Goal: Complete application form: Complete application form

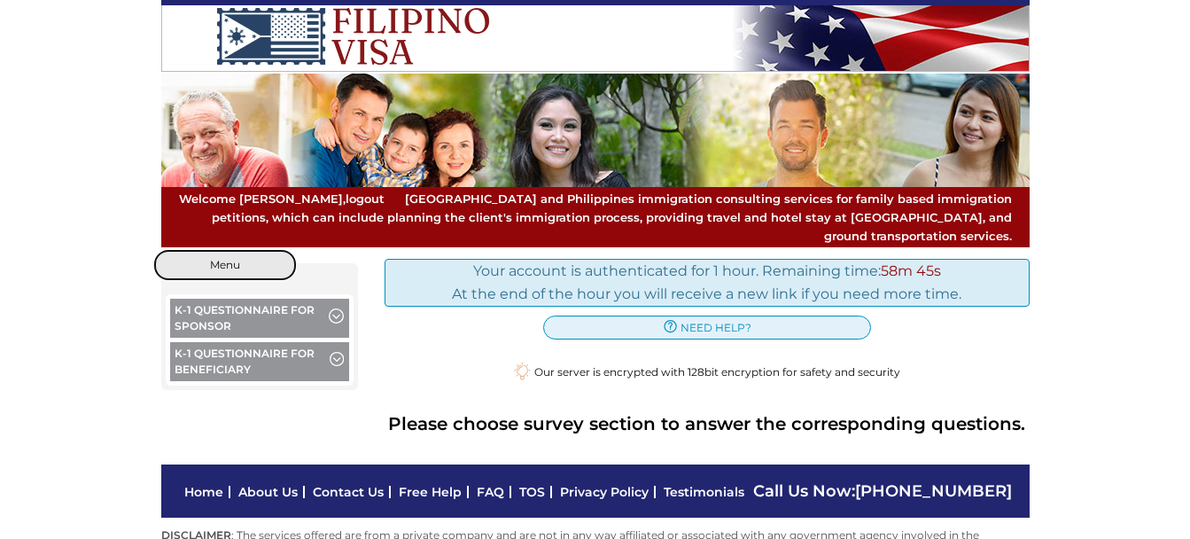
click at [236, 254] on button "Menu" at bounding box center [225, 265] width 142 height 30
click at [249, 250] on button "Menu" at bounding box center [225, 265] width 142 height 30
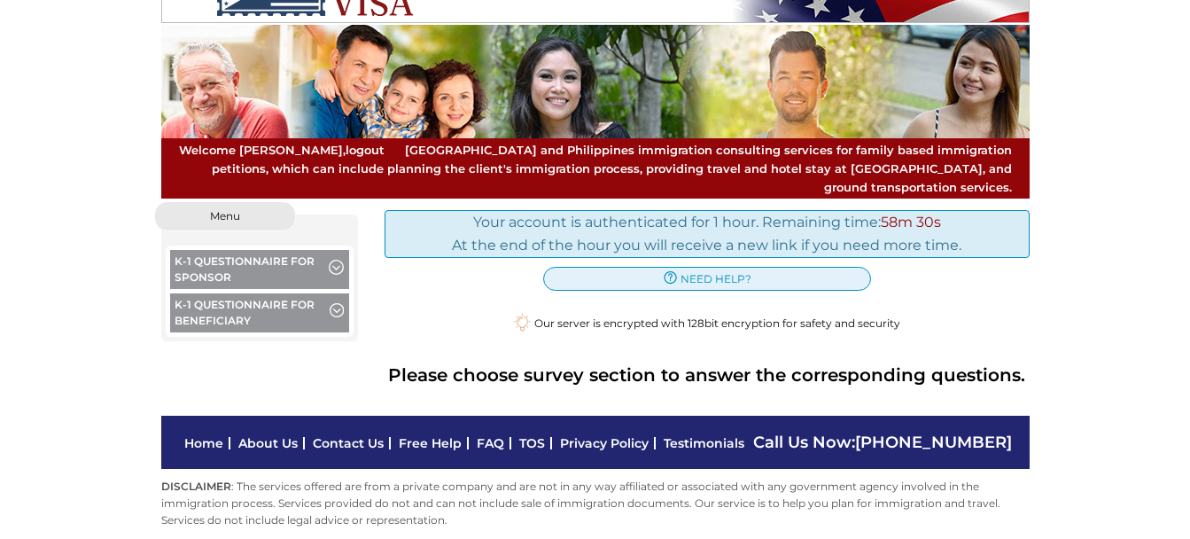
click at [811, 218] on div "Your account is authenticated for 1 hour. Remaining time: 58m 30s At the end of…" at bounding box center [706, 233] width 645 height 47
click at [811, 218] on div "Your account is authenticated for 1 hour. Remaining time: 58m 29s At the end of…" at bounding box center [706, 233] width 645 height 47
click at [337, 260] on span "button" at bounding box center [336, 269] width 15 height 19
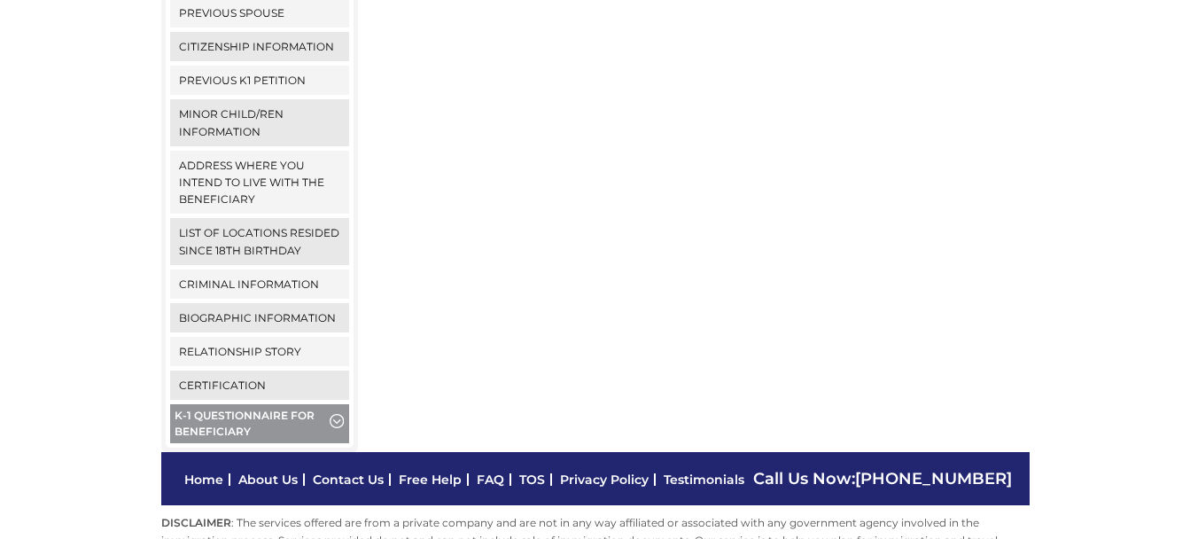
scroll to position [728, 0]
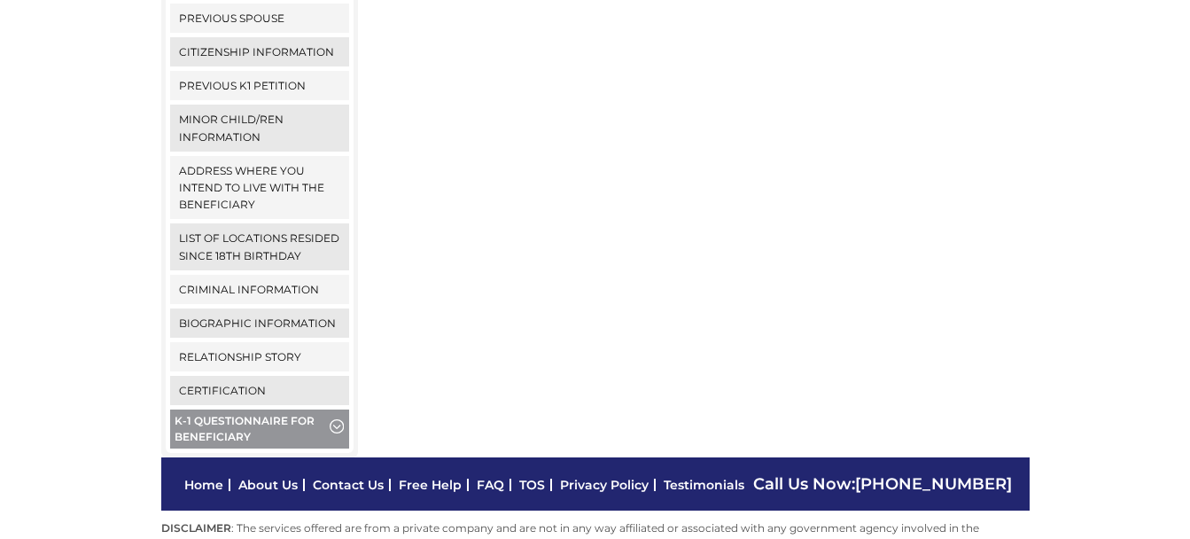
click at [335, 419] on span "button" at bounding box center [336, 428] width 14 height 19
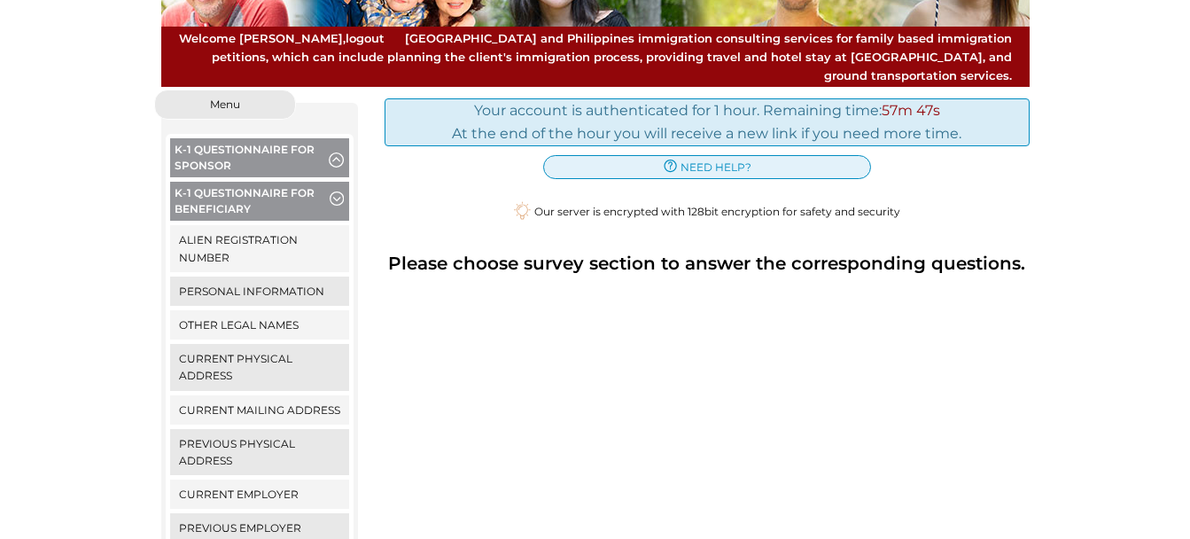
scroll to position [128, 0]
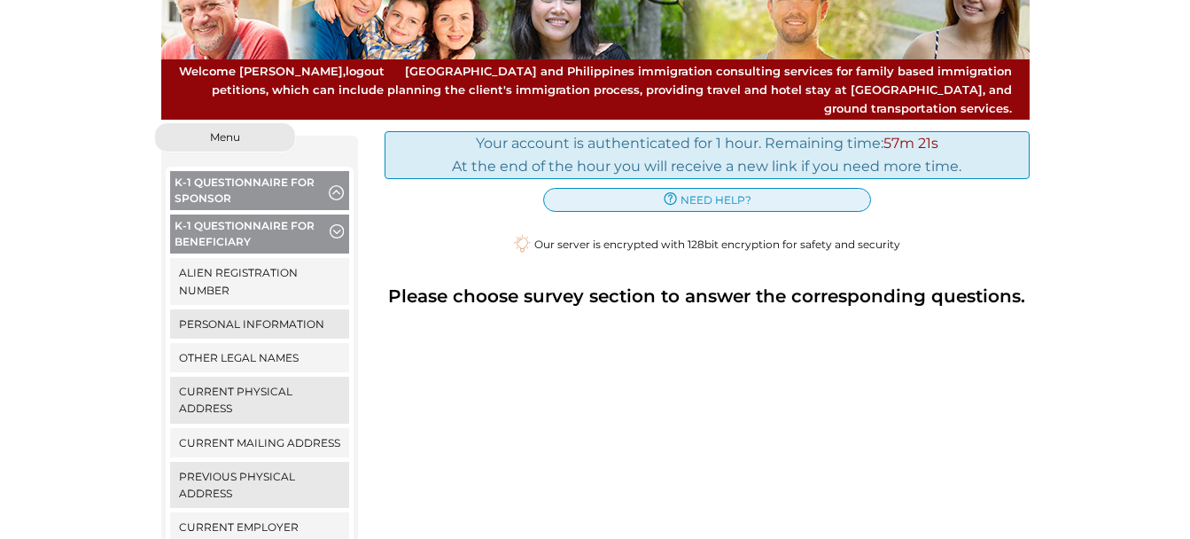
click at [333, 181] on span "button" at bounding box center [336, 190] width 15 height 19
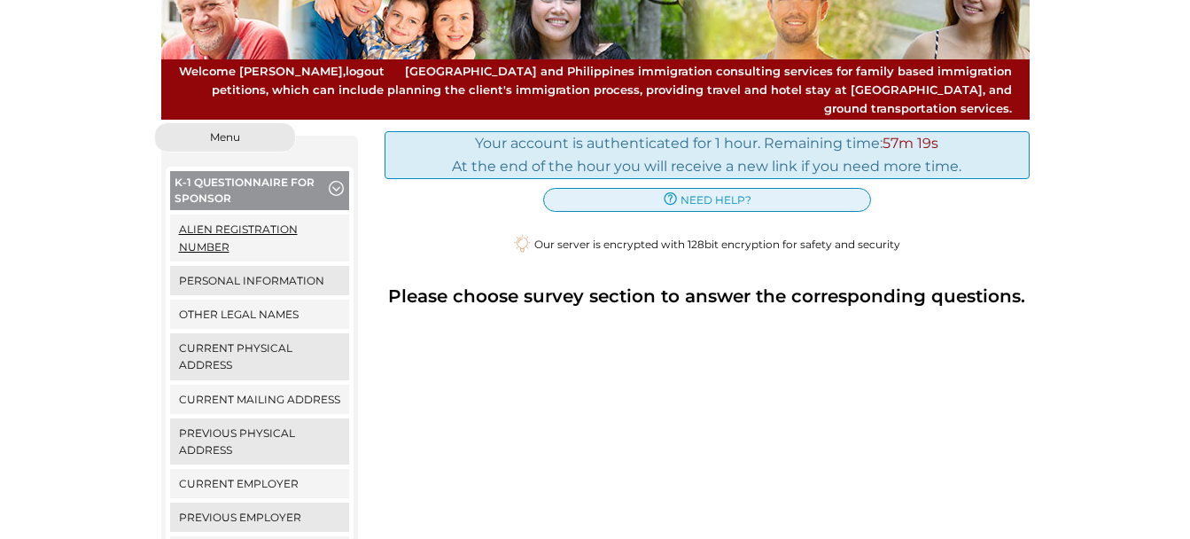
click at [229, 220] on link "Alien Registration Number" at bounding box center [260, 237] width 180 height 46
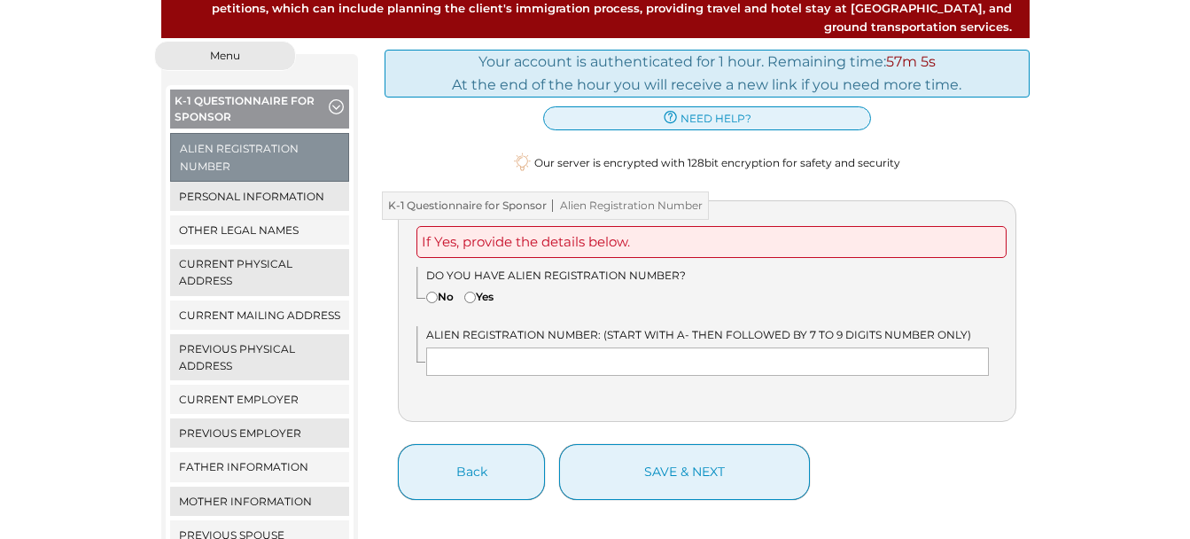
scroll to position [284, 0]
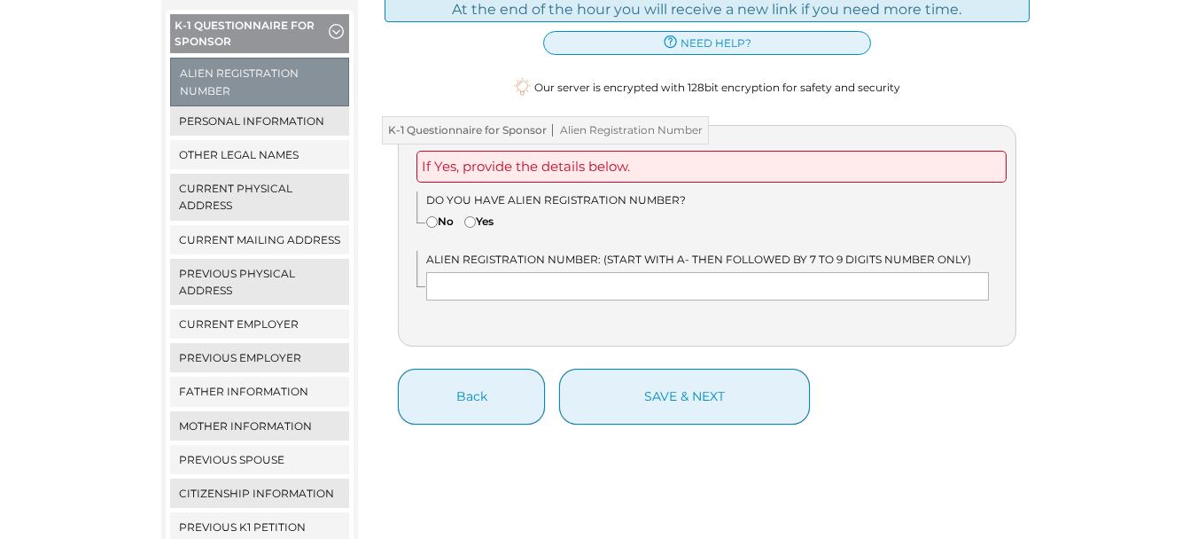
click at [434, 216] on input"] "No" at bounding box center [432, 222] width 12 height 12
radio input"] "true"
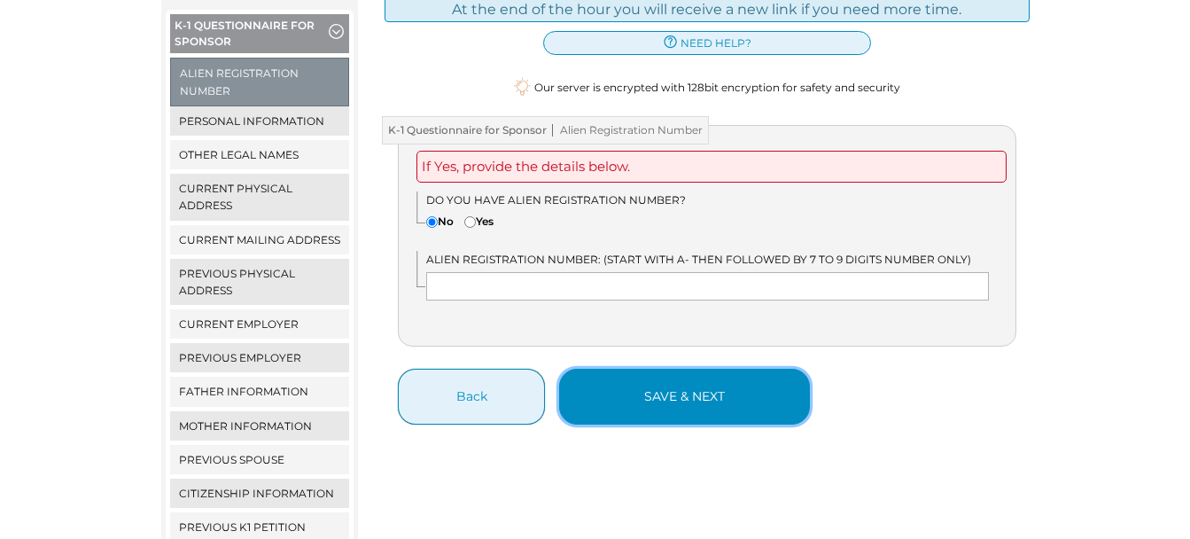
click at [657, 376] on button "save & next" at bounding box center [684, 396] width 251 height 56
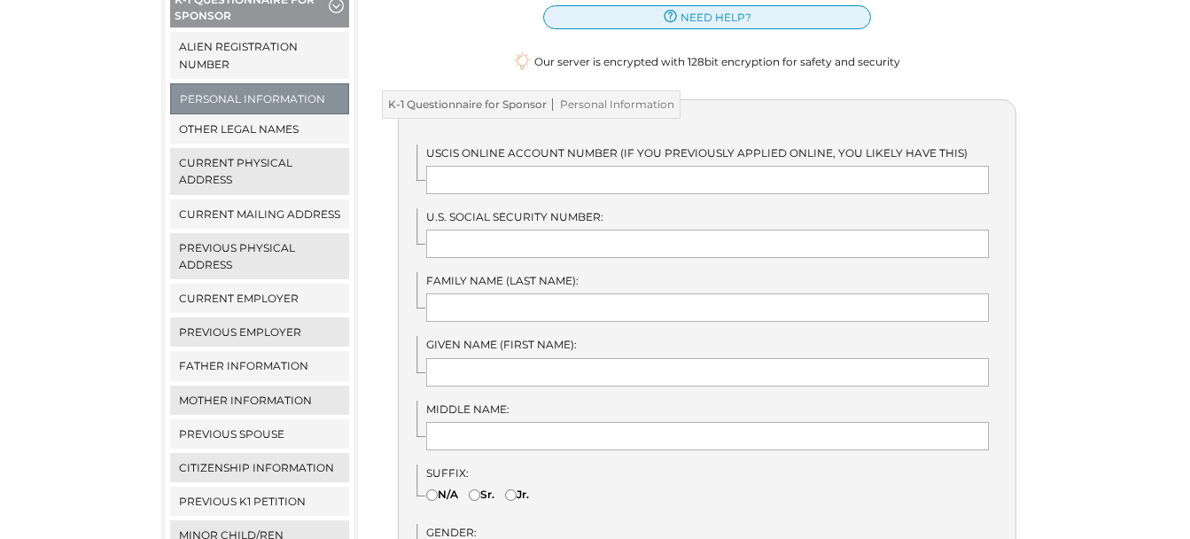
scroll to position [329, 0]
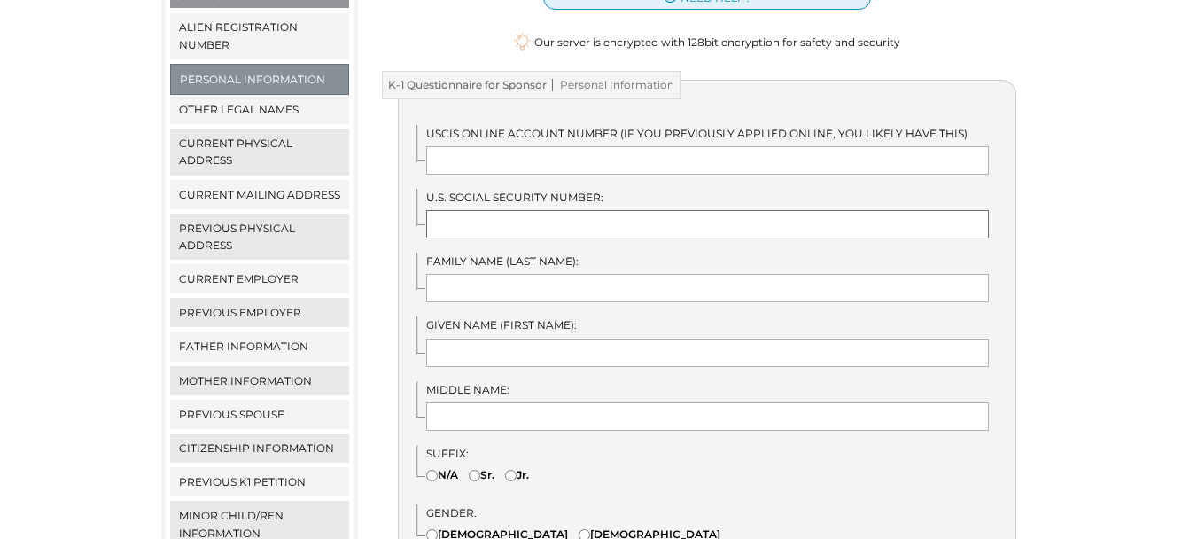
click at [592, 210] on input "text" at bounding box center [707, 224] width 562 height 28
type input "241026270"
click at [526, 274] on input "text" at bounding box center [707, 288] width 562 height 28
type input "Peppers"
type input "Scottie"
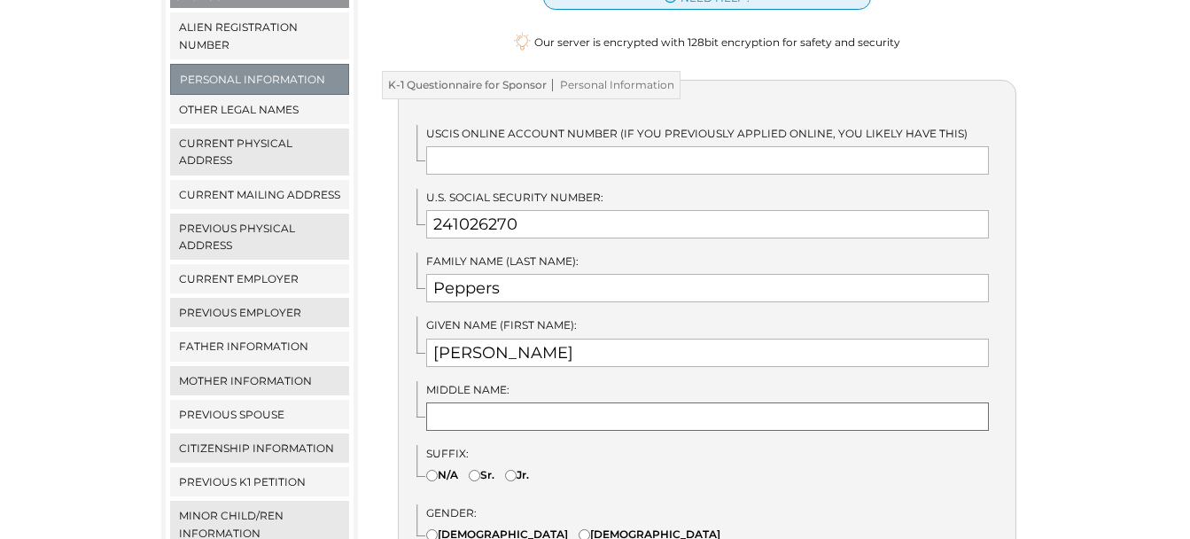
type input "T"
type input "United States"
type input "9109889278"
type input "scottiepeppers10@gmail.com"
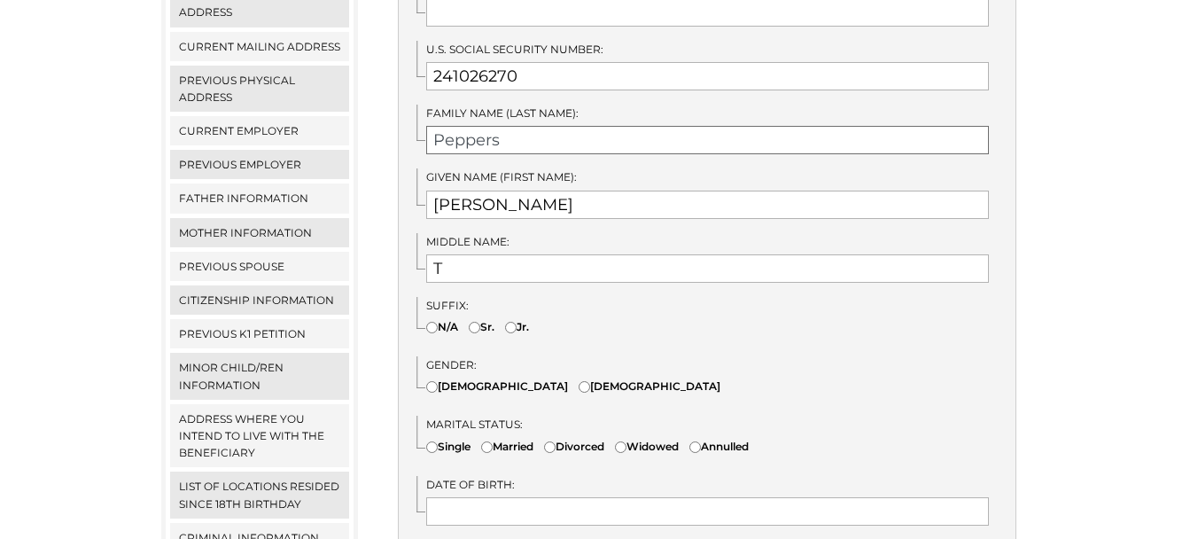
scroll to position [534, 0]
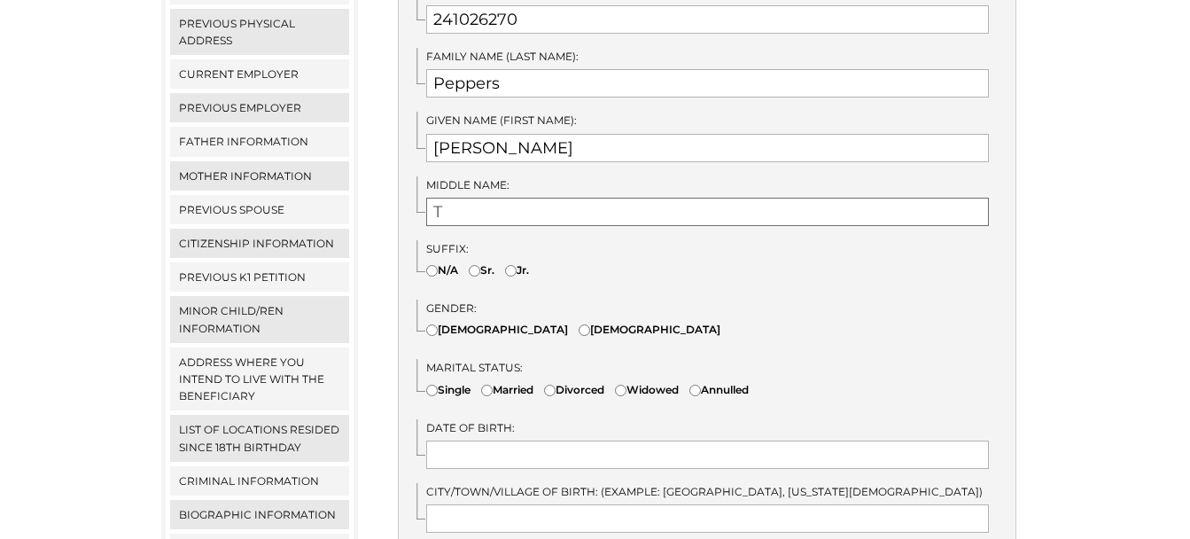
click at [529, 204] on input "T" at bounding box center [707, 212] width 562 height 28
type input "Tremayne"
click at [432, 265] on input"] "N/A" at bounding box center [432, 271] width 12 height 12
radio input"] "true"
click at [578, 324] on input"] "Male" at bounding box center [584, 330] width 12 height 12
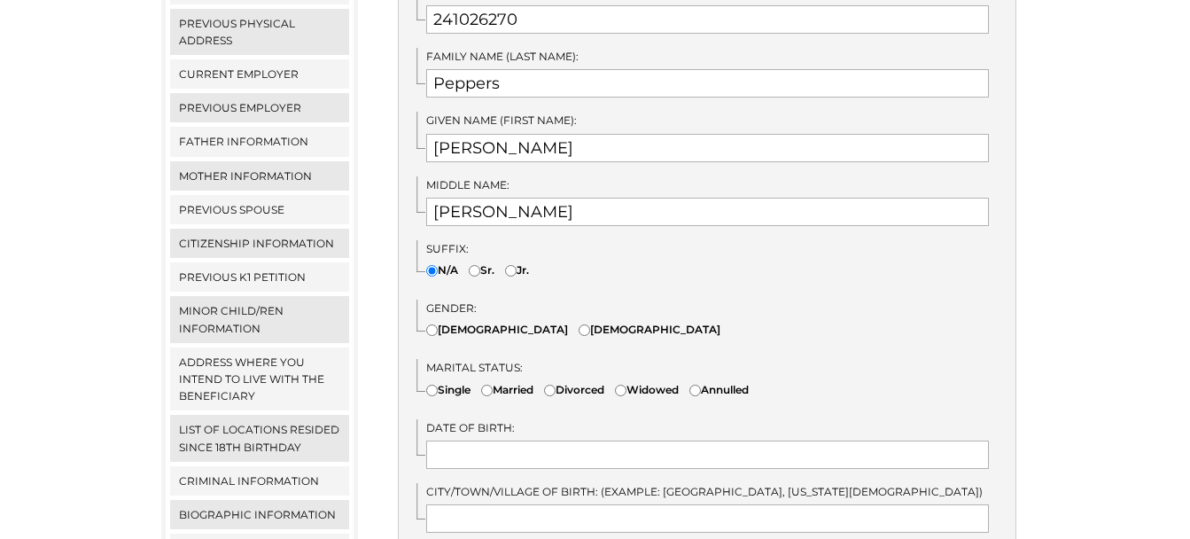
radio input"] "true"
click at [555, 384] on input"] "Divorced" at bounding box center [550, 390] width 12 height 12
radio input"] "true"
click at [812, 446] on input "text" at bounding box center [707, 454] width 562 height 28
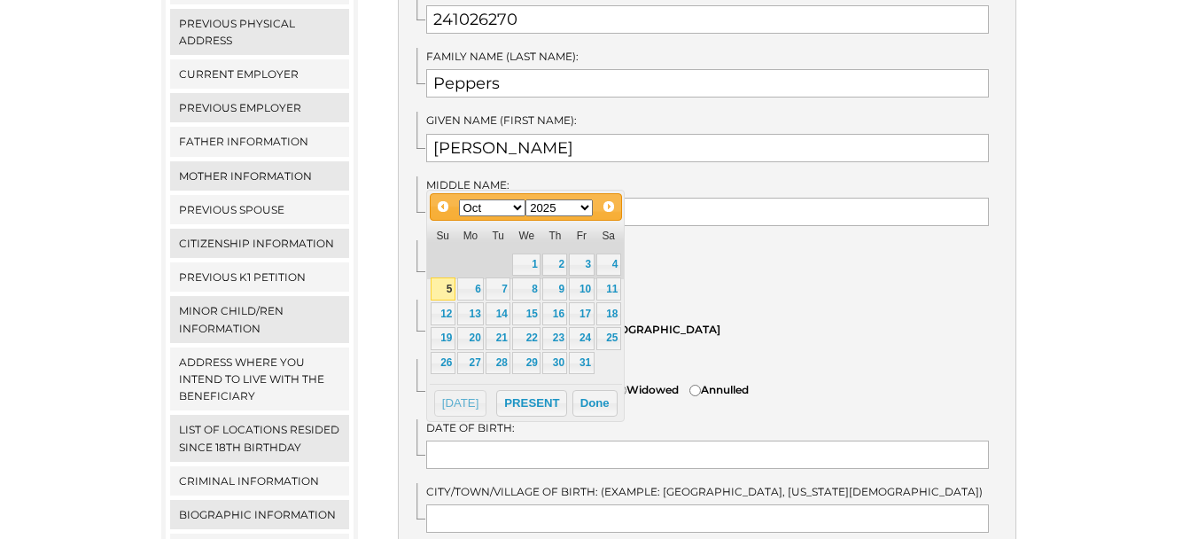
click at [517, 208] on select "Jan Feb Mar Apr May Jun Jul Aug Sep Oct Nov Dec" at bounding box center [492, 207] width 67 height 17
click at [473, 318] on link "15" at bounding box center [470, 313] width 27 height 23
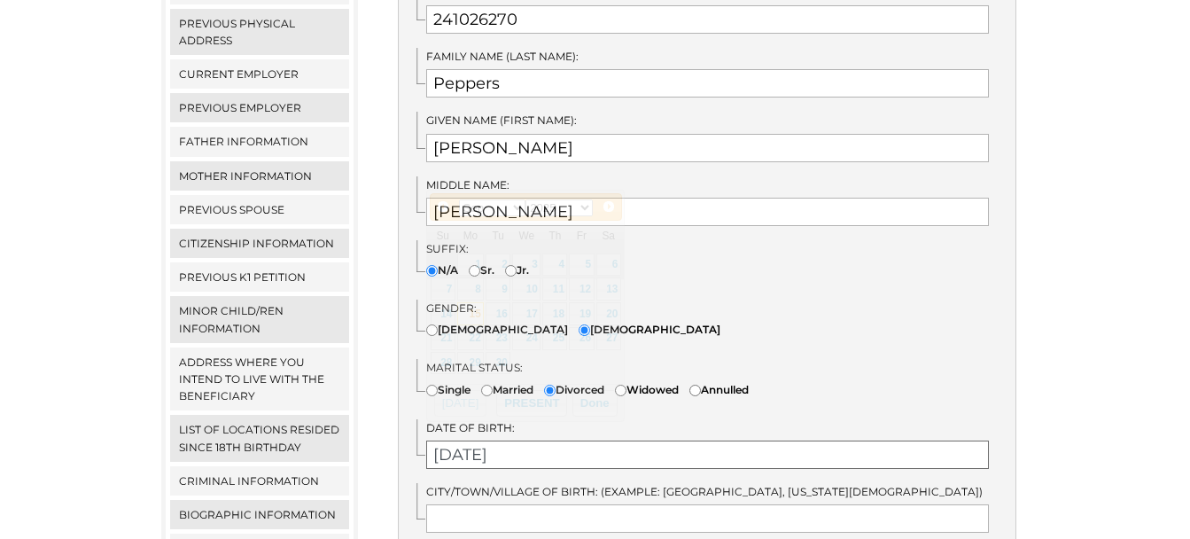
click at [511, 440] on input "09/15/2025" at bounding box center [707, 454] width 562 height 28
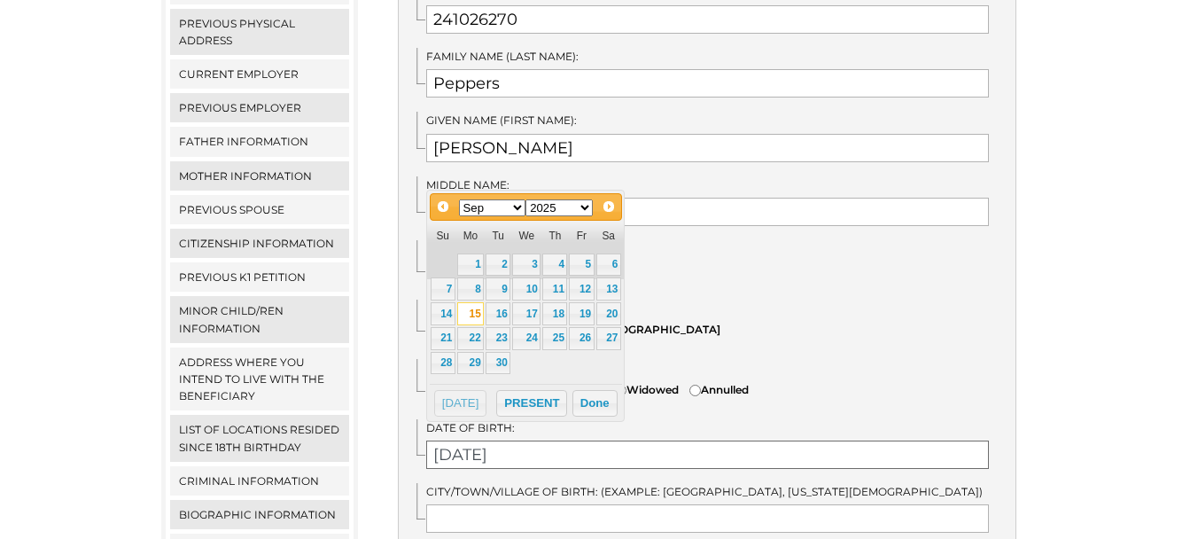
click at [521, 440] on input "09/15/2025" at bounding box center [707, 454] width 562 height 28
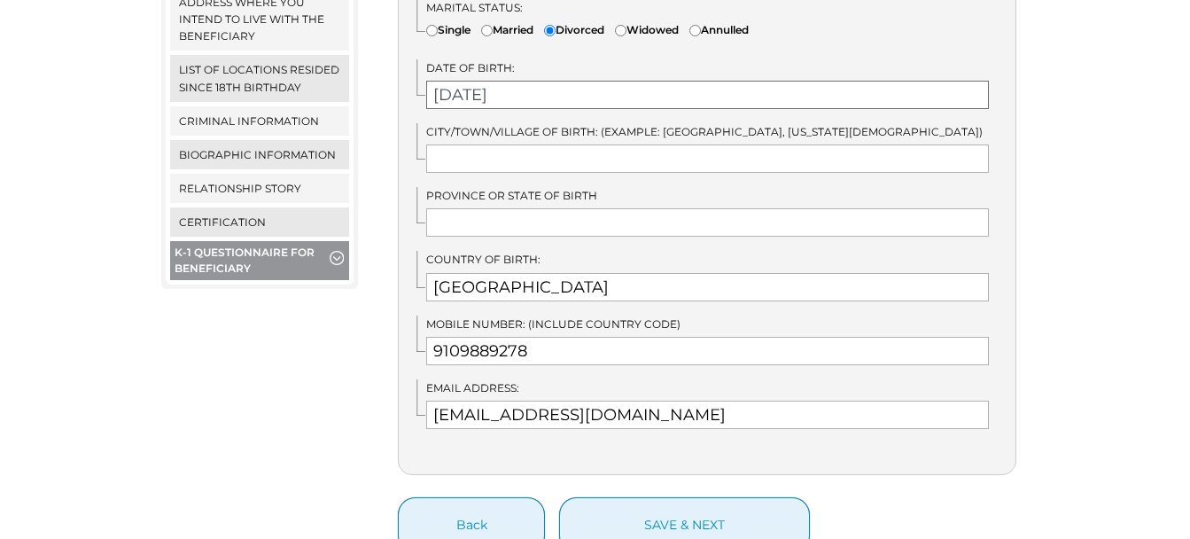
scroll to position [900, 0]
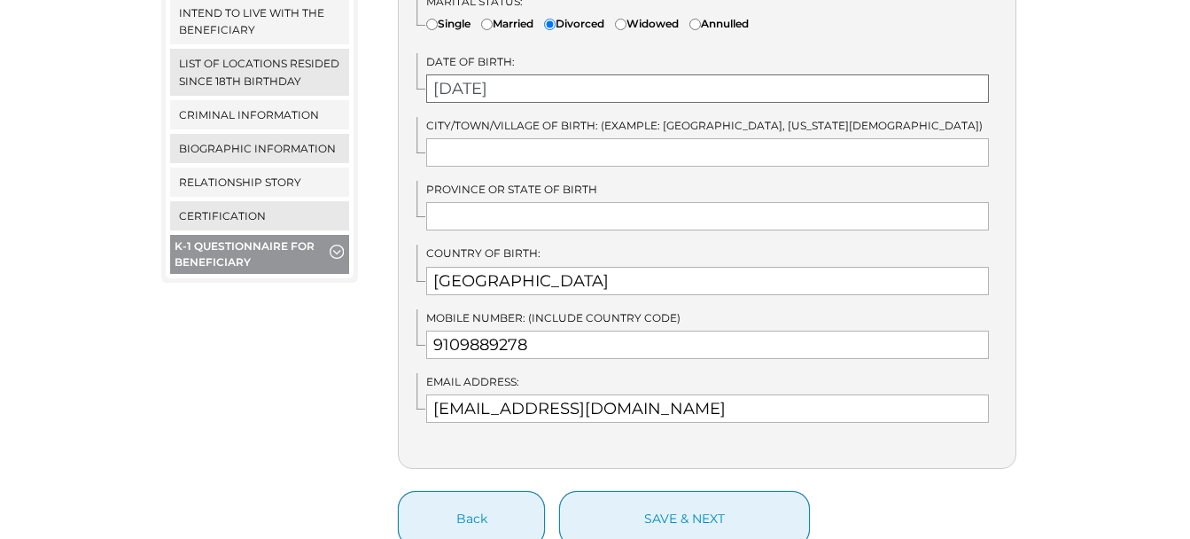
type input "09/15/1971"
click at [563, 138] on input "text" at bounding box center [707, 152] width 562 height 28
type input "Durham"
click at [545, 206] on input "text" at bounding box center [707, 216] width 562 height 28
click at [910, 205] on input "text" at bounding box center [707, 216] width 562 height 28
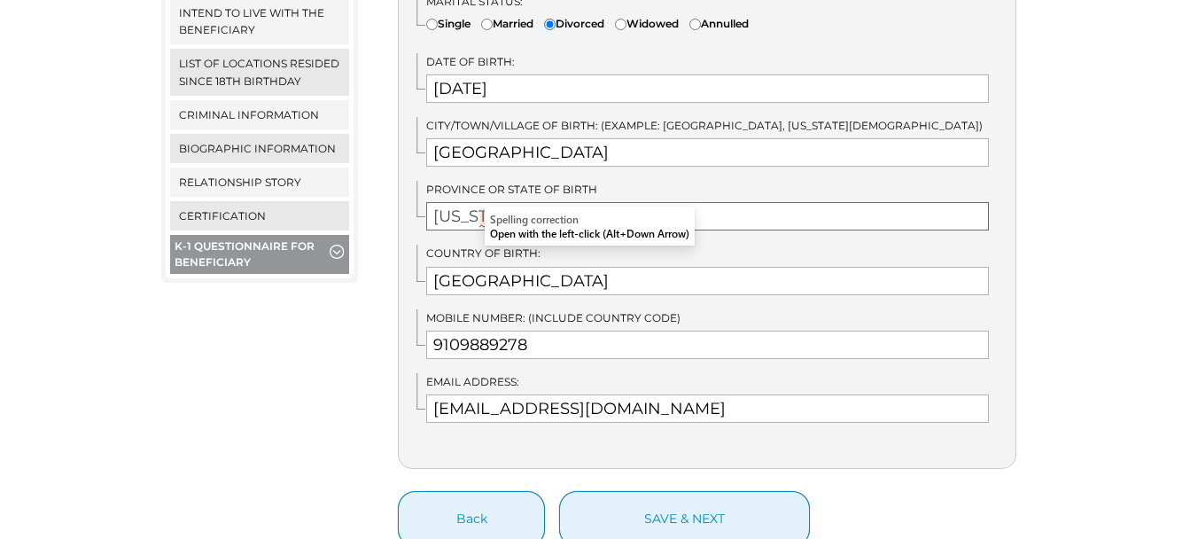
click at [492, 202] on input "North carolina" at bounding box center [707, 216] width 562 height 28
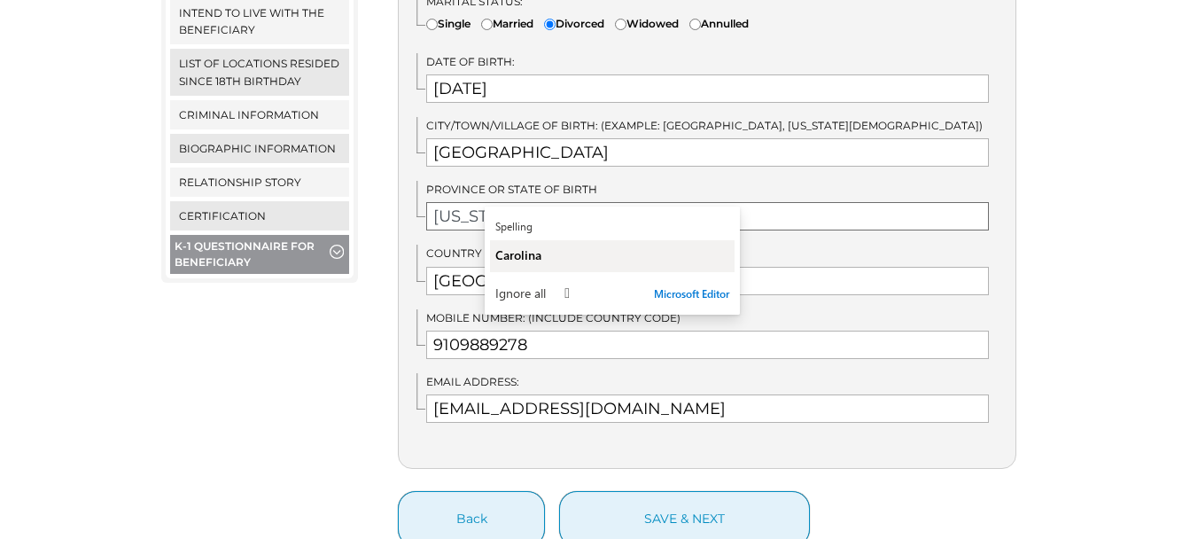
type input "North Carolina"
click at [507, 255] on span "Carolina" at bounding box center [518, 254] width 46 height 17
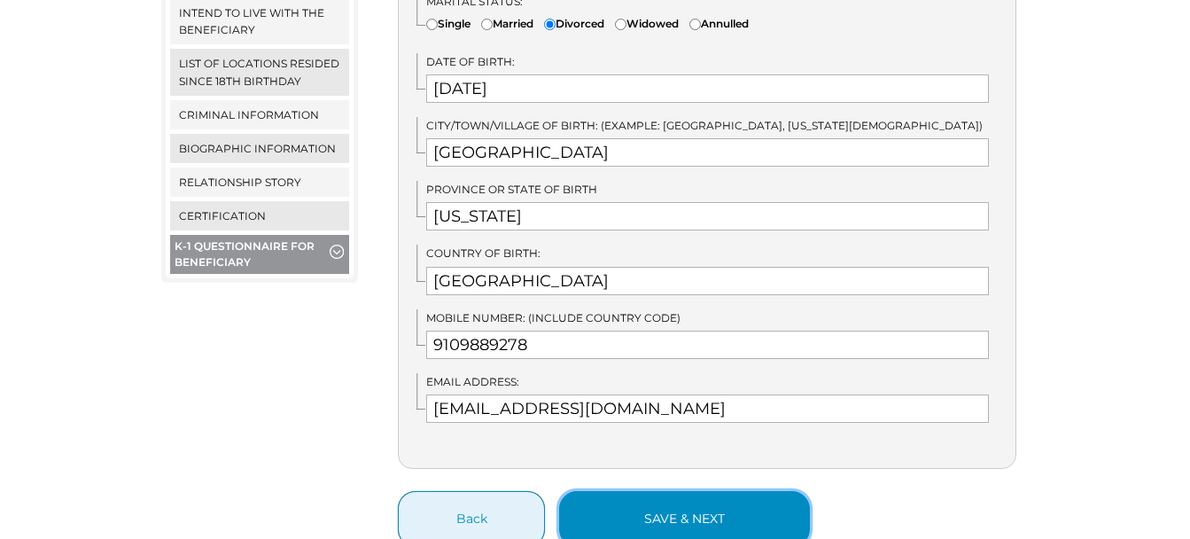
click at [707, 498] on button "save & next" at bounding box center [684, 519] width 251 height 56
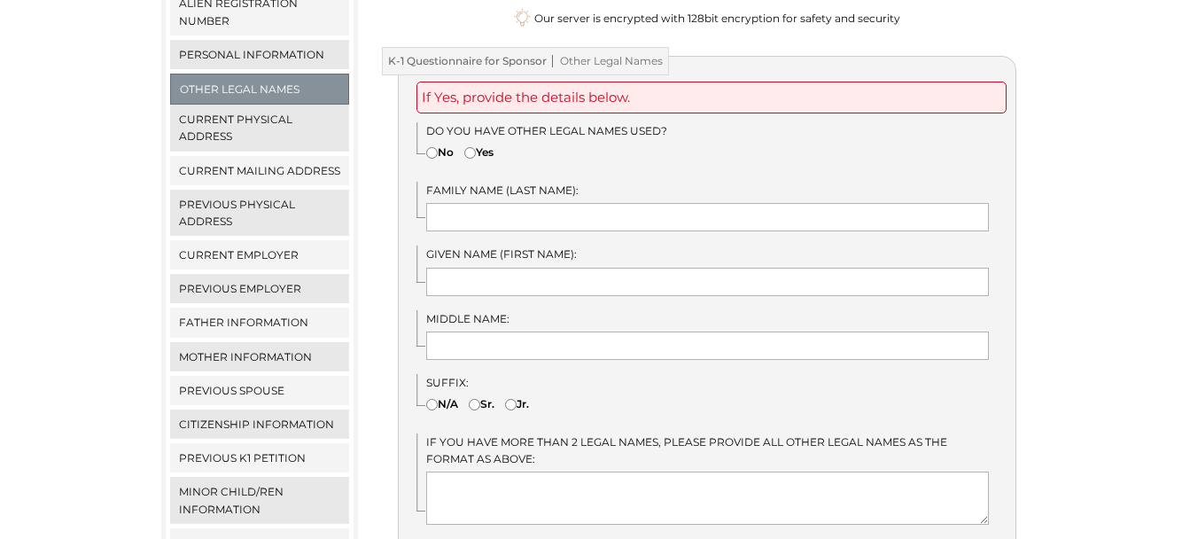
scroll to position [356, 0]
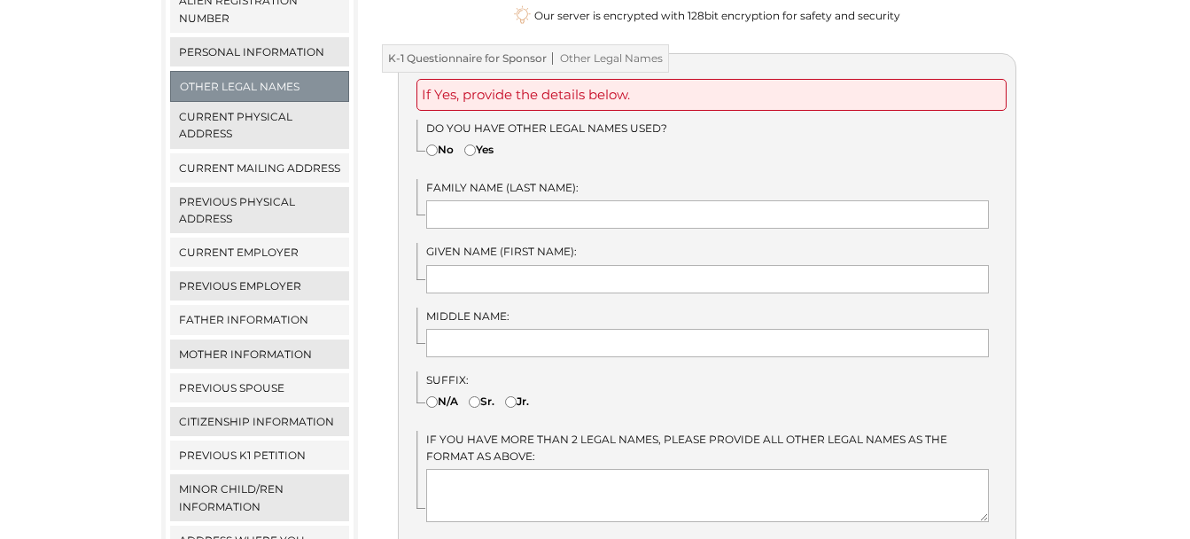
click at [432, 144] on input"] "No" at bounding box center [432, 150] width 12 height 12
radio input"] "true"
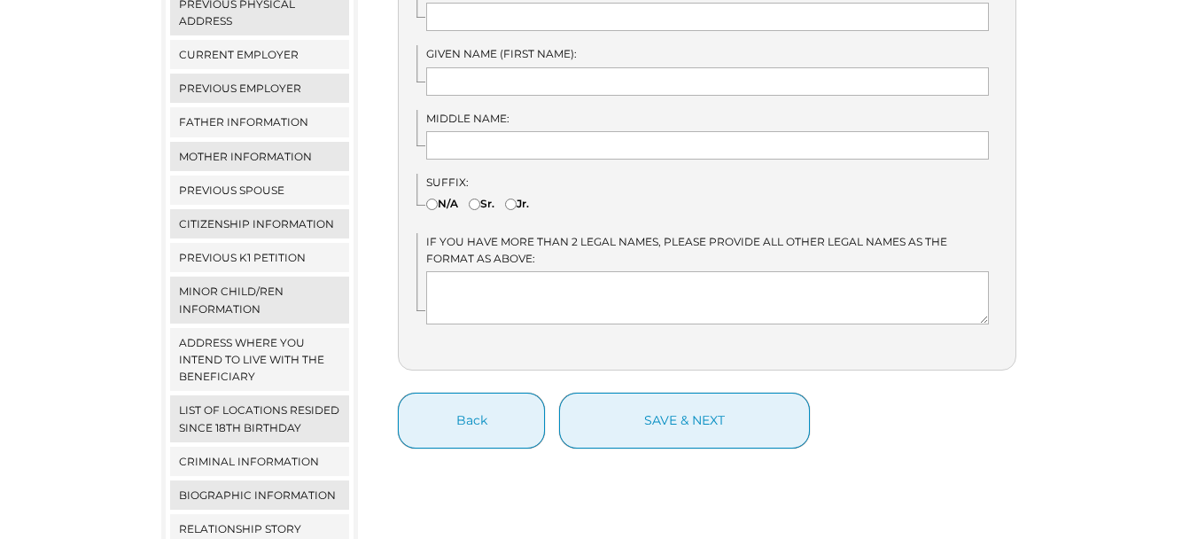
scroll to position [556, 0]
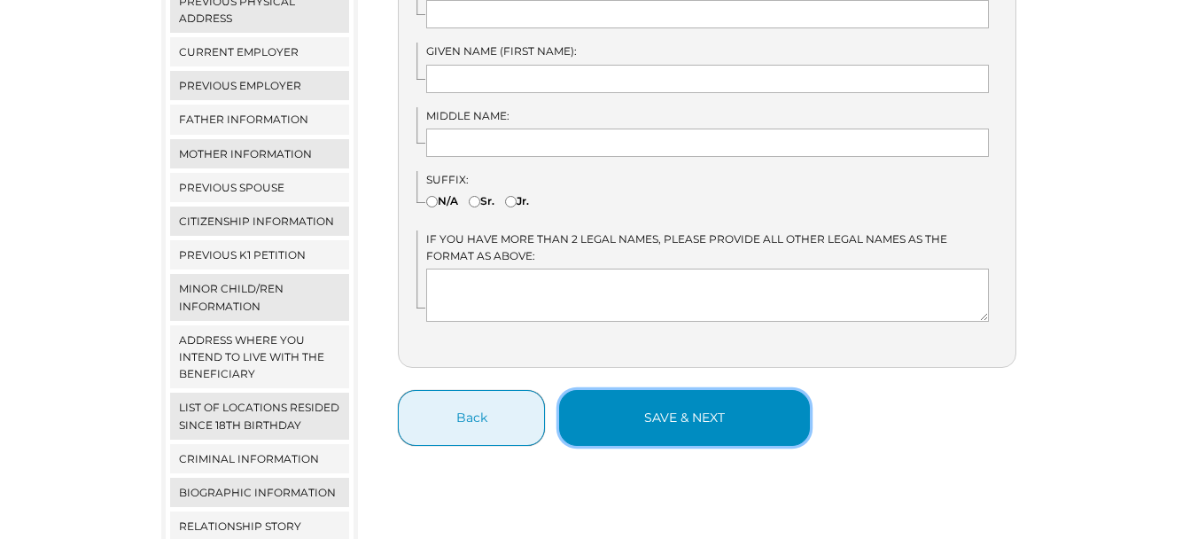
click at [682, 393] on button "save & next" at bounding box center [684, 418] width 251 height 56
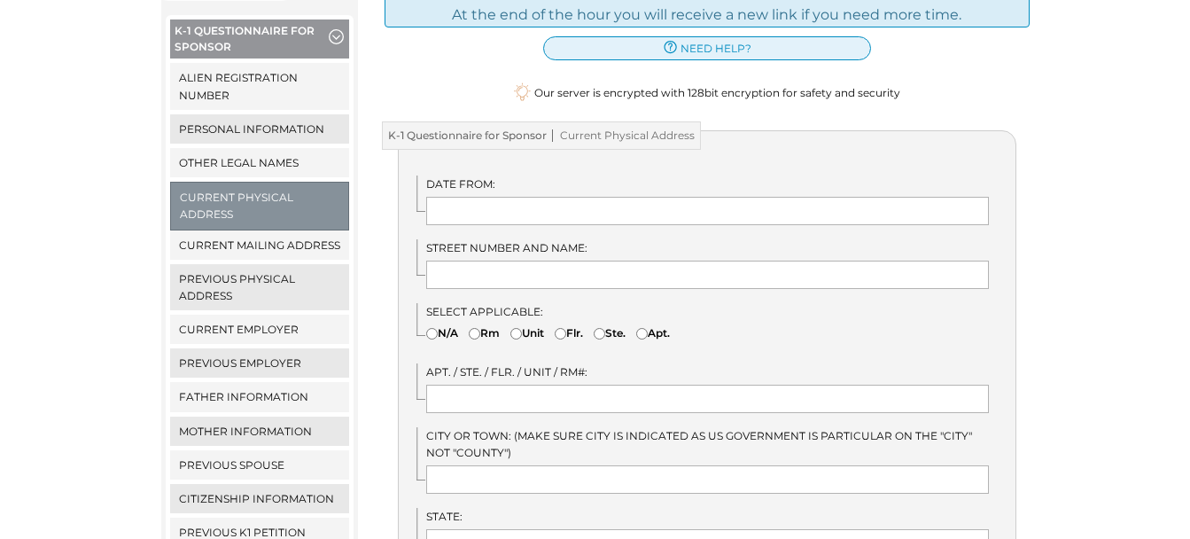
scroll to position [282, 0]
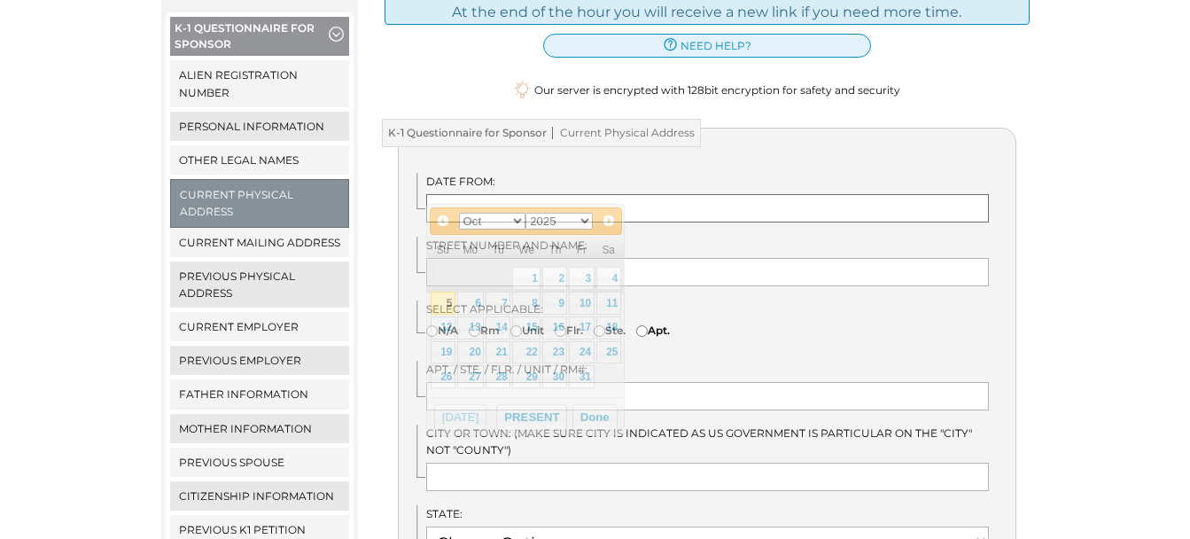
click at [524, 194] on input "text" at bounding box center [707, 208] width 562 height 28
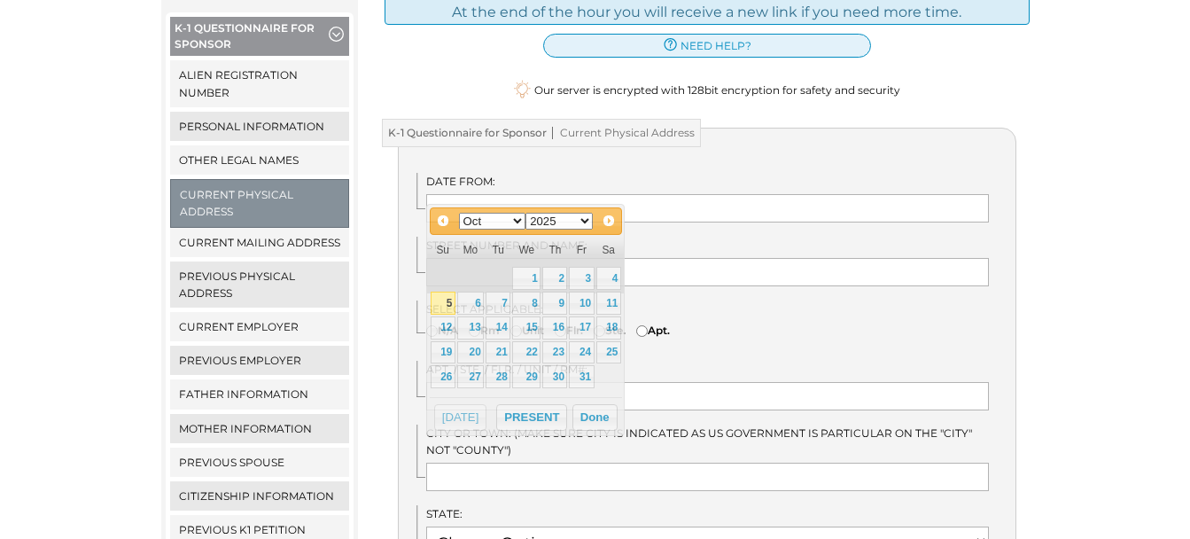
click at [784, 306] on div "Select Applicable: N/A Rm Unit" at bounding box center [715, 322] width 599 height 45
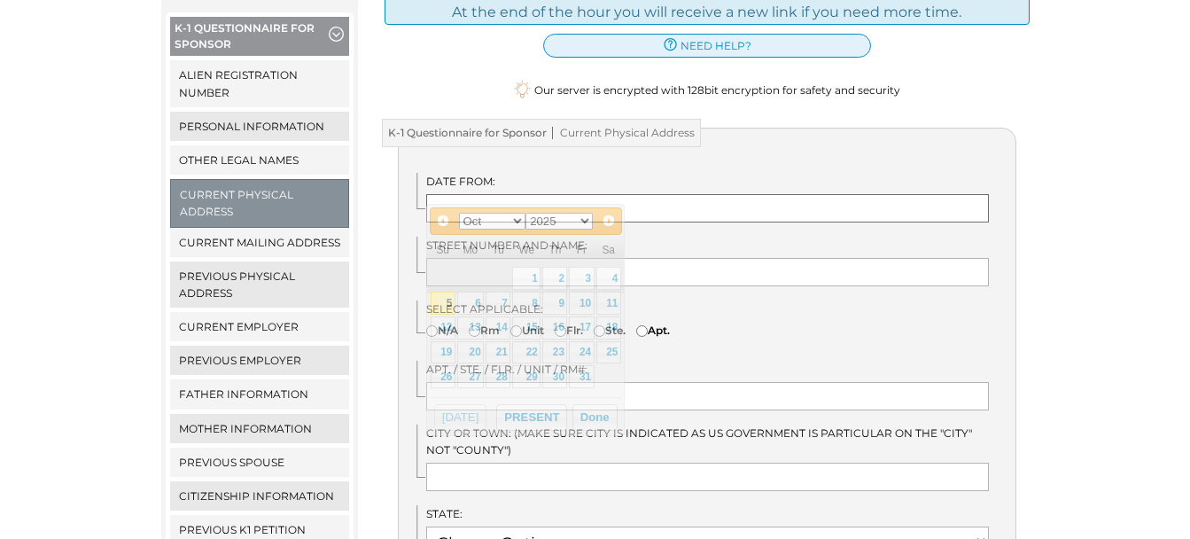
click at [546, 194] on input "text" at bounding box center [707, 208] width 562 height 28
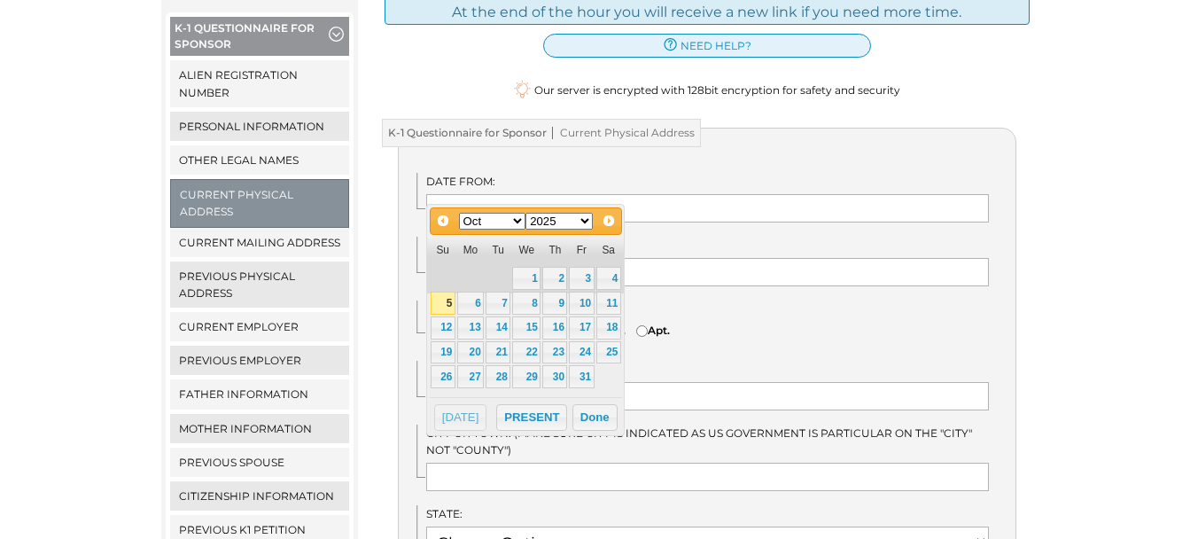
click at [584, 219] on select "1900 1901 1902 1903 1904 1905 1906 1907 1908 1909 1910 1911 1912 1913 1914 1915…" at bounding box center [558, 221] width 67 height 17
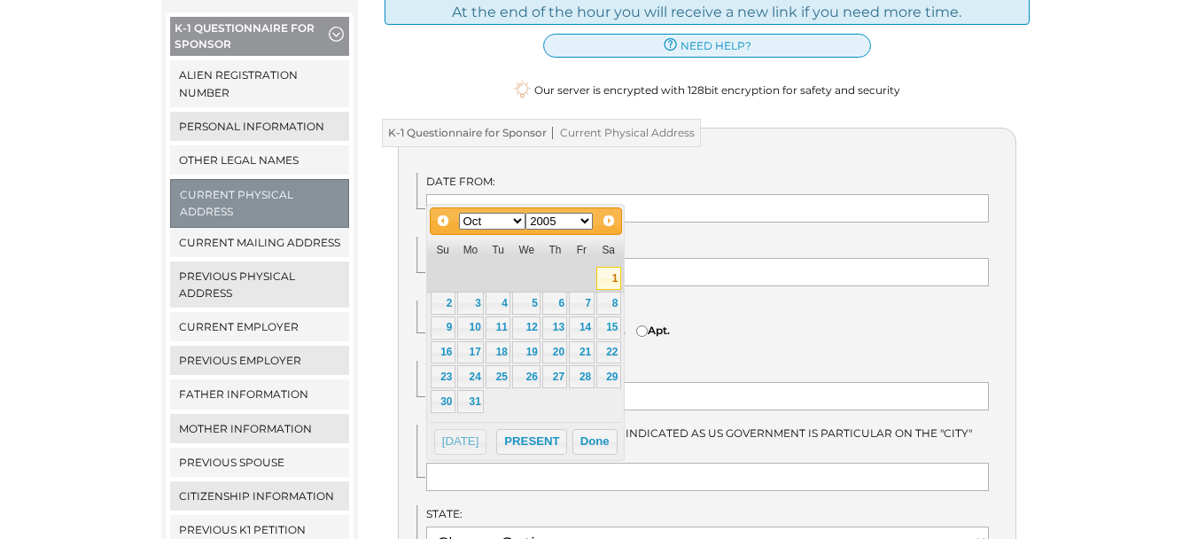
click at [608, 272] on link "1" at bounding box center [608, 278] width 25 height 23
type input "10/01/2005"
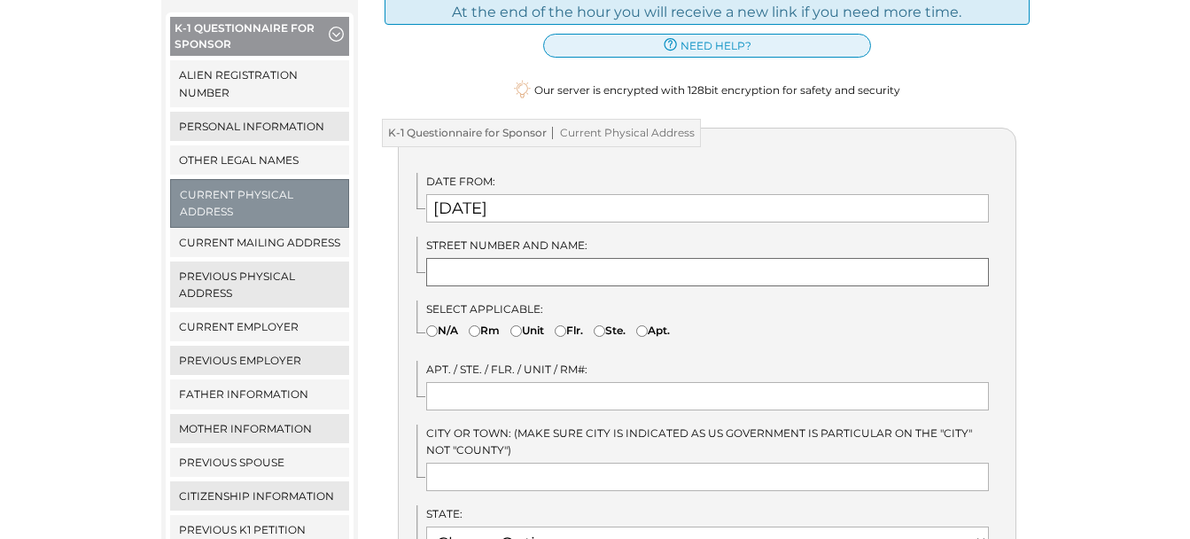
click at [526, 258] on input "text" at bounding box center [707, 272] width 562 height 28
type input "3019 E WINDGATE CT"
type input "JACKSONVILLE"
select select "35"
type input "28546"
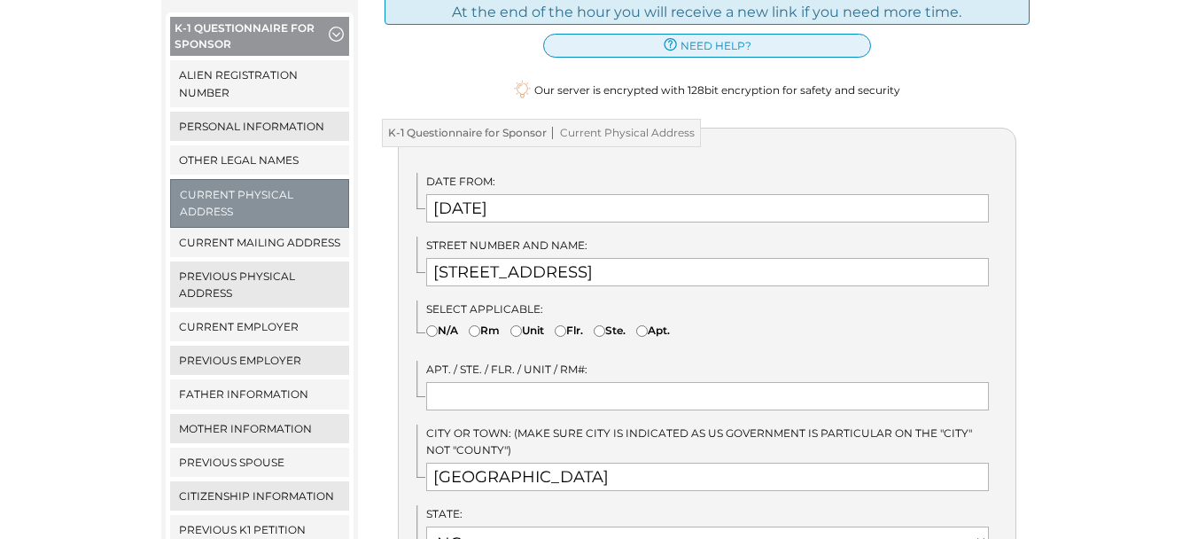
type input "United States"
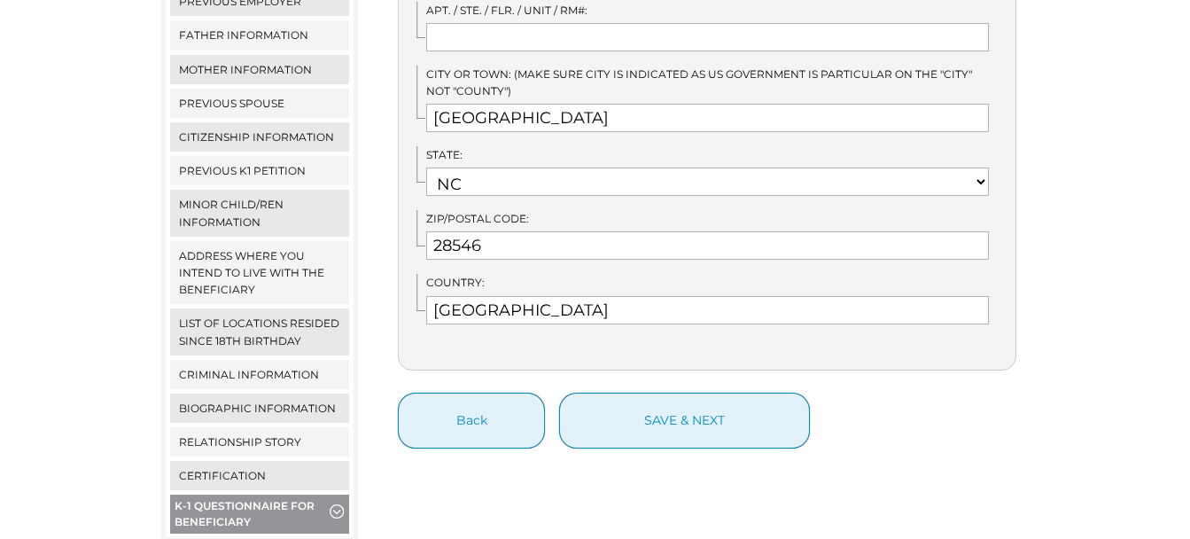
scroll to position [659, 0]
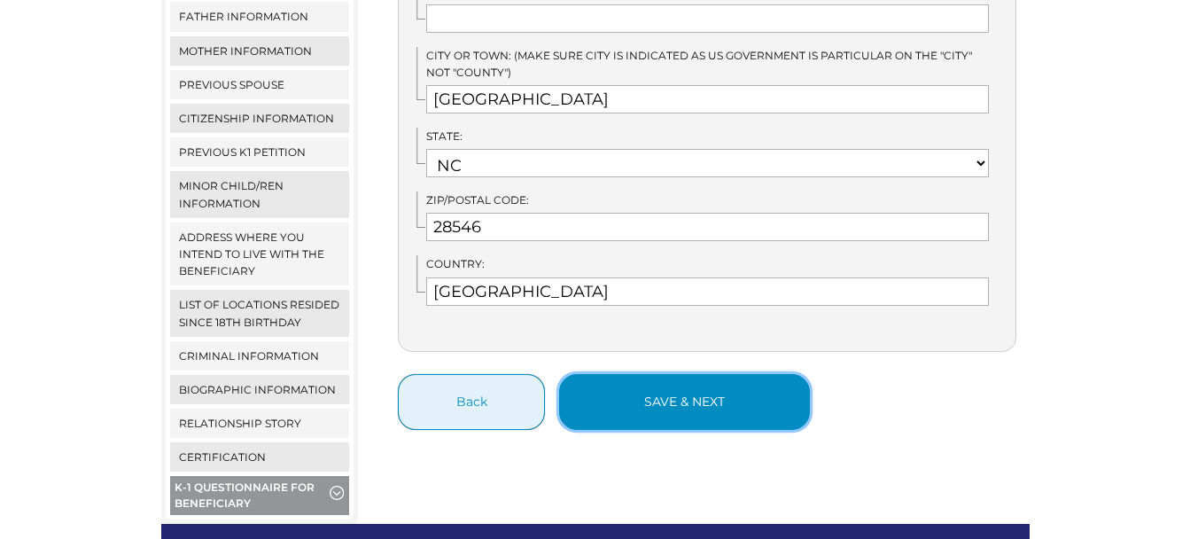
click at [705, 388] on button "save & next" at bounding box center [684, 402] width 251 height 56
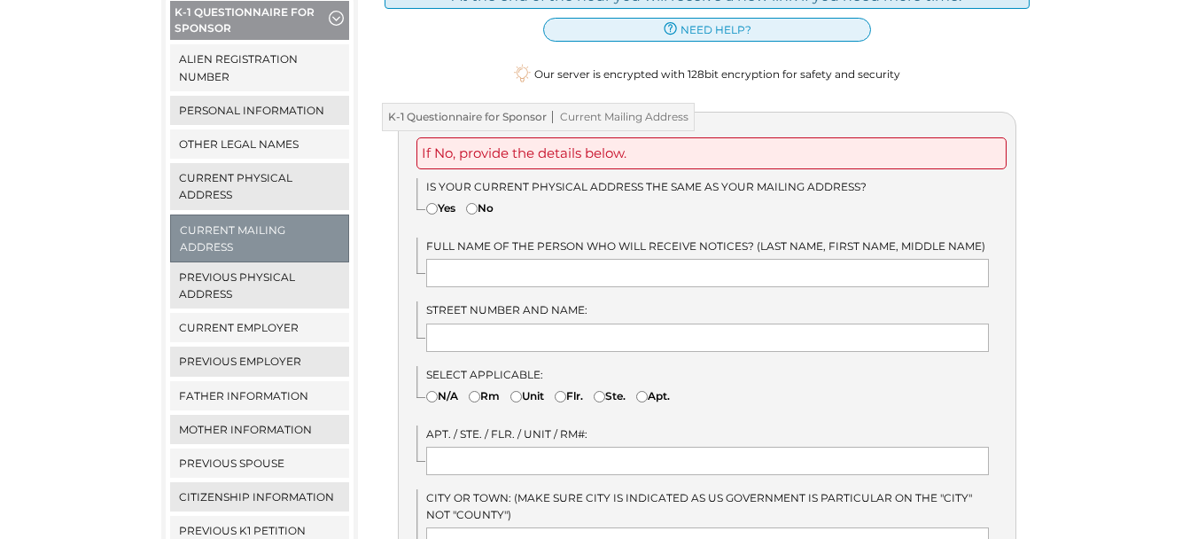
scroll to position [307, 0]
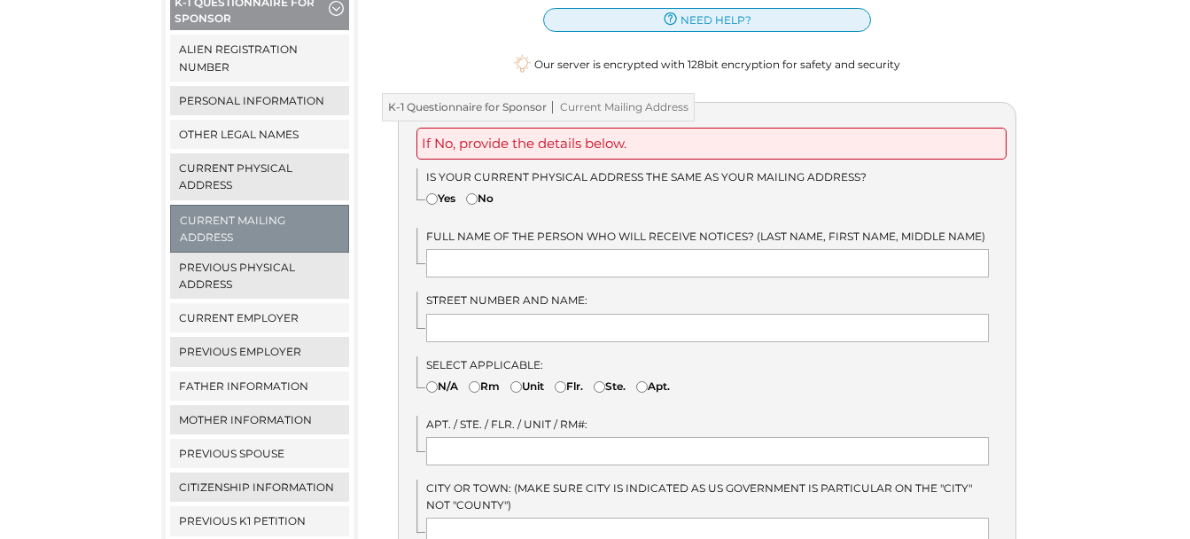
click at [477, 193] on input"] "No" at bounding box center [472, 199] width 12 height 12
radio input"] "true"
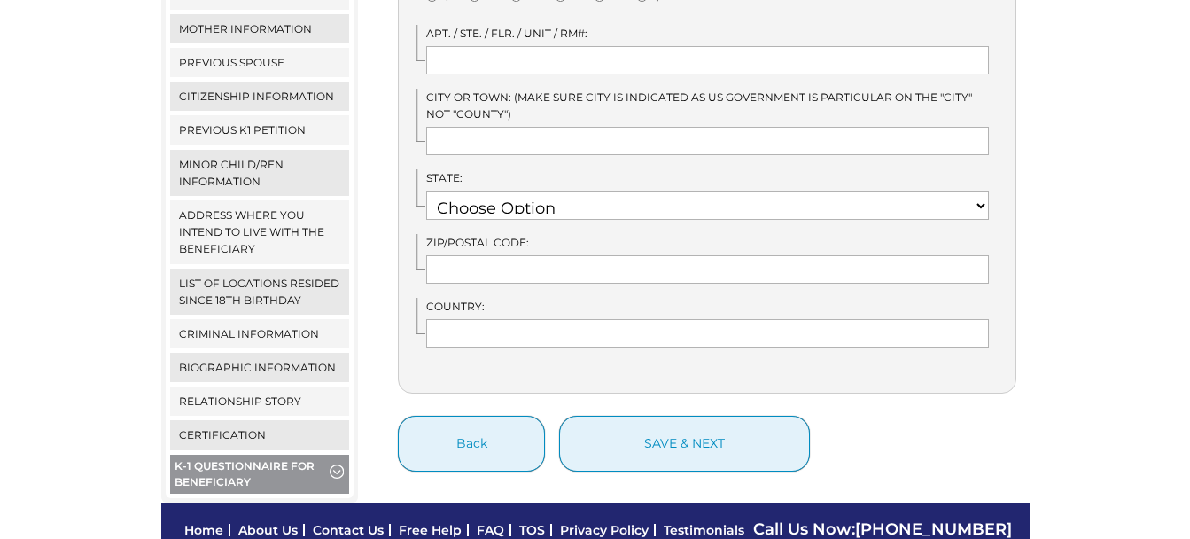
scroll to position [696, 0]
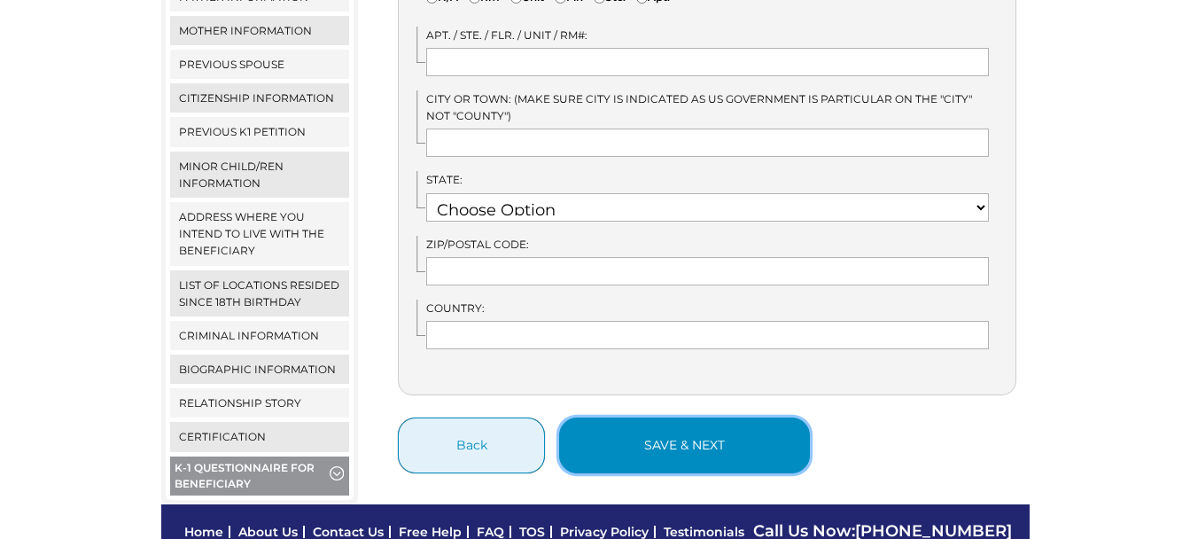
click at [702, 430] on button "save & next" at bounding box center [684, 445] width 251 height 56
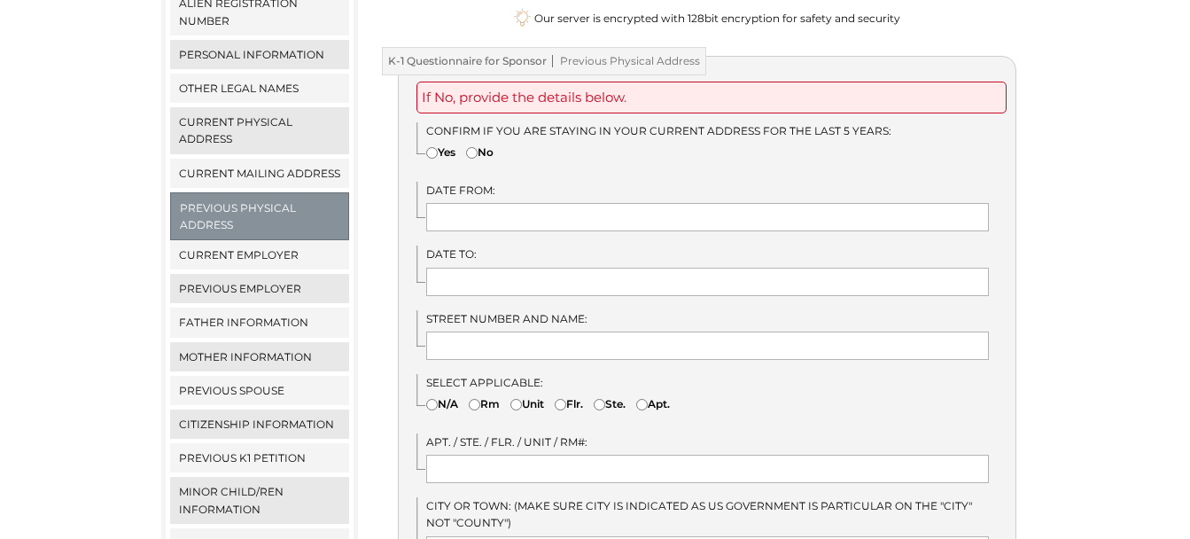
scroll to position [348, 0]
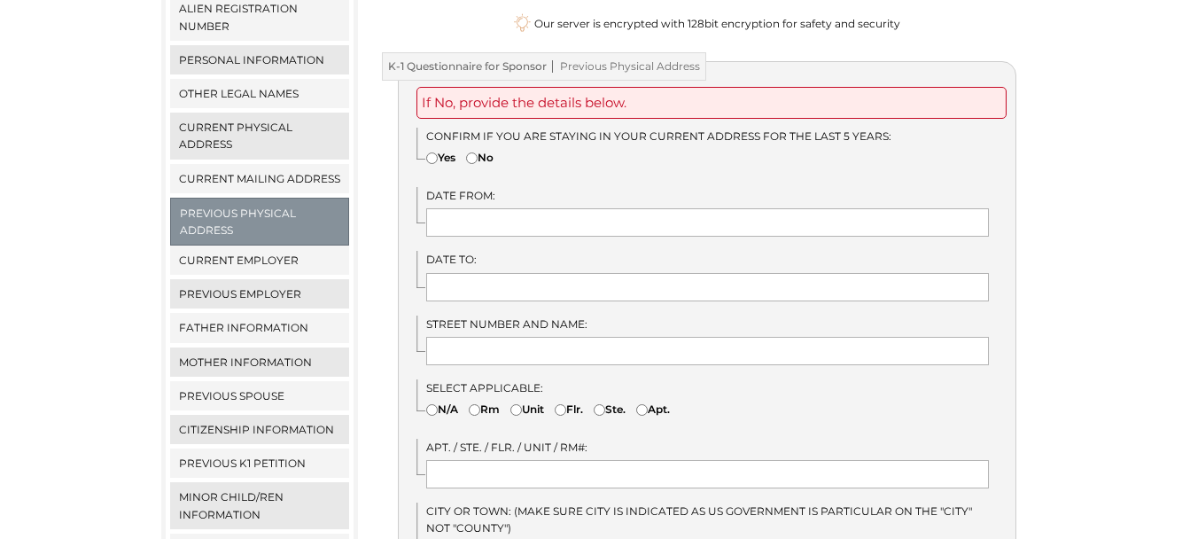
click at [431, 152] on input"] "Yes" at bounding box center [432, 158] width 12 height 12
radio input"] "true"
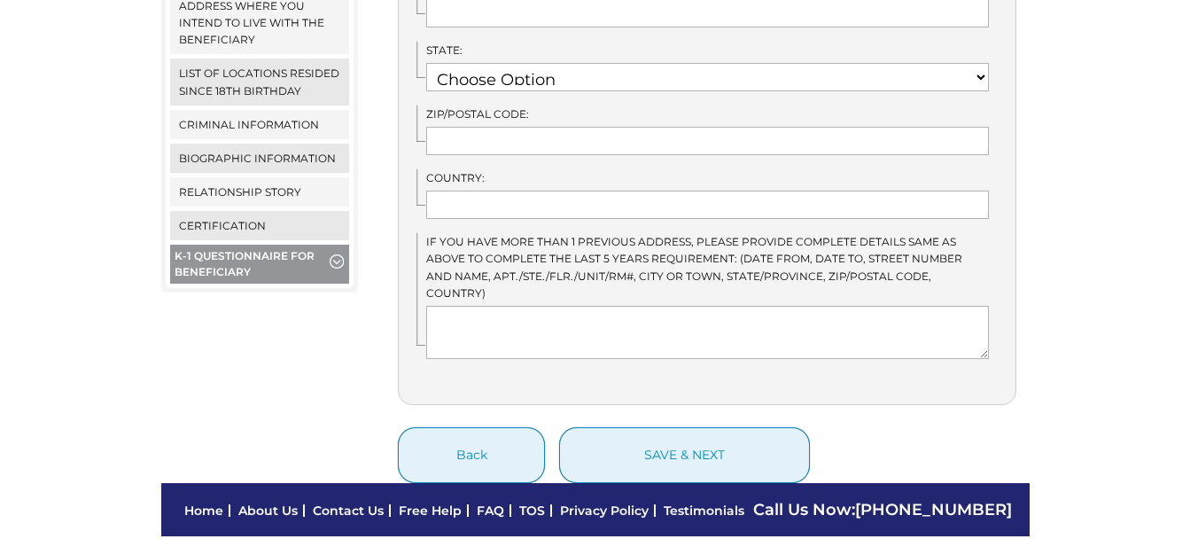
scroll to position [941, 0]
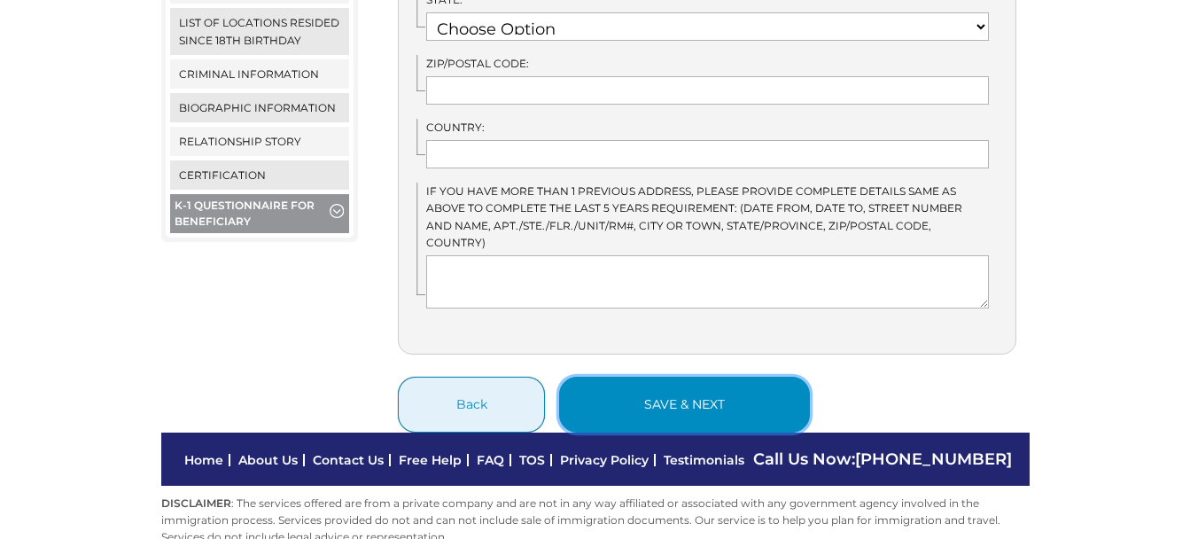
click at [689, 376] on button "save & next" at bounding box center [684, 404] width 251 height 56
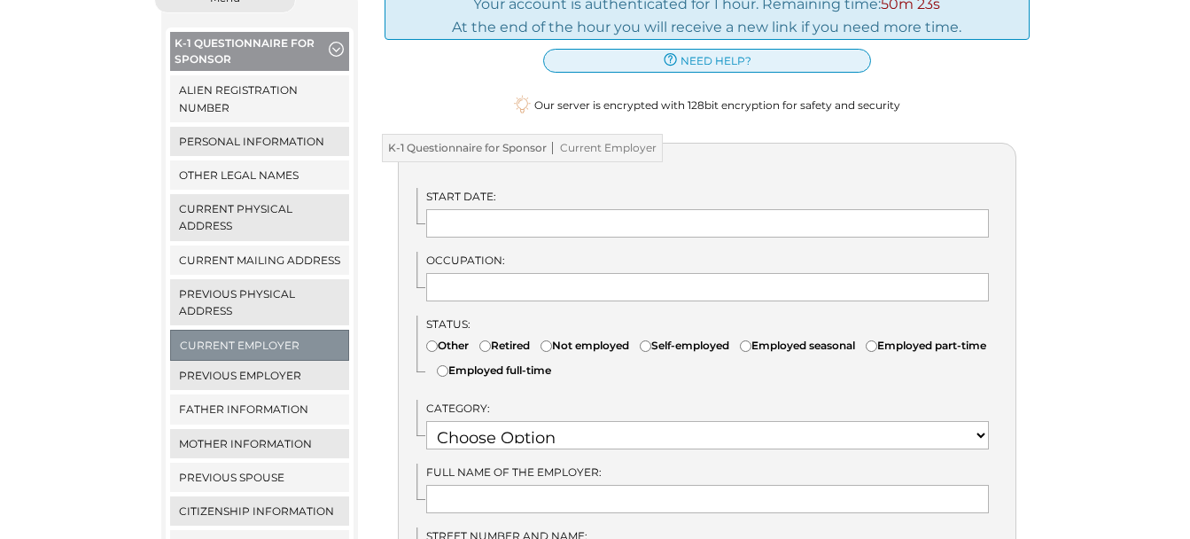
scroll to position [273, 0]
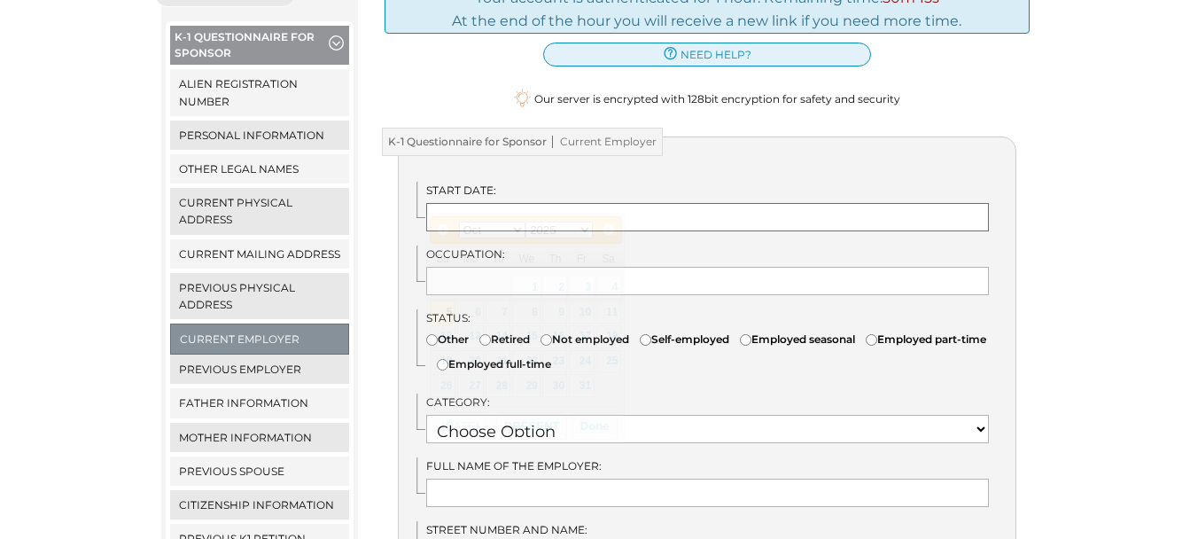
click at [524, 208] on input "text" at bounding box center [707, 217] width 562 height 28
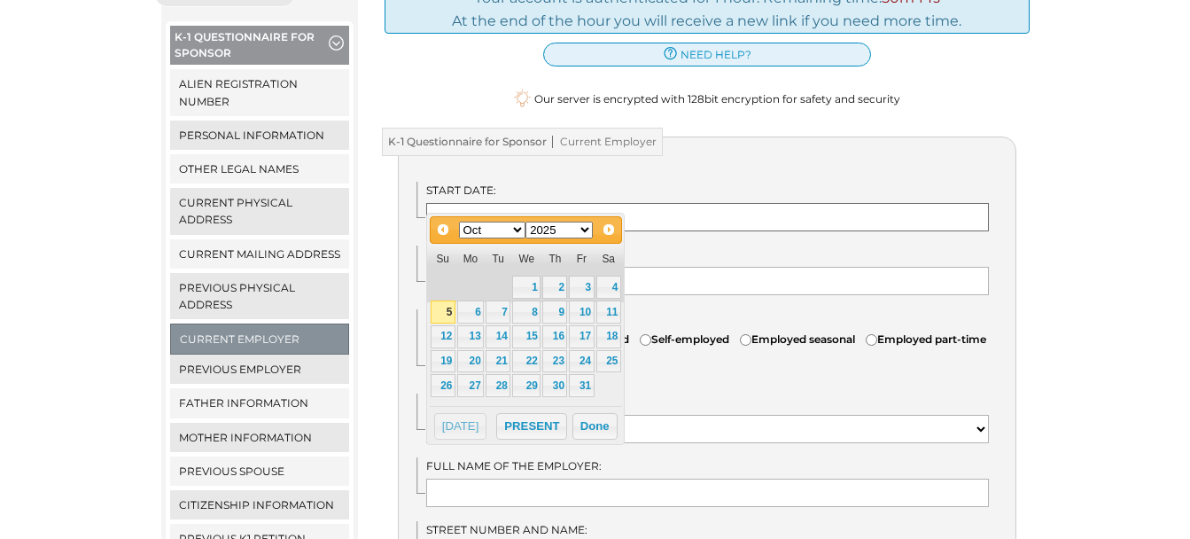
click at [524, 208] on input "text" at bounding box center [707, 217] width 562 height 28
click at [516, 233] on select "Jan Feb Mar Apr May Jun Jul Aug Sep Oct Nov Dec" at bounding box center [492, 229] width 67 height 17
click at [581, 230] on select "1900 1901 1902 1903 1904 1905 1906 1907 1908 1909 1910 1911 1912 1913 1914 1915…" at bounding box center [558, 229] width 67 height 17
click at [557, 317] on link "9" at bounding box center [554, 311] width 25 height 23
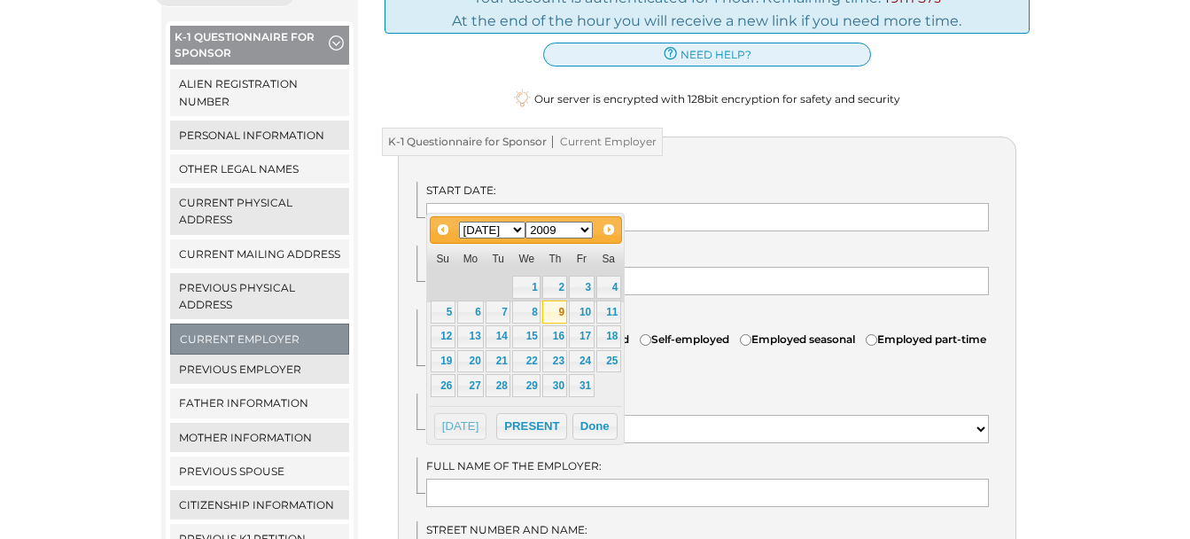
type input "07/09/2009"
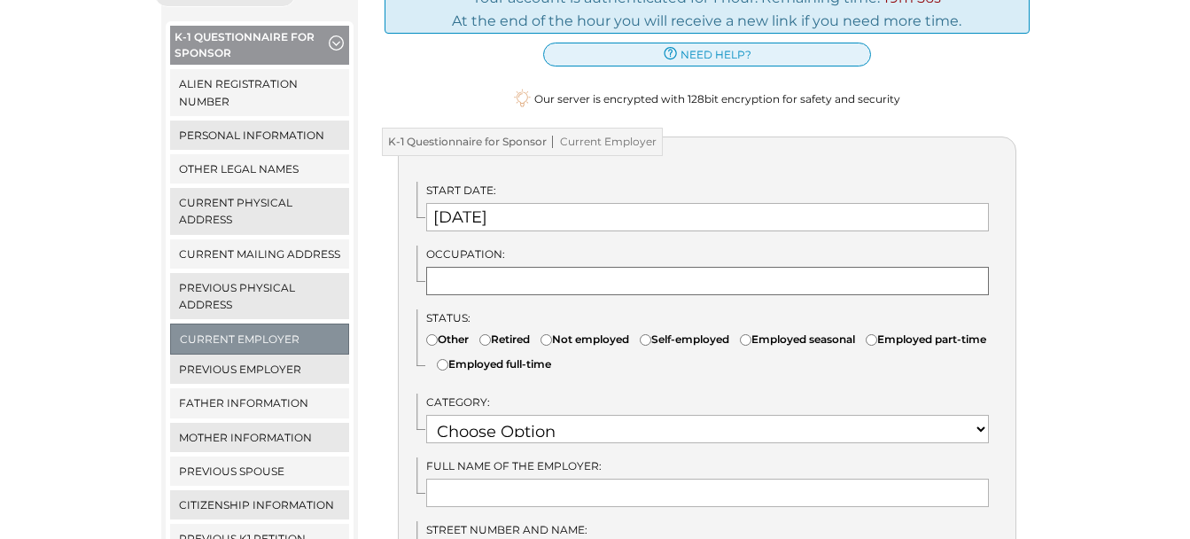
click at [493, 267] on input "text" at bounding box center [707, 281] width 562 height 28
type input "Surgical Technologist"
click at [448, 359] on input"] "Employed full-time" at bounding box center [443, 365] width 12 height 12
radio input"] "true"
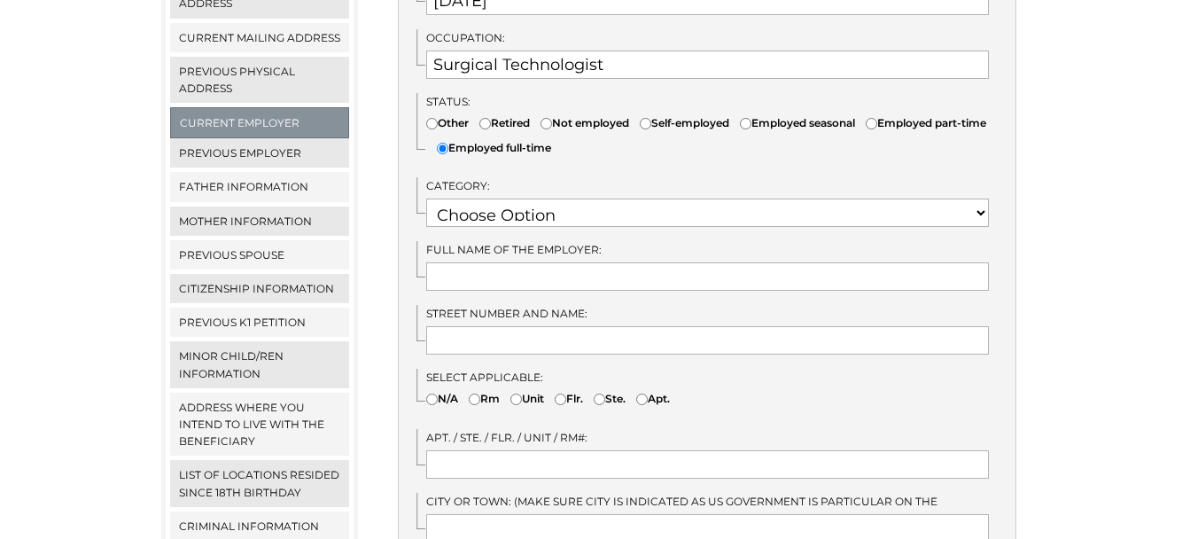
scroll to position [494, 0]
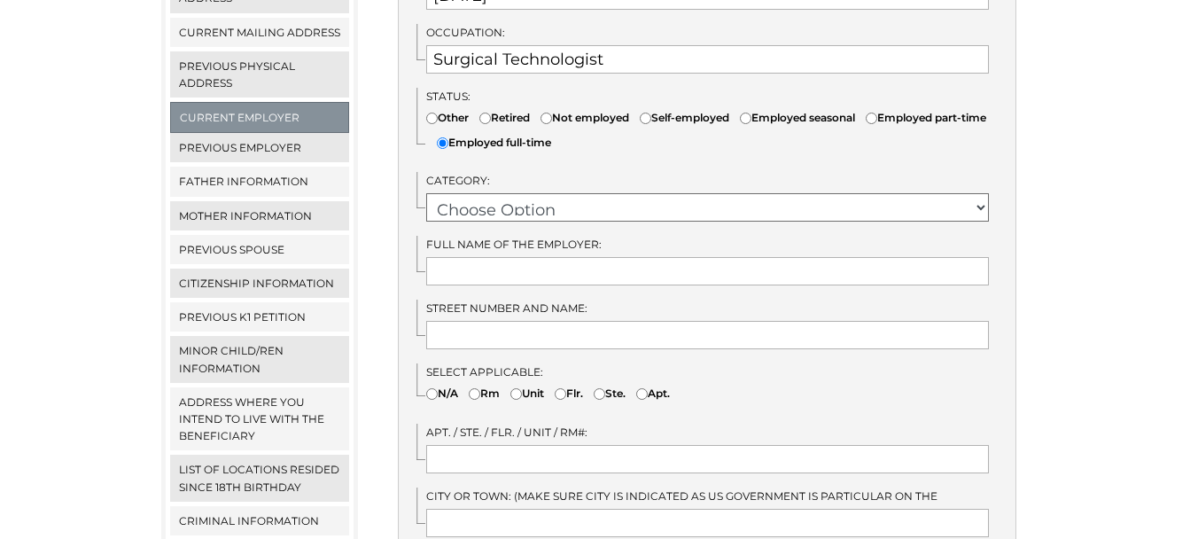
click at [981, 193] on select "Choose Option OTHER STUDENT SOCIAL SERVICES RETIRED RESEARCH RELIGIOUS VOCATION…" at bounding box center [707, 207] width 562 height 28
select select "12"
click at [426, 193] on select "Choose Option OTHER STUDENT SOCIAL SERVICES RETIRED RESEARCH RELIGIOUS VOCATION…" at bounding box center [707, 207] width 562 height 28
click at [593, 257] on input "text" at bounding box center [707, 271] width 562 height 28
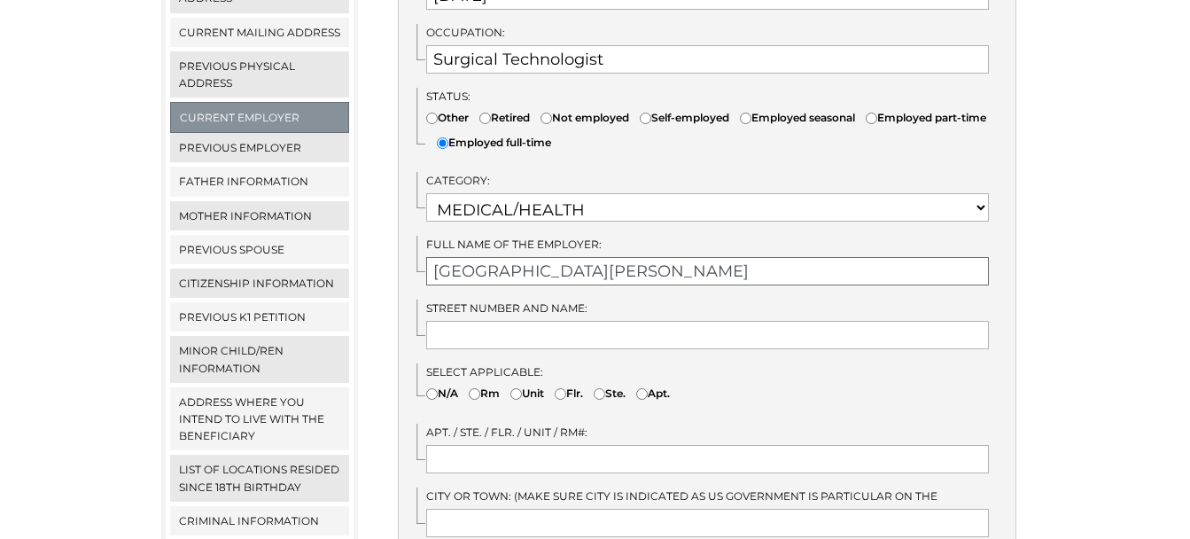
type input "Naval medical center Camp lejeune"
click at [508, 321] on input "text" at bounding box center [707, 335] width 562 height 28
click at [456, 321] on input "loobrewster" at bounding box center [707, 335] width 562 height 28
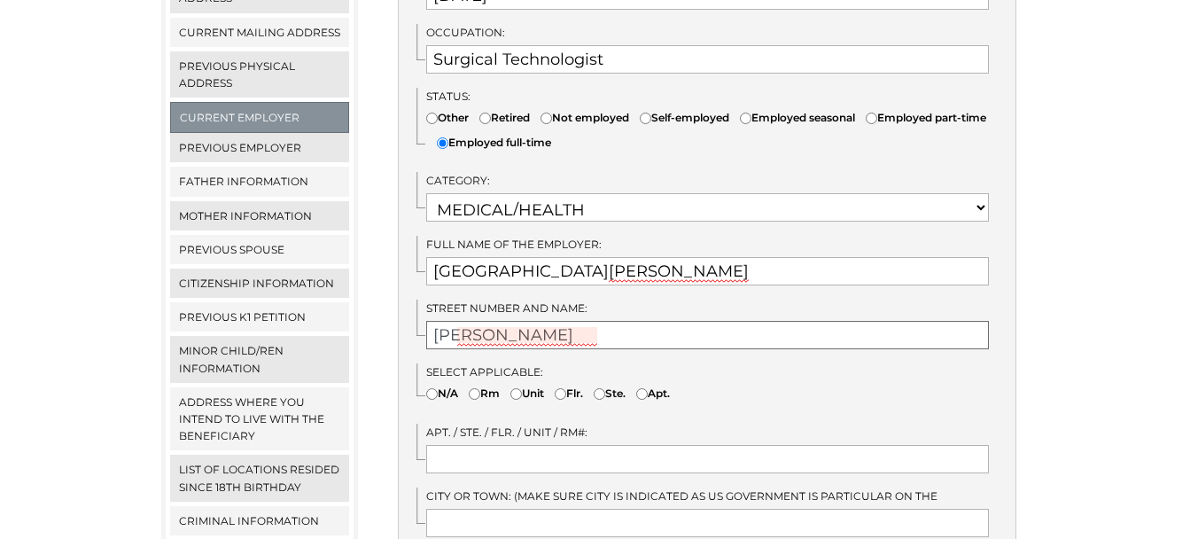
click at [474, 321] on input "loo brewster" at bounding box center [707, 335] width 562 height 28
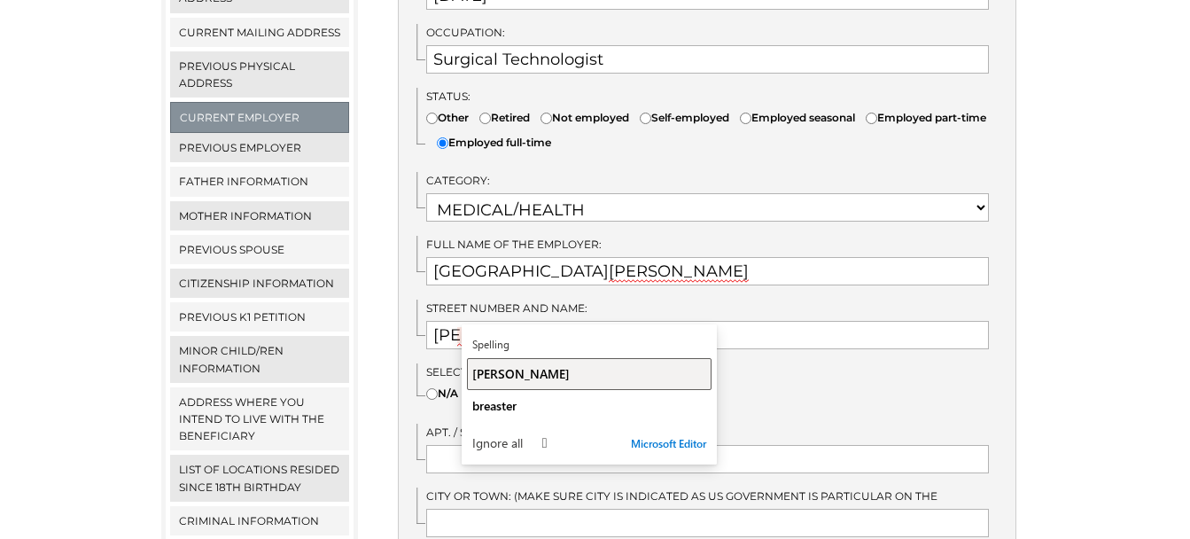
click at [501, 371] on span "Brewster" at bounding box center [520, 373] width 97 height 17
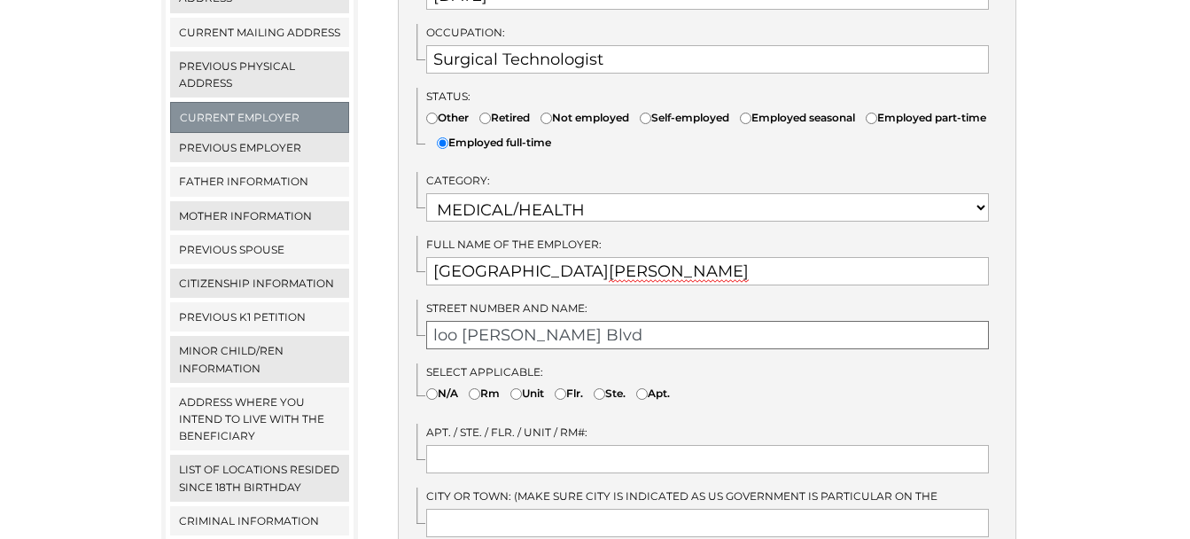
type input "loo Brewster Blvd"
click at [431, 388] on input"] "N/A" at bounding box center [432, 394] width 12 height 12
radio input"] "true"
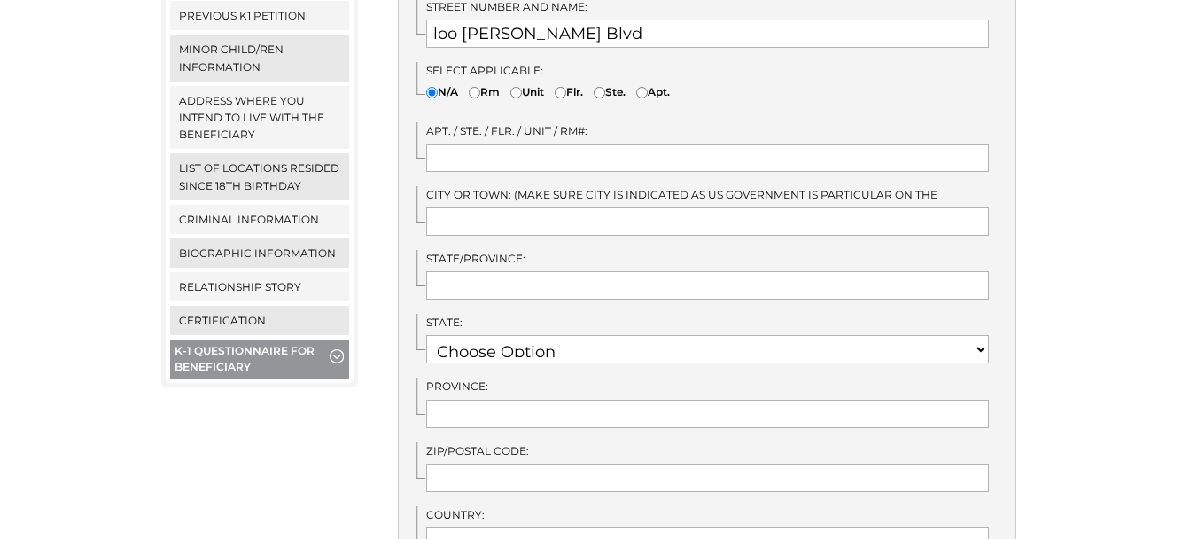
scroll to position [798, 0]
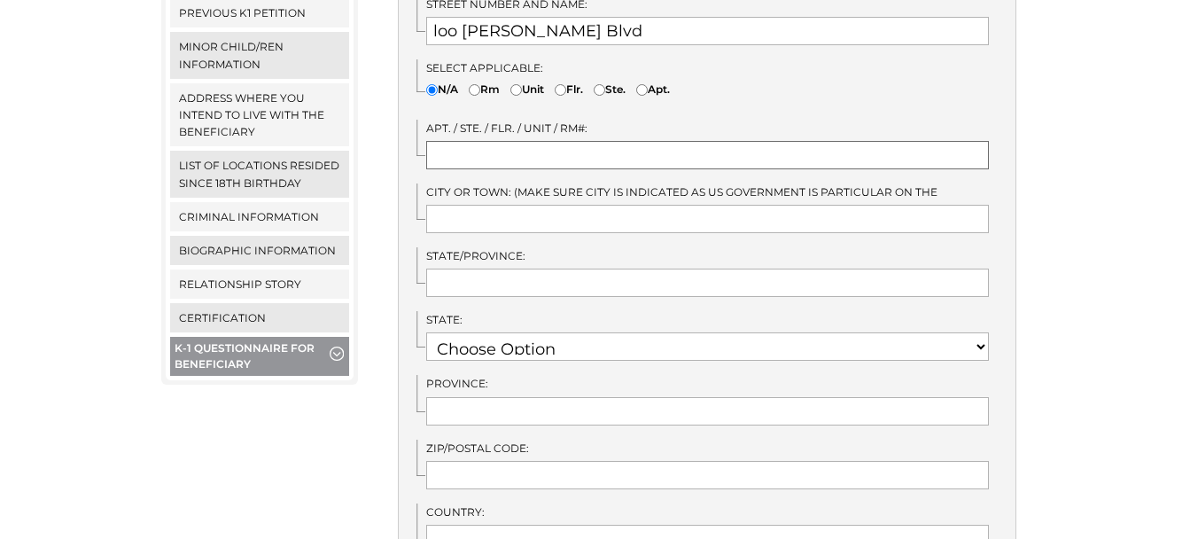
click at [499, 141] on input "text" at bounding box center [707, 155] width 562 height 28
click at [455, 17] on input "loo Brewster Blvd" at bounding box center [707, 31] width 562 height 28
type input "l00 Brewster Blvd"
click at [506, 141] on input "text" at bounding box center [707, 155] width 562 height 28
type input "2 ND"
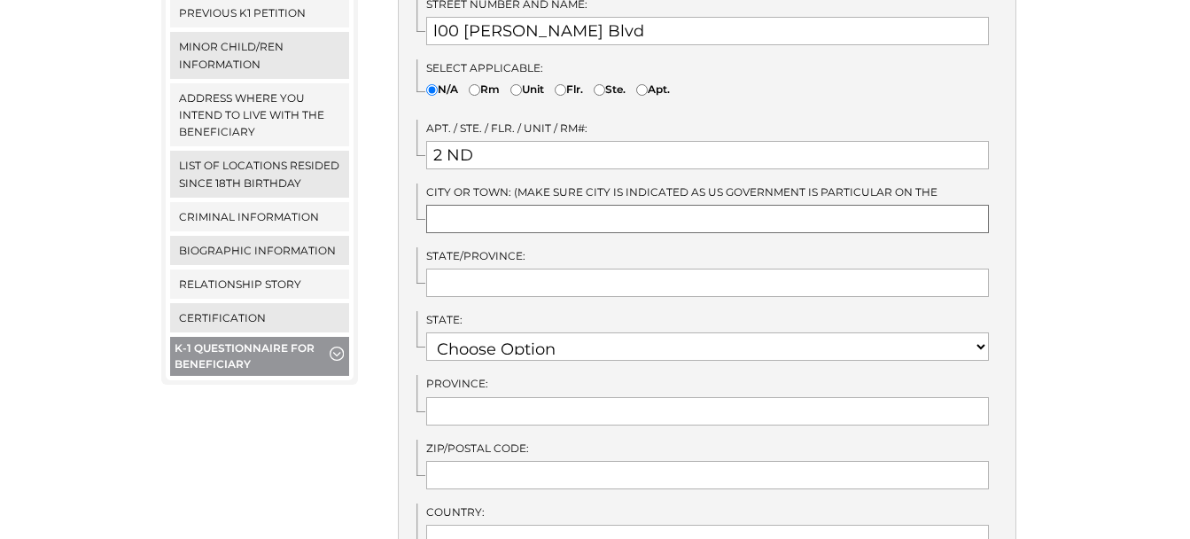
click at [485, 205] on input "text" at bounding box center [707, 219] width 562 height 28
type input "Camp Lejeune"
click at [482, 268] on input "text" at bounding box center [707, 282] width 562 height 28
type input "North Carolina"
click at [978, 332] on select "Choose Option AK AL AR AS AZ CA CO CT DE FL GA GU HI IA ID IL IN" at bounding box center [707, 346] width 562 height 28
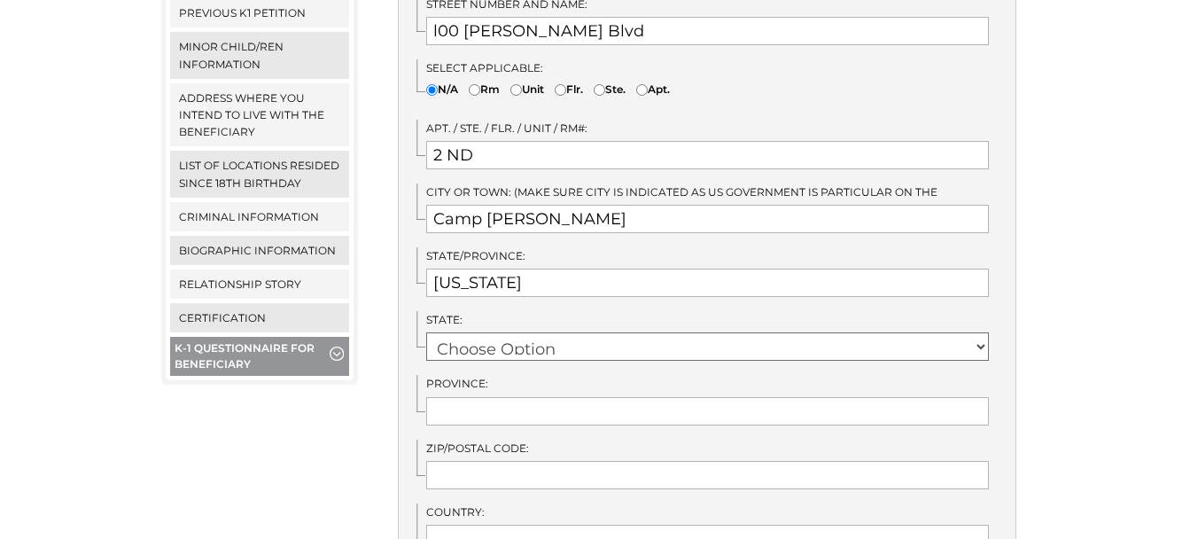
select select "31"
click at [426, 332] on select "Choose Option AK AL AR AS AZ CA CO CT DE FL GA GU HI IA ID IL IN" at bounding box center [707, 346] width 562 height 28
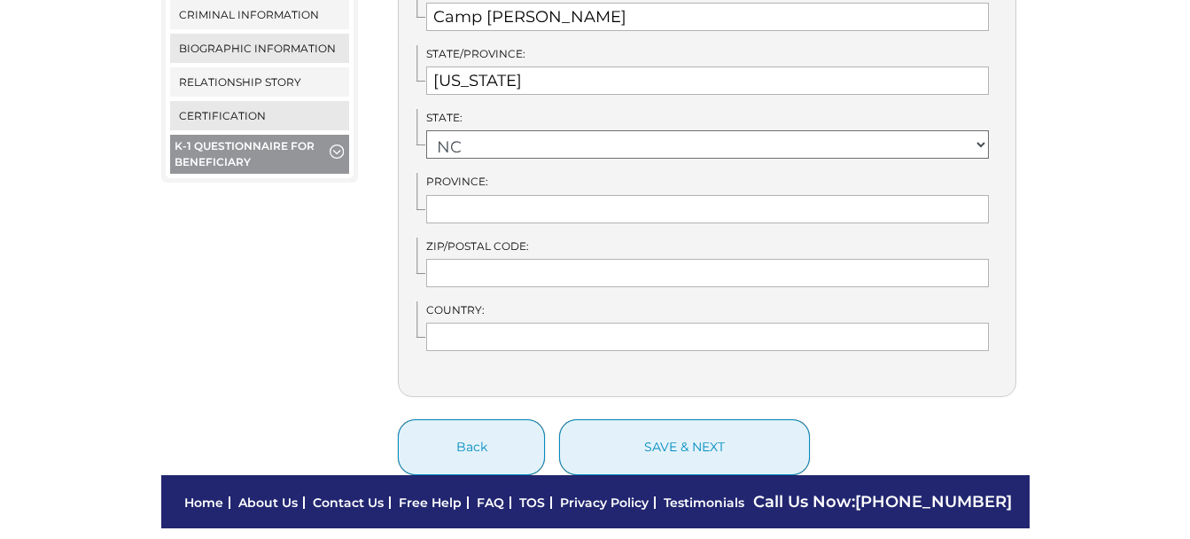
scroll to position [1011, 0]
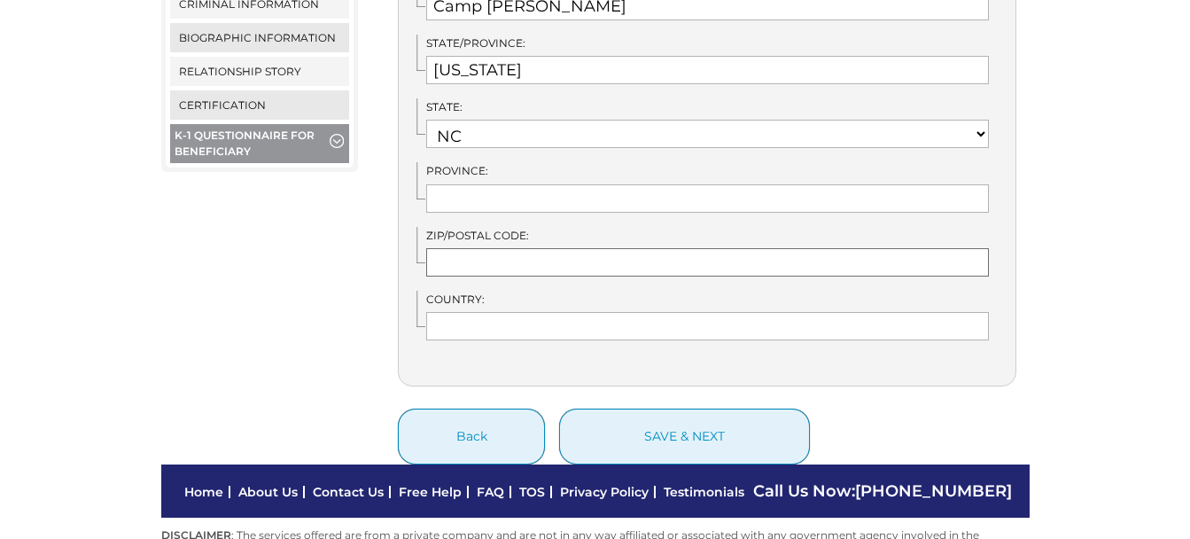
click at [631, 248] on input "text" at bounding box center [707, 262] width 562 height 28
type input "28547-2538"
click at [577, 312] on input "text" at bounding box center [707, 326] width 562 height 28
type input "[GEOGRAPHIC_DATA]"
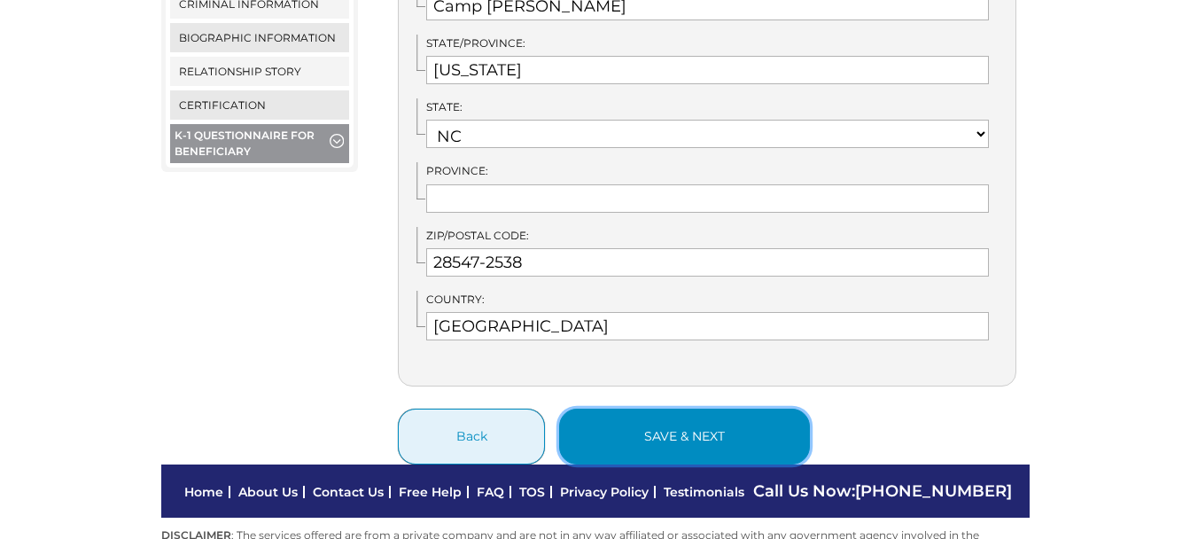
click at [686, 418] on button "save & next" at bounding box center [684, 436] width 251 height 56
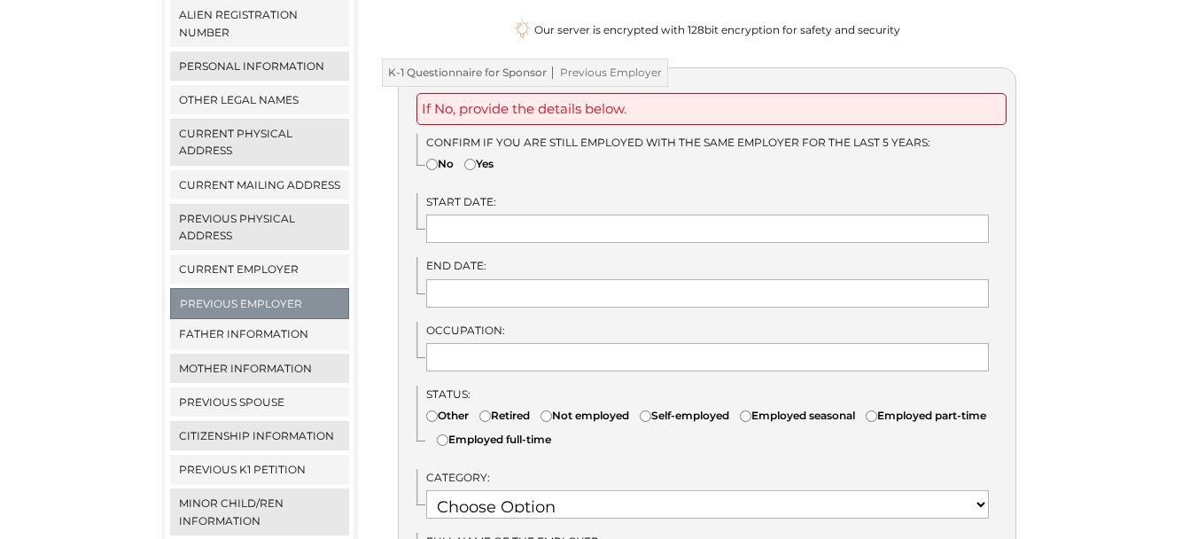
scroll to position [345, 0]
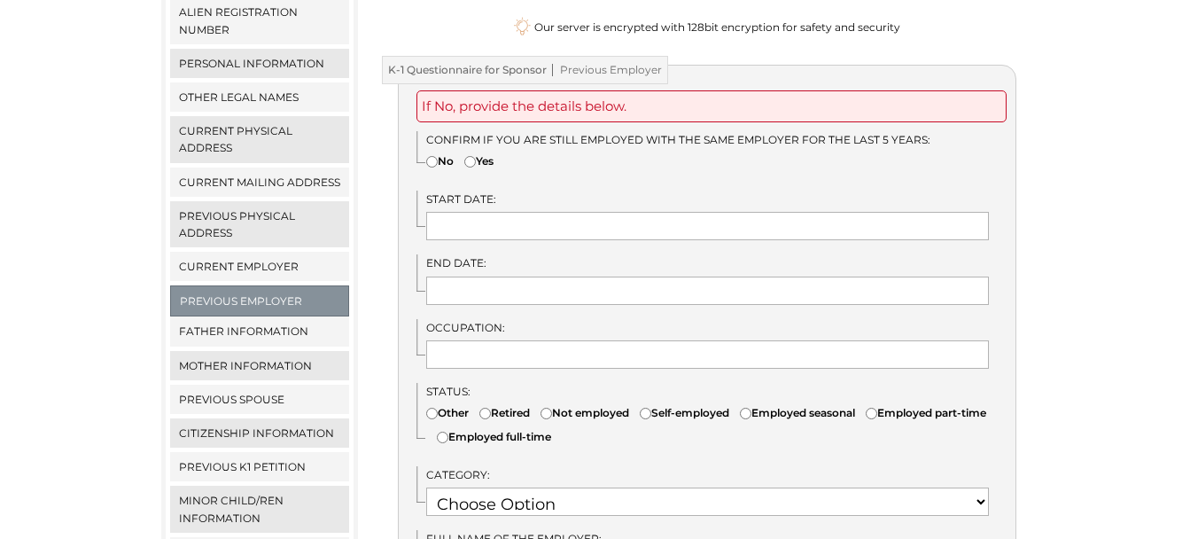
click at [472, 156] on input"] "Yes" at bounding box center [470, 162] width 12 height 12
radio input"] "true"
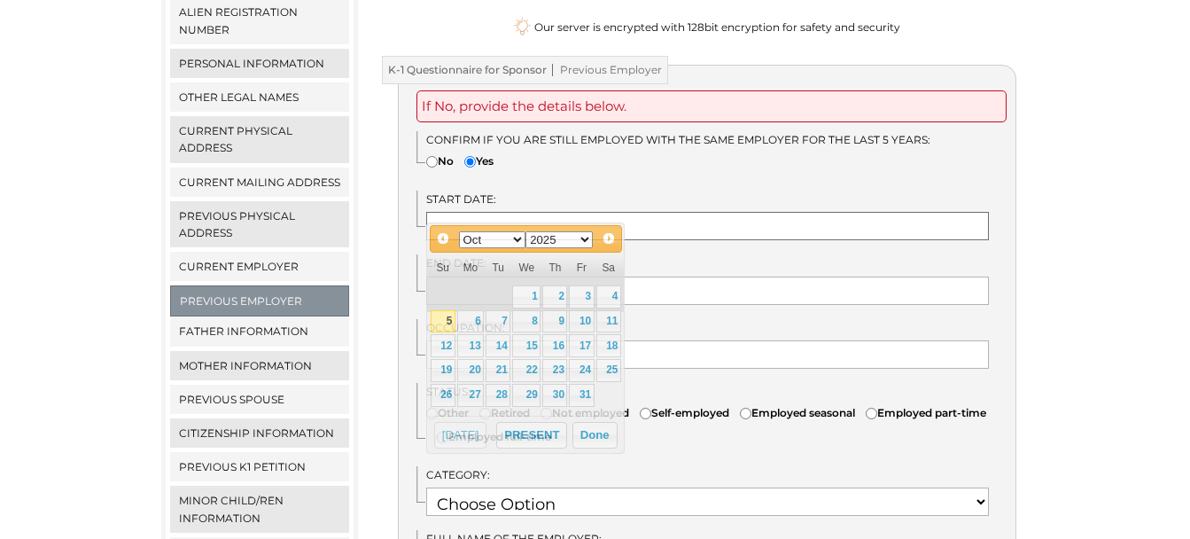
click at [520, 212] on input "text" at bounding box center [707, 226] width 562 height 28
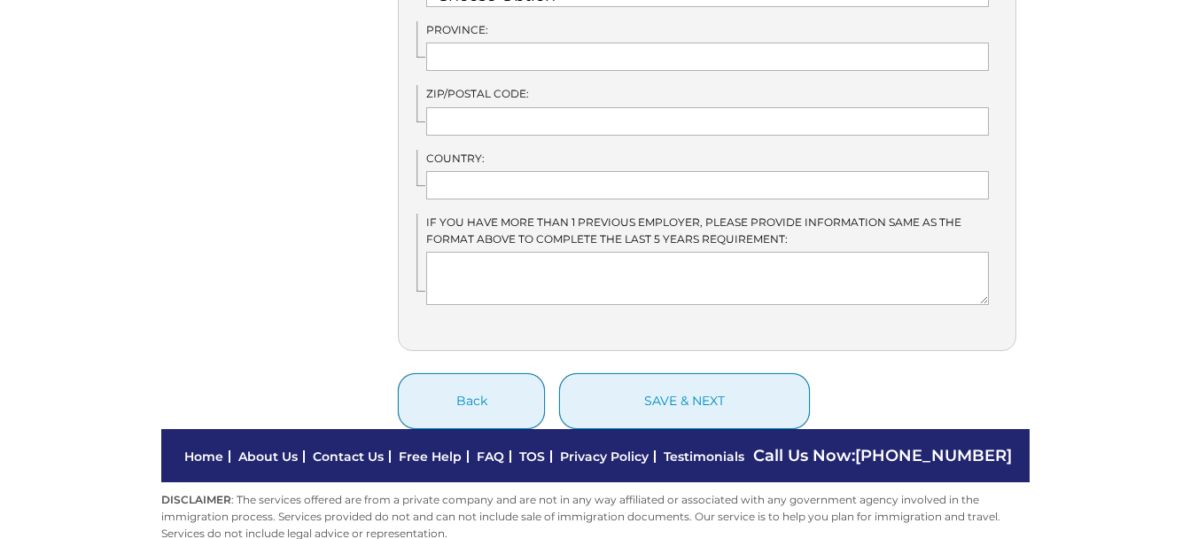
scroll to position [1327, 0]
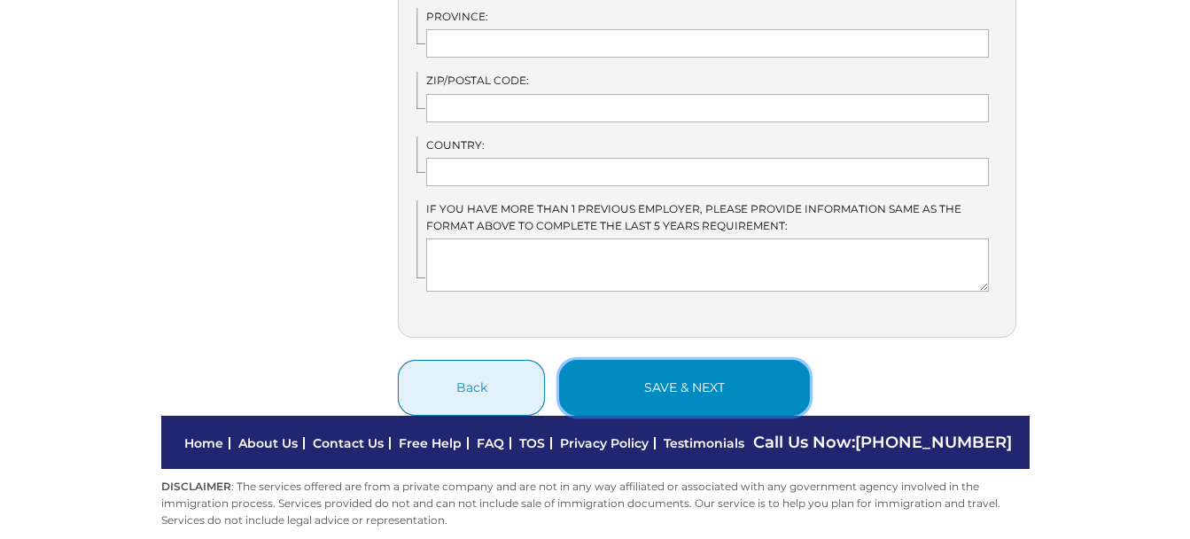
click at [658, 368] on button "save & next" at bounding box center [684, 388] width 251 height 56
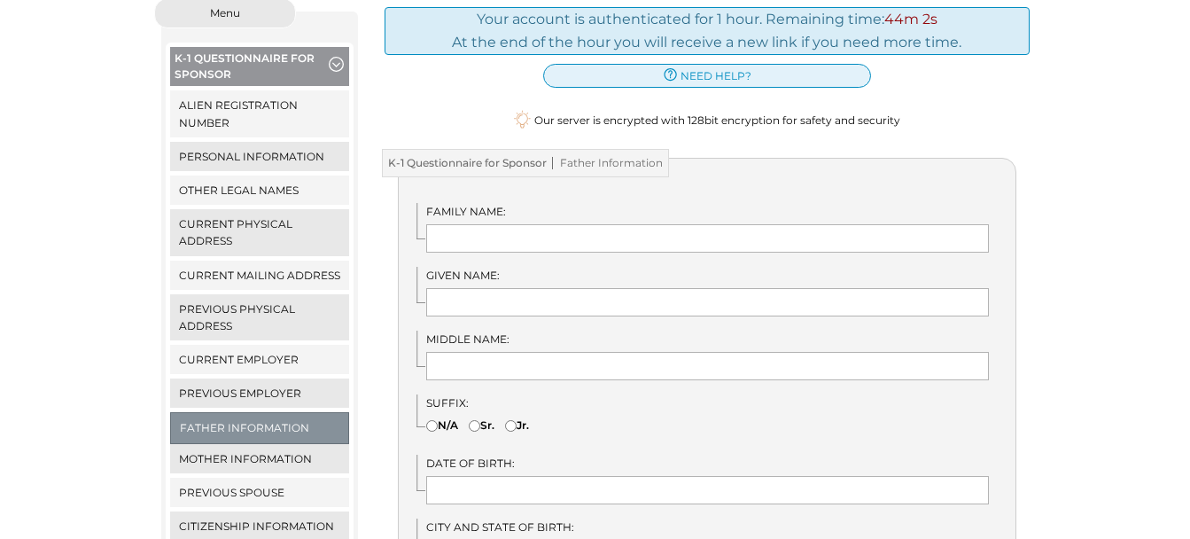
scroll to position [282, 0]
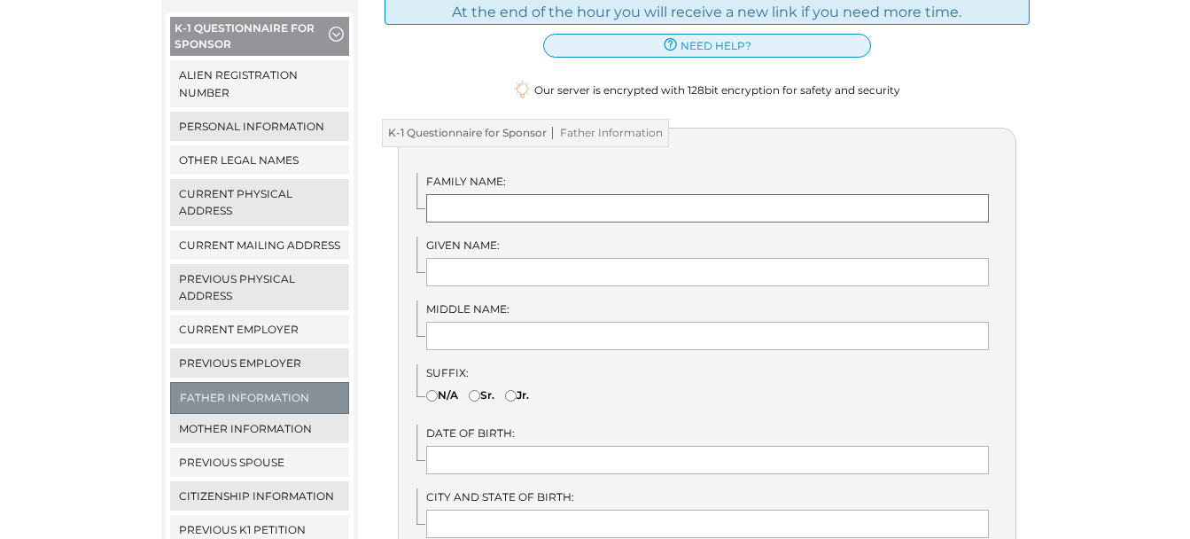
click at [609, 194] on input "text" at bounding box center [707, 208] width 562 height 28
type input "J"
type input "Webb"
click at [446, 258] on input "text" at bounding box center [707, 272] width 562 height 28
type input "Johnny"
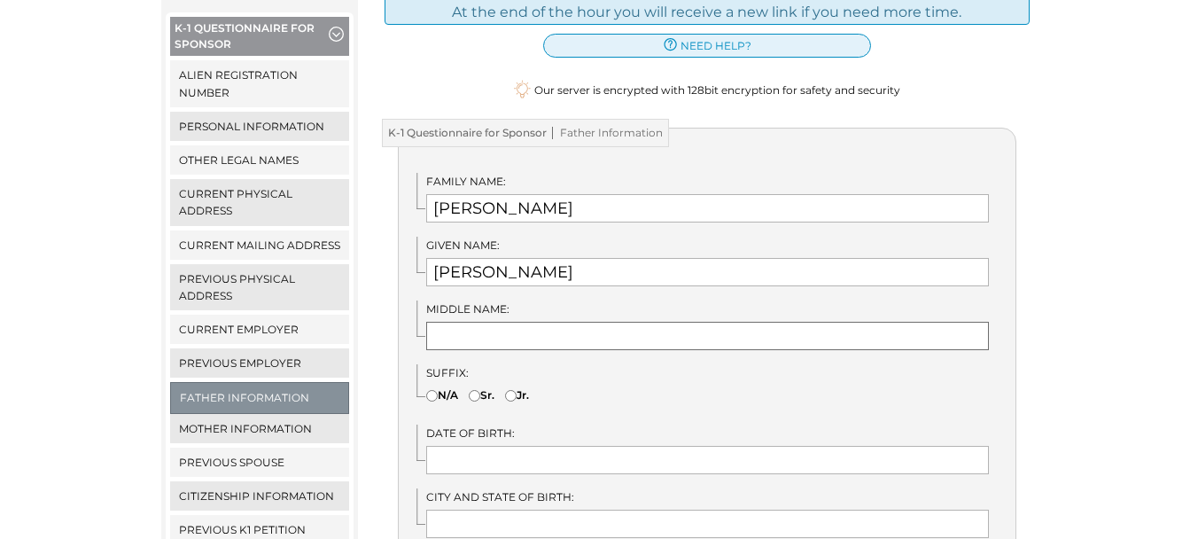
click at [471, 322] on input "text" at bounding box center [707, 336] width 562 height 28
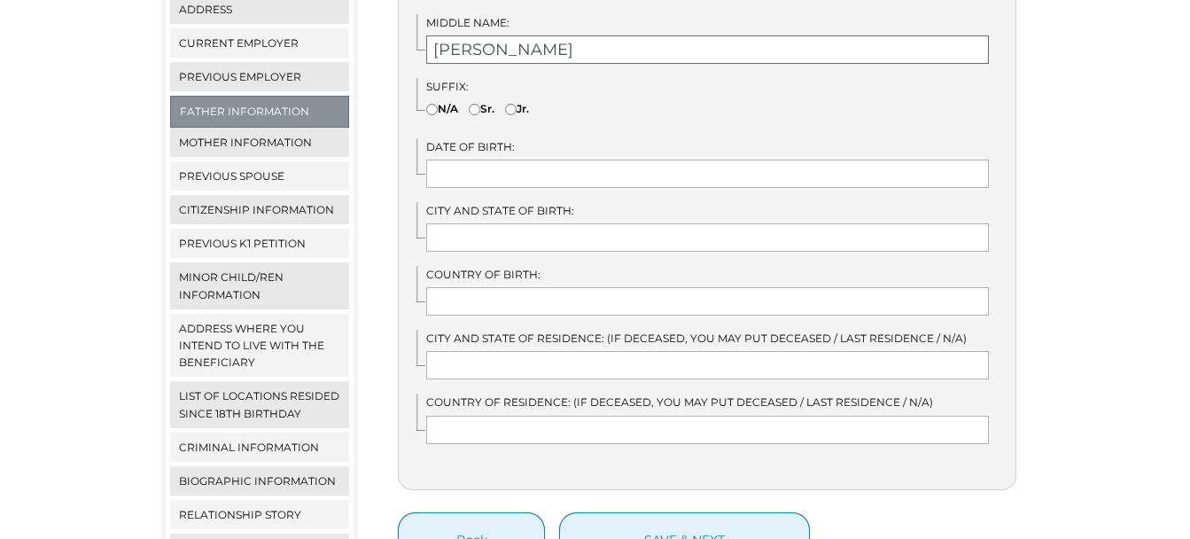
scroll to position [633, 0]
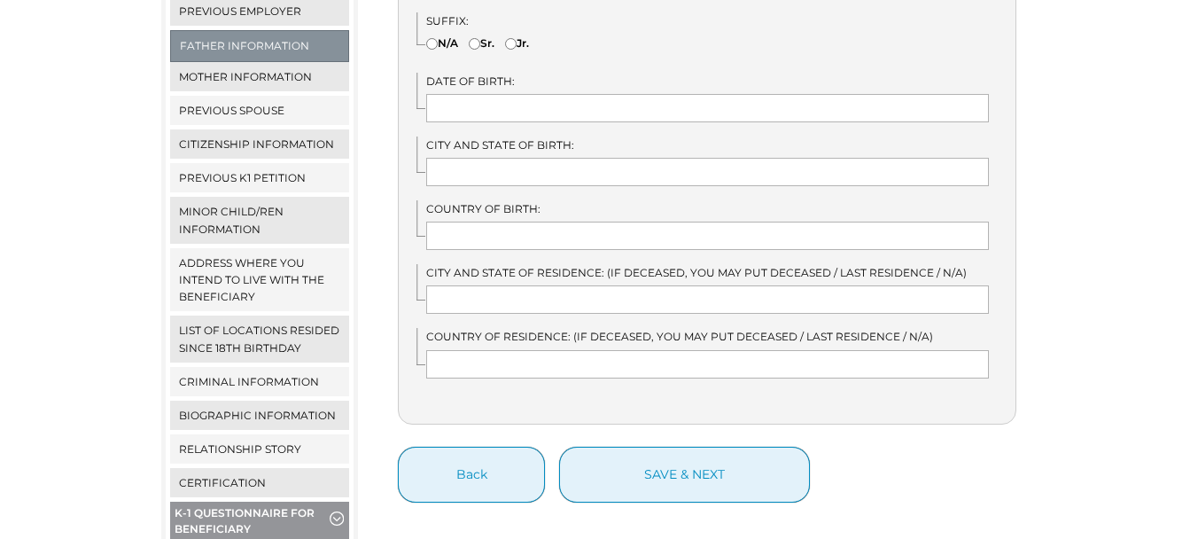
type input "Melvin Eugene"
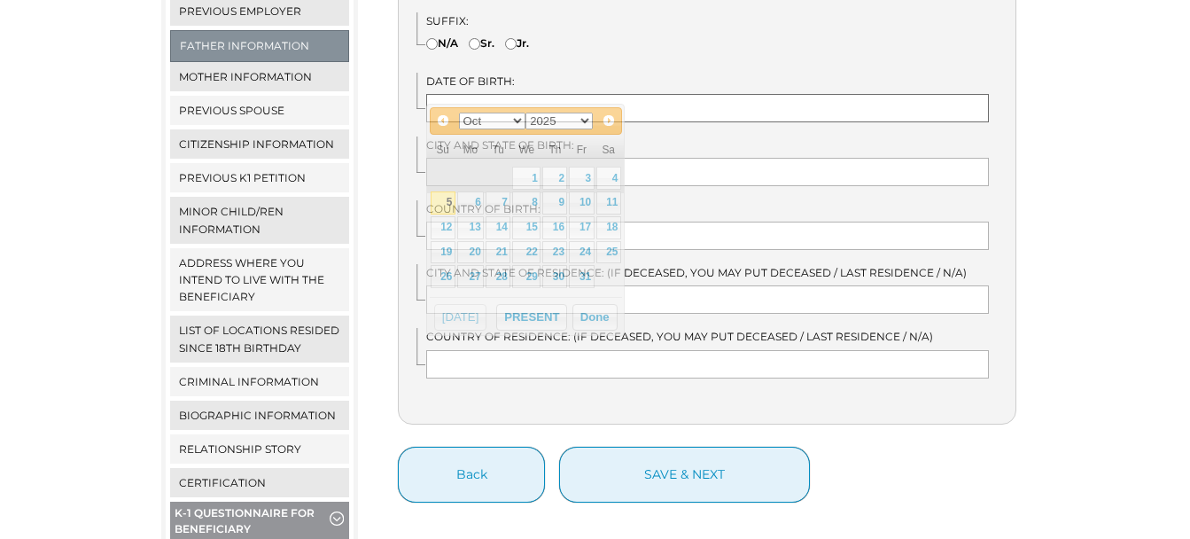
click at [536, 94] on input "text" at bounding box center [707, 108] width 562 height 28
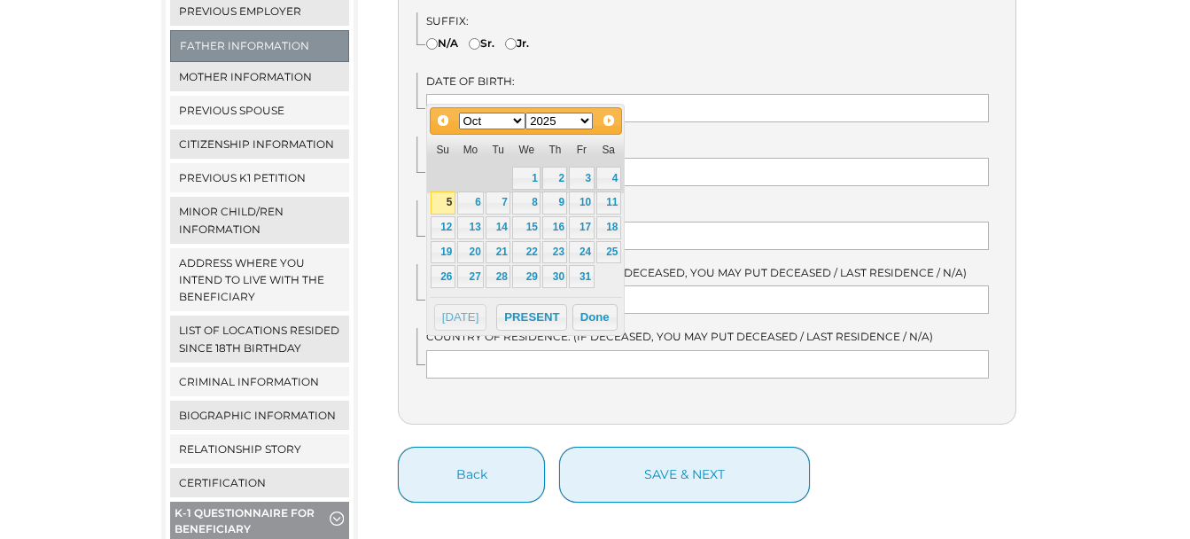
click at [824, 136] on label "City and State of Birth:" at bounding box center [707, 144] width 562 height 17
click at [517, 96] on input "text" at bounding box center [707, 108] width 562 height 28
click at [443, 172] on td at bounding box center [443, 178] width 27 height 25
click at [517, 120] on select "Jan Feb Mar Apr May Jun [DATE] Aug Sep Oct Nov Dec" at bounding box center [492, 120] width 67 height 17
click at [585, 121] on select "1900 1901 1902 1903 1904 1905 1906 1907 1908 1909 1910 1911 1912 1913 1914 1915…" at bounding box center [558, 120] width 67 height 17
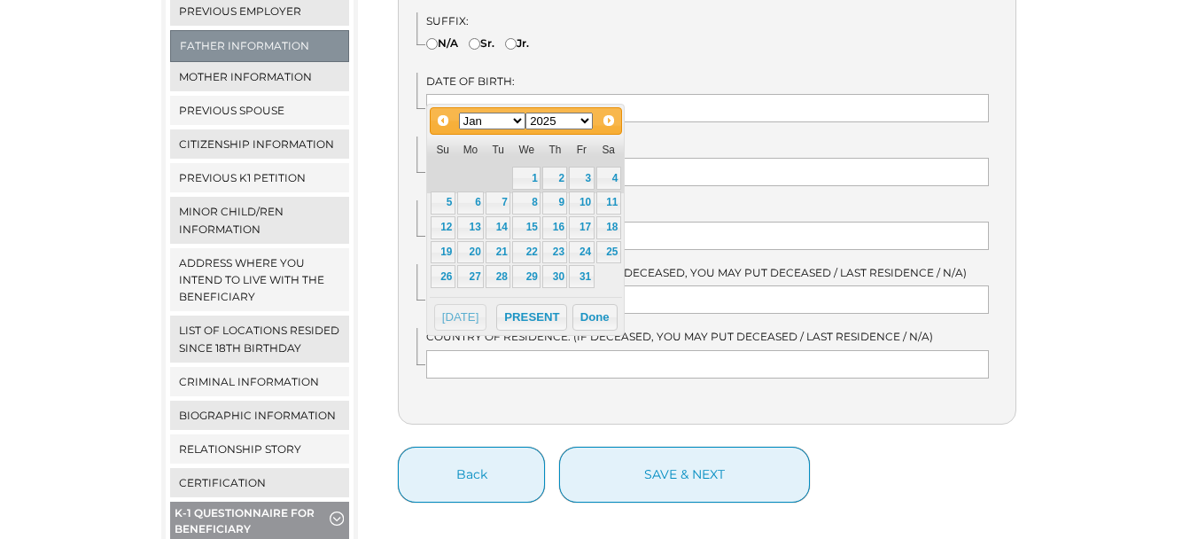
click at [585, 121] on select "1900 1901 1902 1903 1904 1905 1906 1907 1908 1909 1910 1911 1912 1913 1914 1915…" at bounding box center [558, 120] width 67 height 17
click at [535, 229] on link "15" at bounding box center [526, 227] width 28 height 23
type input "01/15/1947"
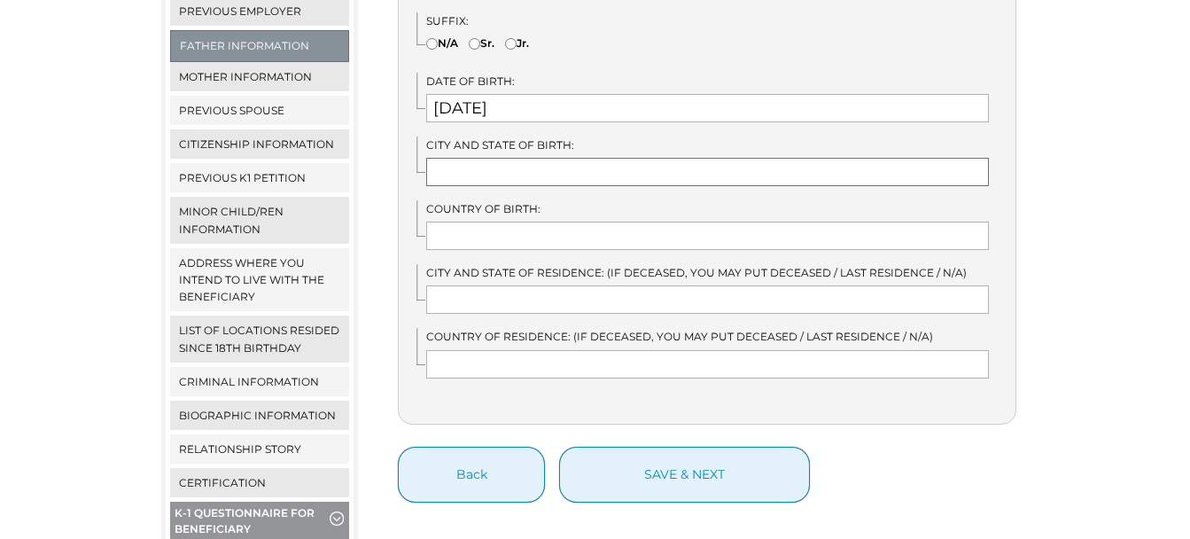
click at [494, 158] on input "text" at bounding box center [707, 172] width 562 height 28
click at [445, 158] on input "hillsboro" at bounding box center [707, 172] width 562 height 28
type input "Hillsboro"
click at [495, 221] on input "text" at bounding box center [707, 235] width 562 height 28
type input "United States"
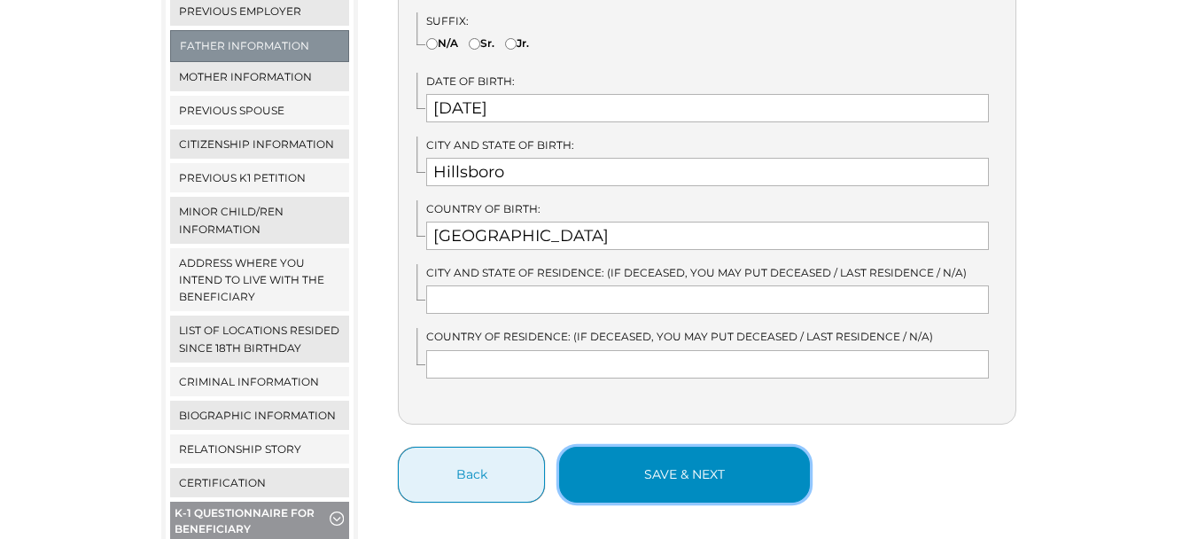
click at [695, 461] on button "save & next" at bounding box center [684, 474] width 251 height 56
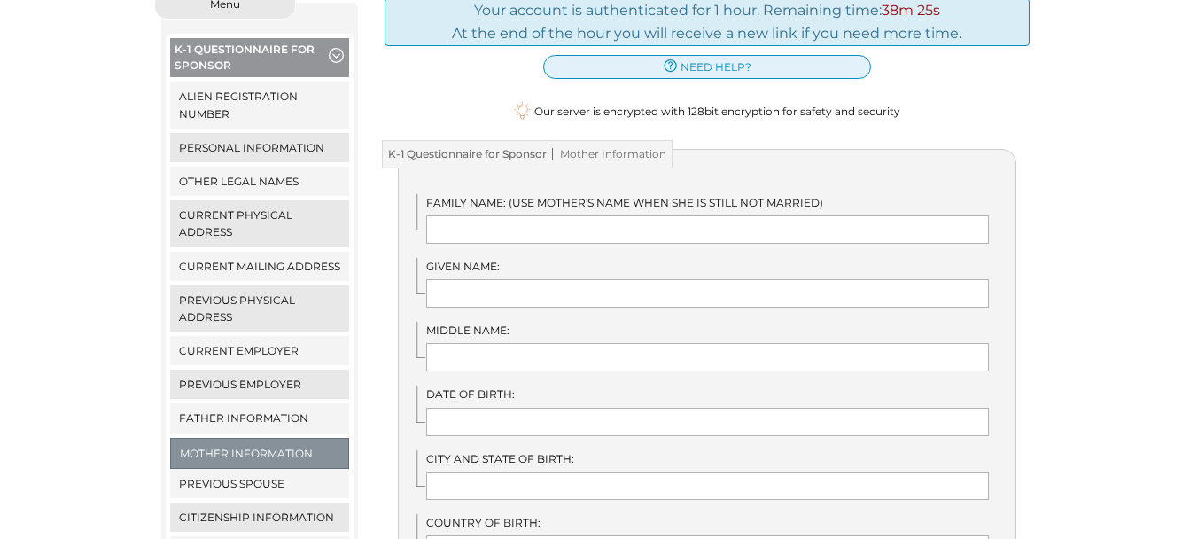
scroll to position [266, 0]
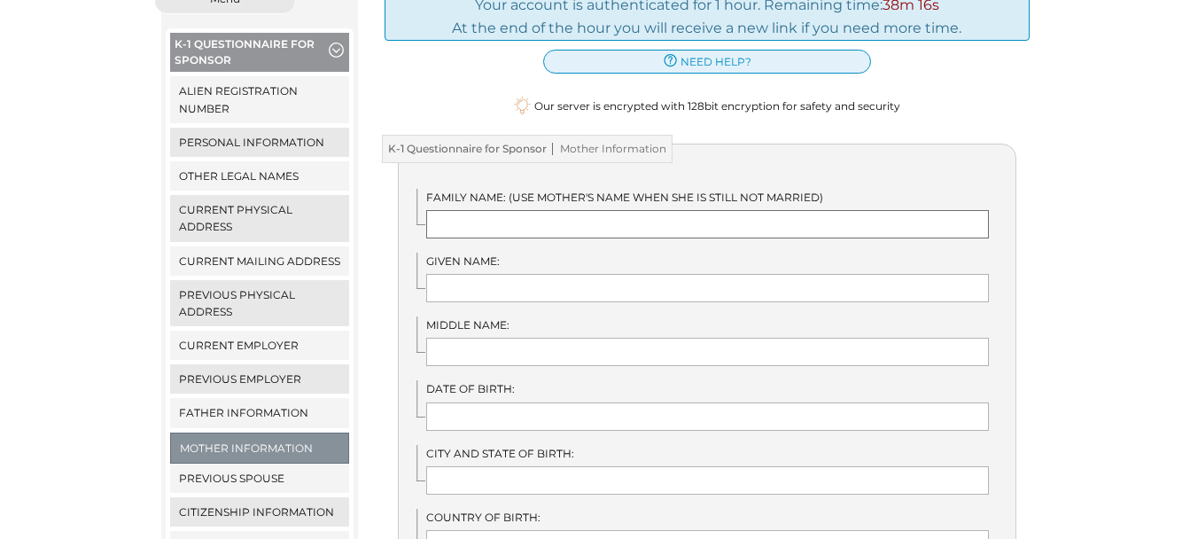
click at [686, 210] on input "text" at bounding box center [707, 224] width 562 height 28
type input "Peppers"
type input "[GEOGRAPHIC_DATA]"
click at [489, 274] on input "text" at bounding box center [707, 288] width 562 height 28
type input "Trulella"
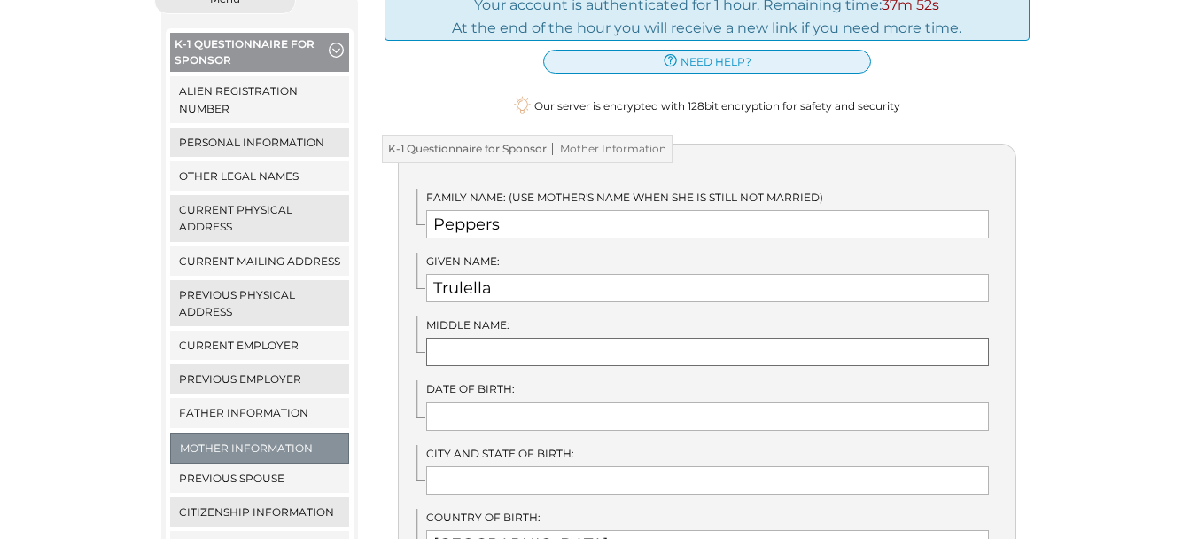
click at [472, 337] on input "text" at bounding box center [707, 351] width 562 height 28
type input "[PERSON_NAME]"
click at [466, 402] on input "text" at bounding box center [707, 416] width 562 height 28
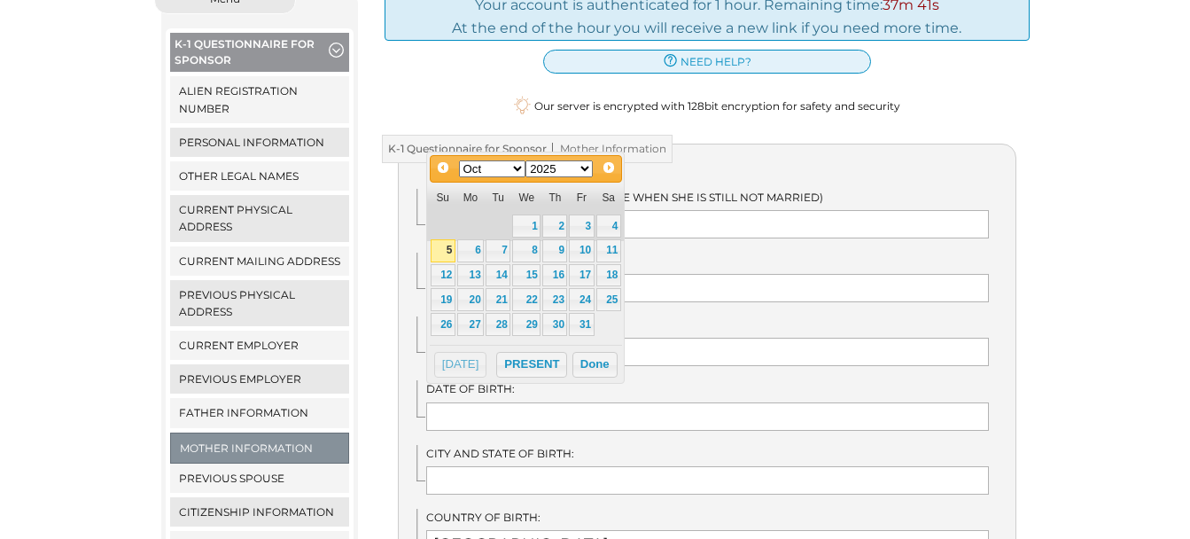
click at [519, 168] on select "Jan Feb Mar Apr May Jun [DATE] Aug Sep Oct Nov Dec" at bounding box center [492, 168] width 67 height 17
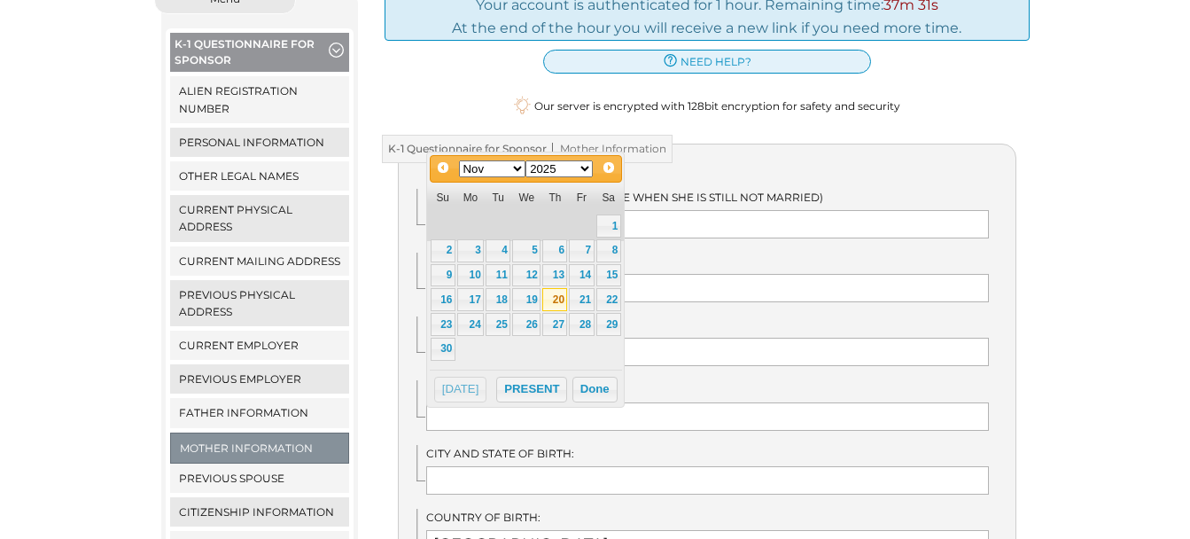
click at [555, 295] on link "20" at bounding box center [554, 299] width 25 height 23
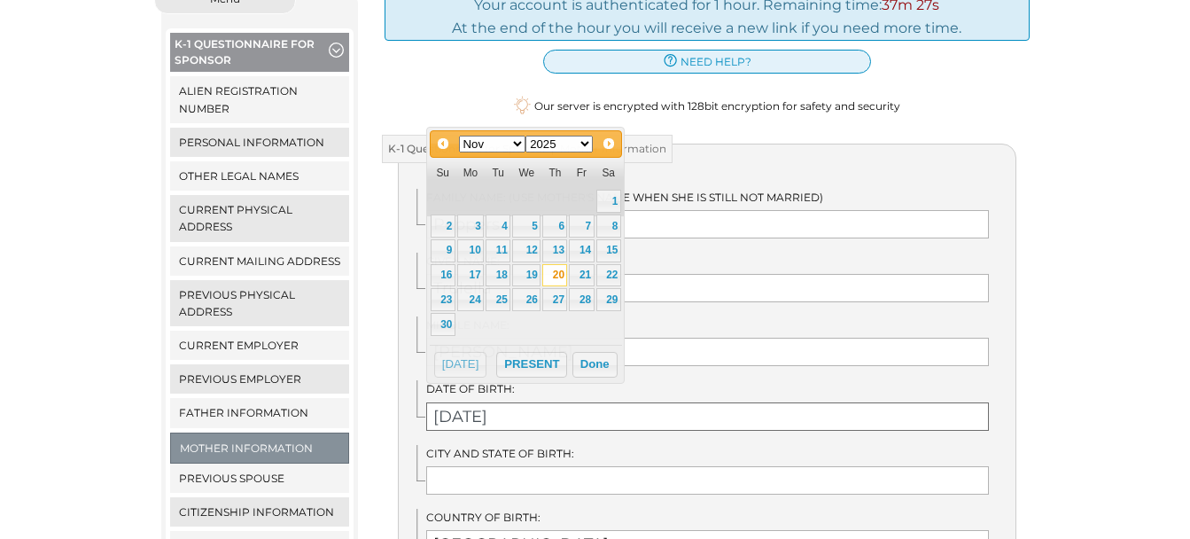
click at [510, 402] on input "[DATE]" at bounding box center [707, 416] width 562 height 28
type input "[DATE]"
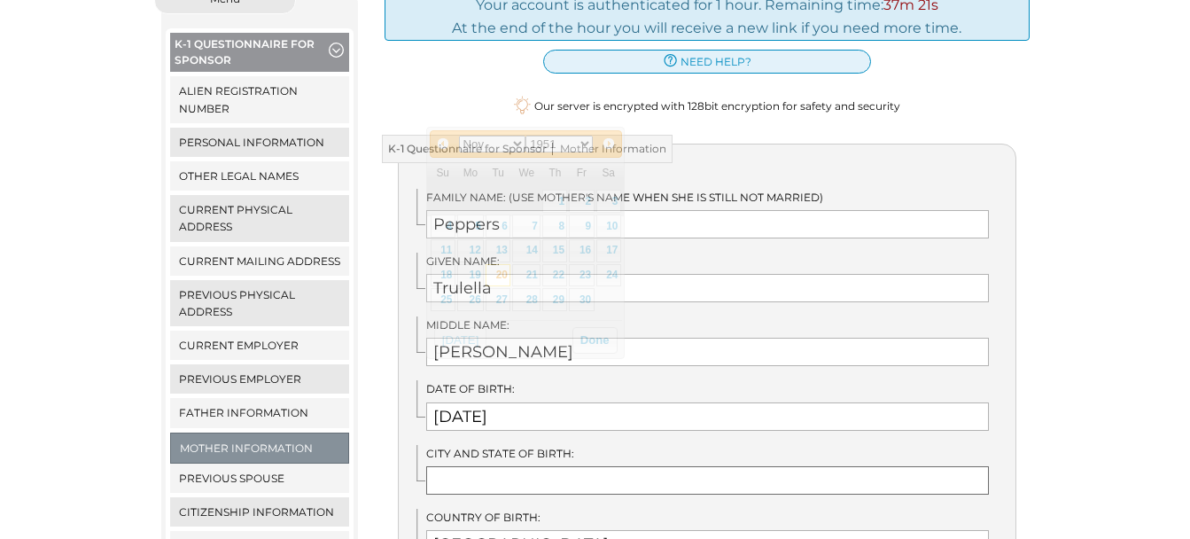
click at [487, 466] on input "text" at bounding box center [707, 480] width 562 height 28
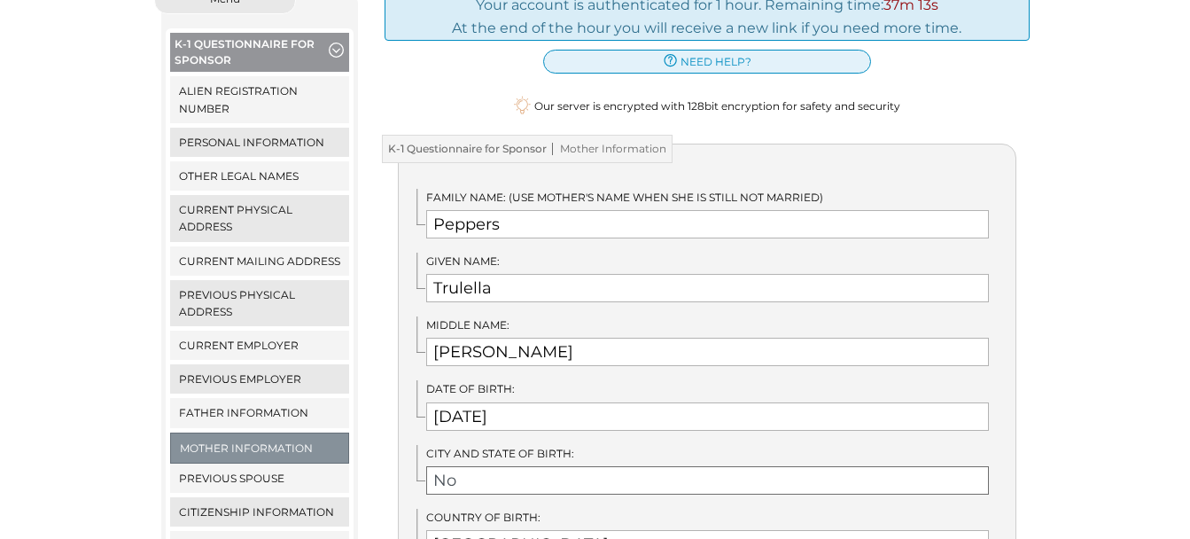
type input "N"
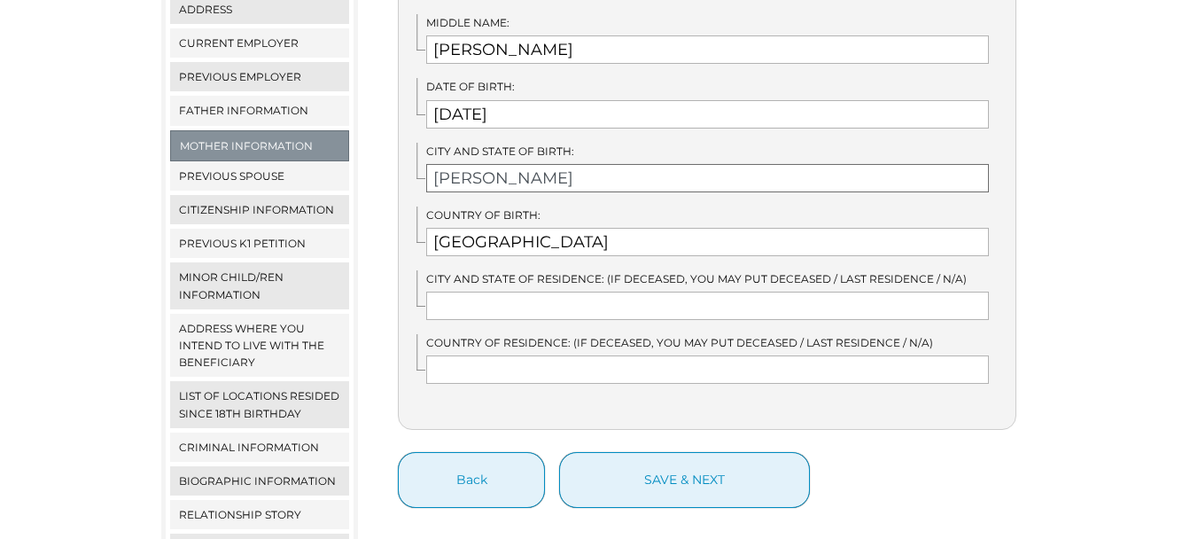
scroll to position [570, 0]
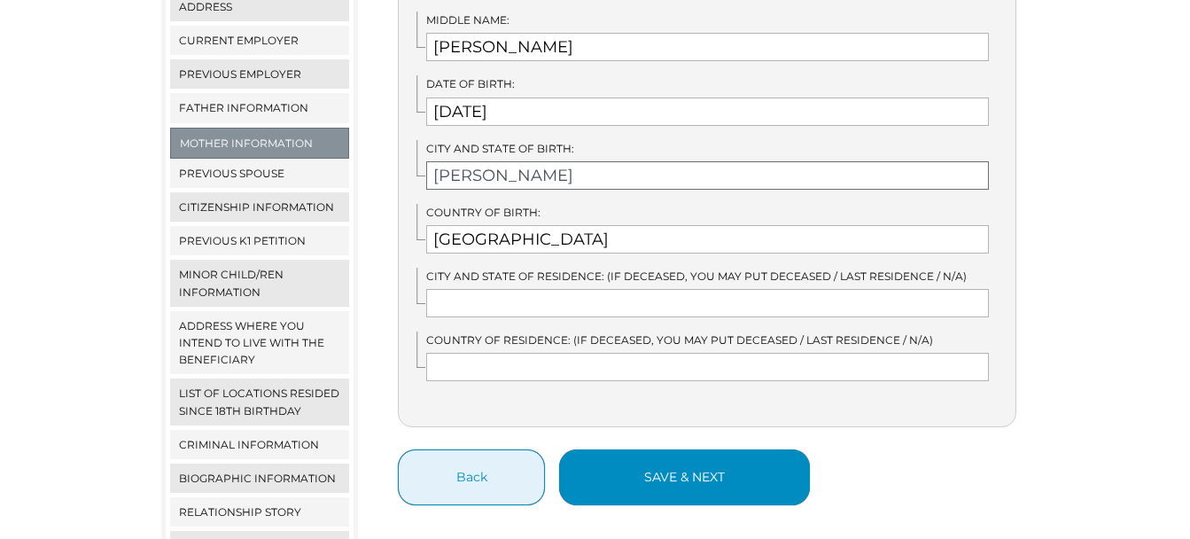
type input "[PERSON_NAME]"
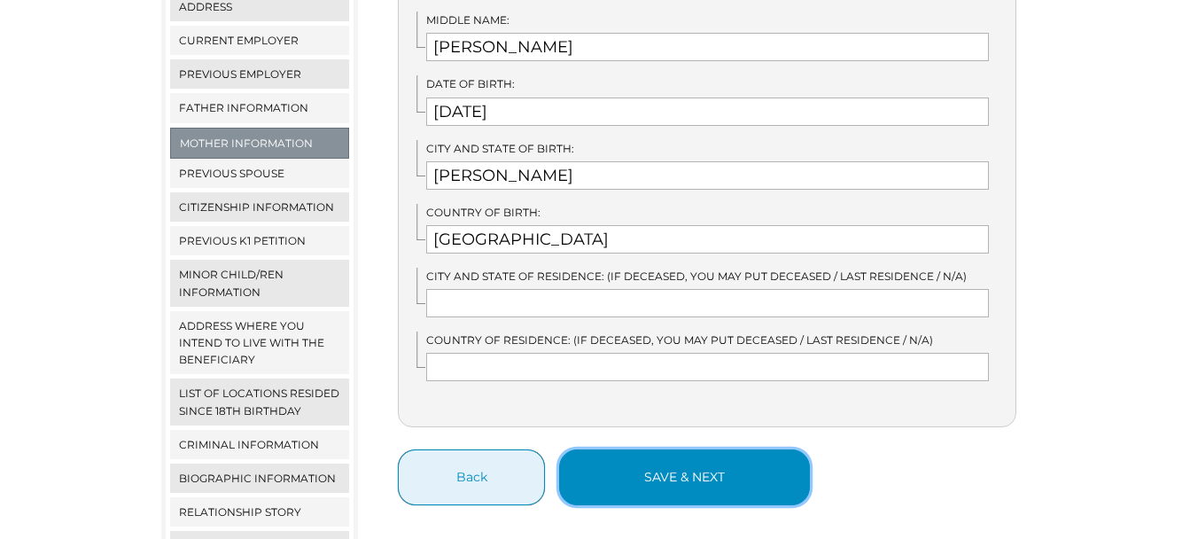
click at [748, 452] on button "save & next" at bounding box center [684, 477] width 251 height 56
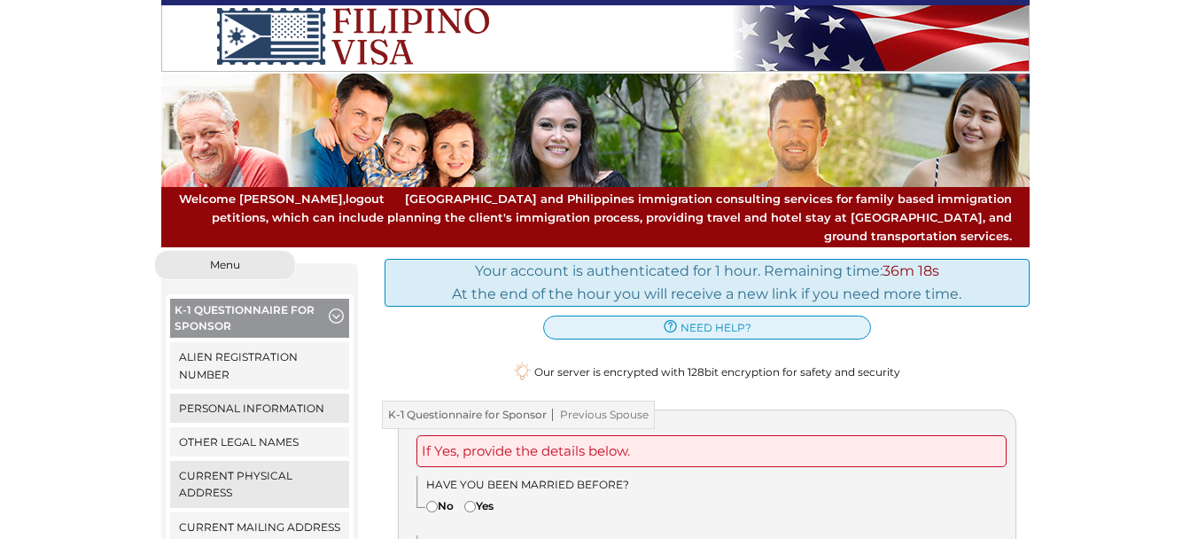
drag, startPoint x: 0, startPoint y: 0, endPoint x: 749, endPoint y: 454, distance: 875.9
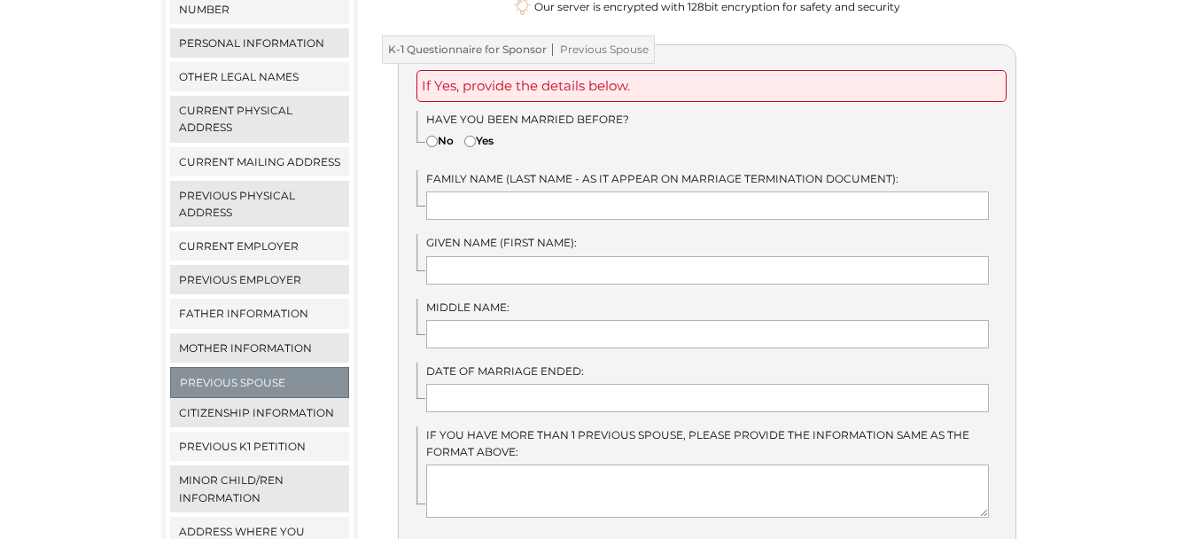
scroll to position [368, 0]
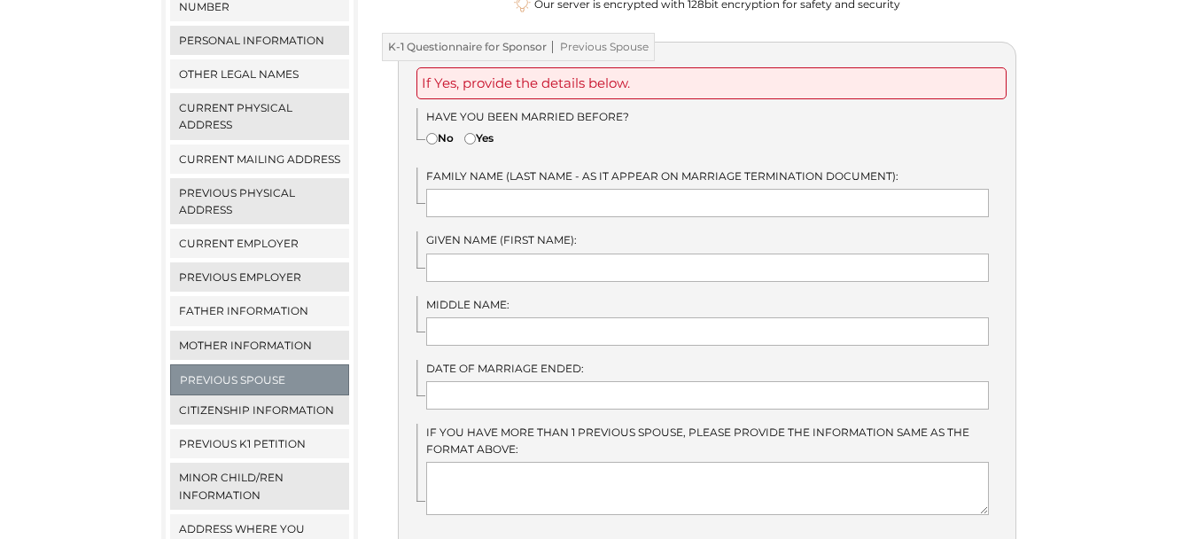
click at [472, 133] on input"] "Yes" at bounding box center [470, 139] width 12 height 12
radio input"] "true"
click at [478, 189] on input "text" at bounding box center [707, 203] width 562 height 28
type input "Page"
click at [464, 253] on input "text" at bounding box center [707, 267] width 562 height 28
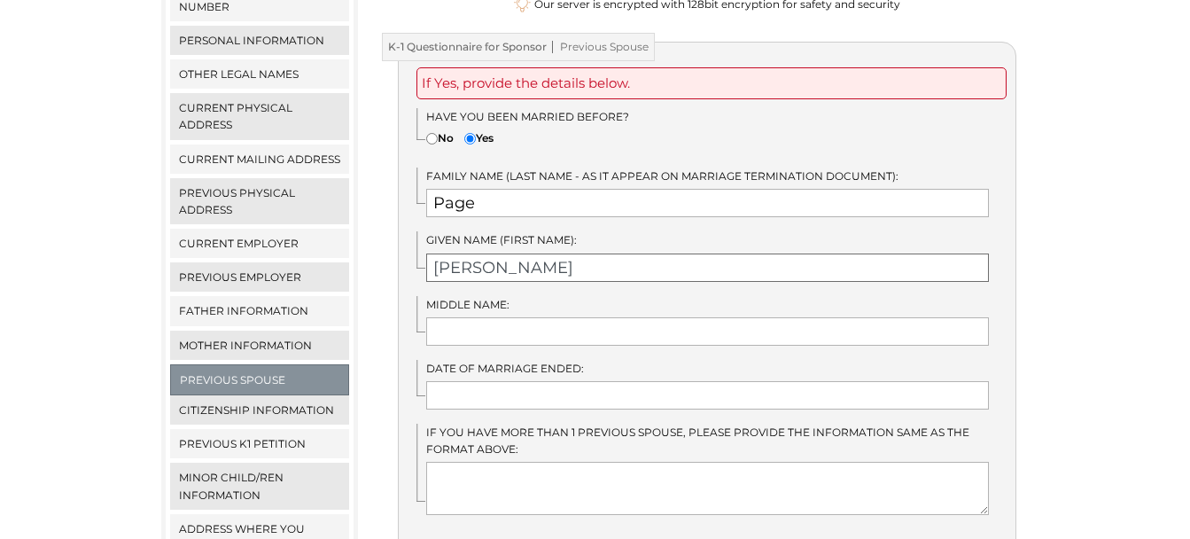
type input "Melanie"
click at [477, 317] on input "text" at bounding box center [707, 331] width 562 height 28
type input "Page"
click at [472, 189] on input "Page" at bounding box center [707, 203] width 562 height 28
type input "Perry"
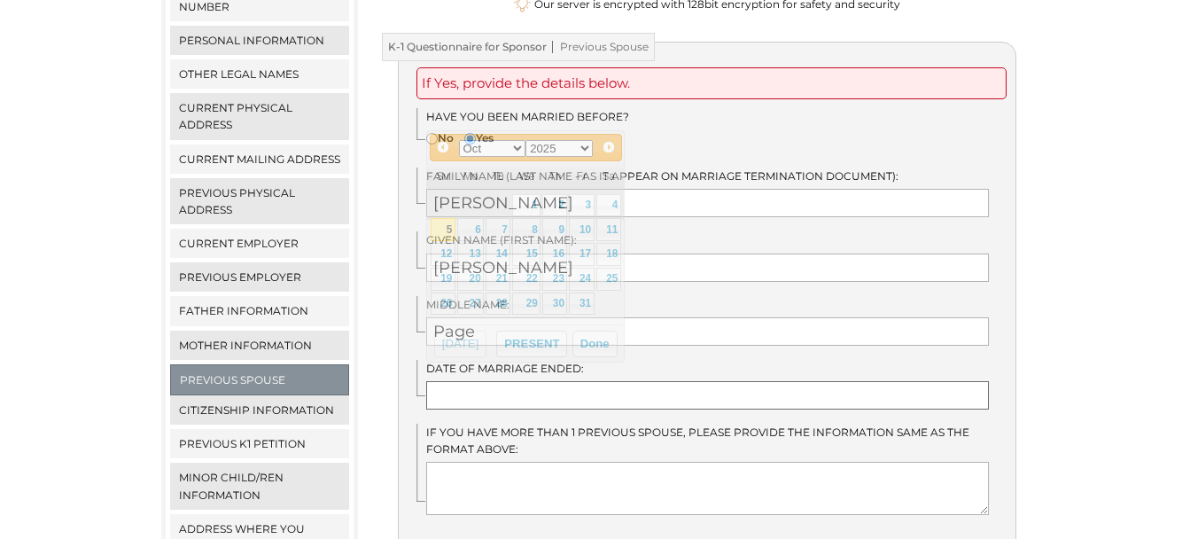
click at [513, 383] on input "text" at bounding box center [707, 395] width 562 height 28
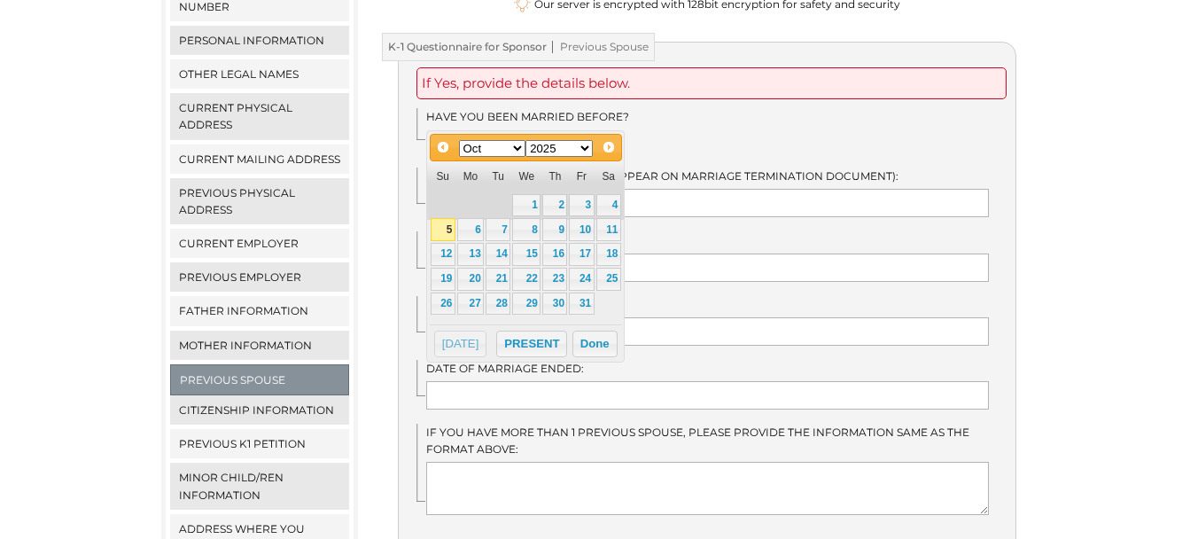
click at [515, 149] on select "Jan Feb Mar Apr May Jun Jul Aug Sep Oct Nov Dec" at bounding box center [492, 148] width 67 height 17
click at [557, 277] on link "23" at bounding box center [554, 278] width 25 height 23
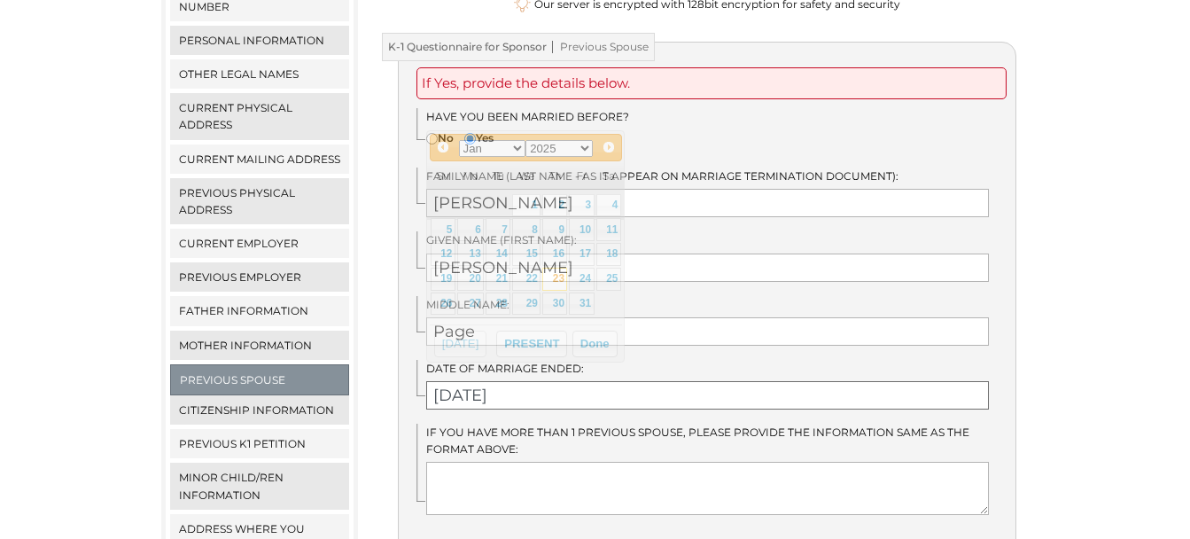
click at [517, 381] on input "01/23/2025" at bounding box center [707, 395] width 562 height 28
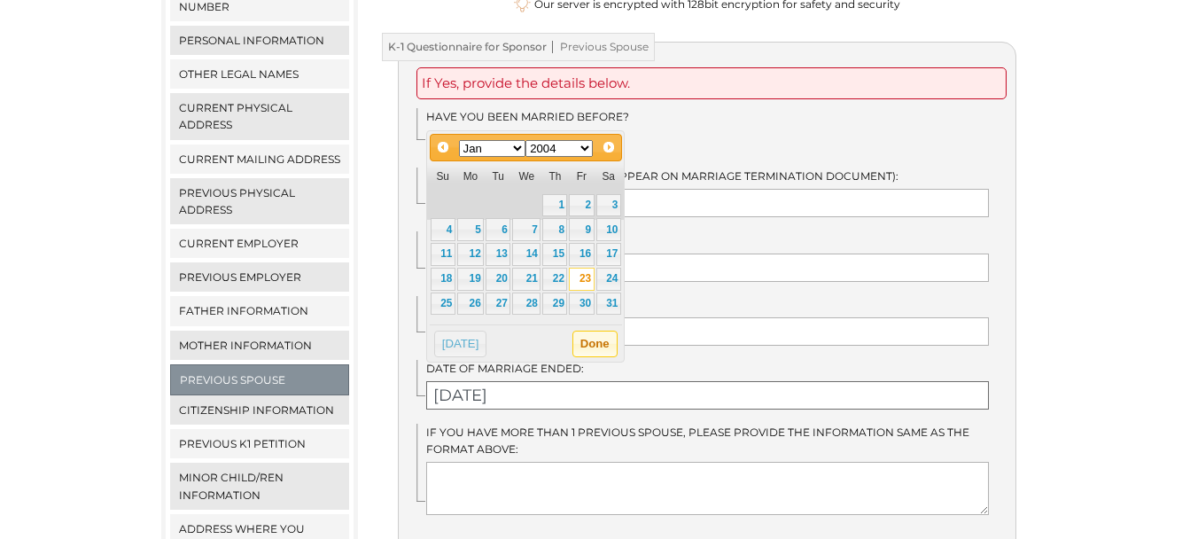
type input "01/23/2004"
click at [597, 341] on button "Done" at bounding box center [594, 343] width 45 height 27
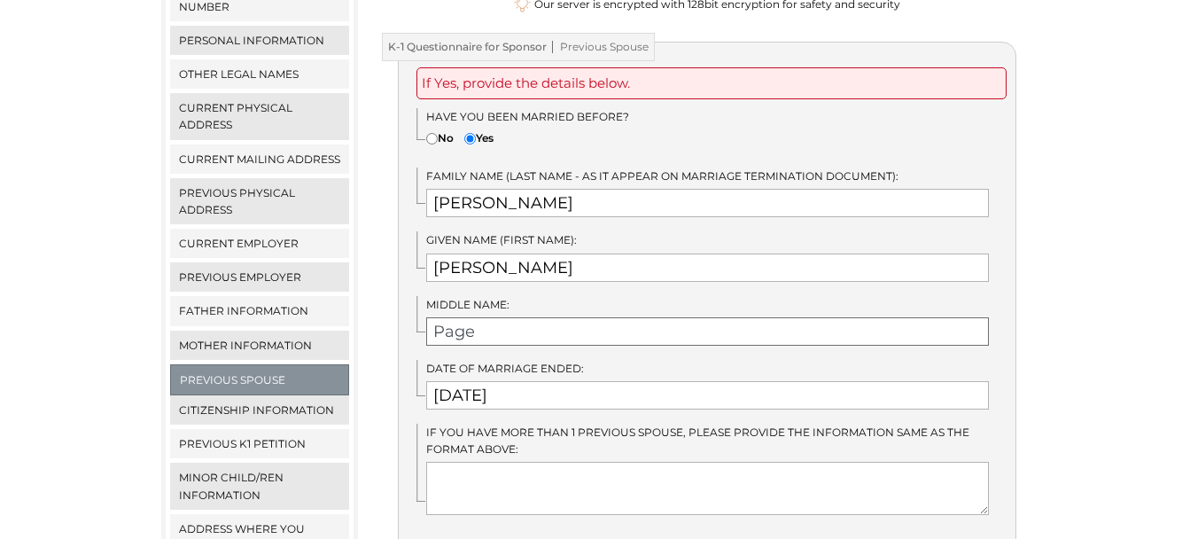
click at [454, 317] on input "Page" at bounding box center [707, 331] width 562 height 28
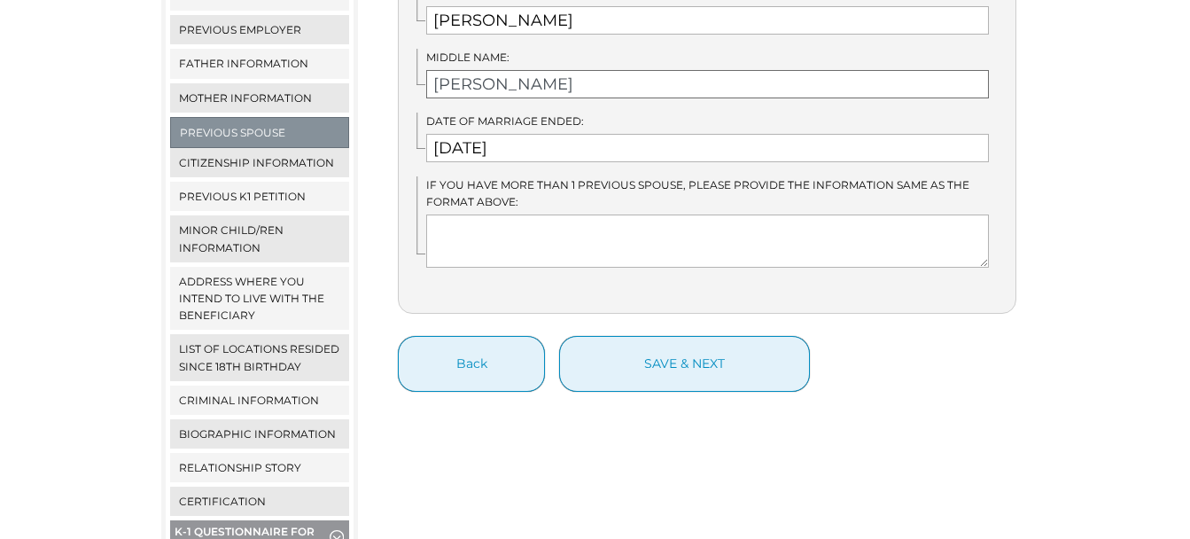
scroll to position [616, 0]
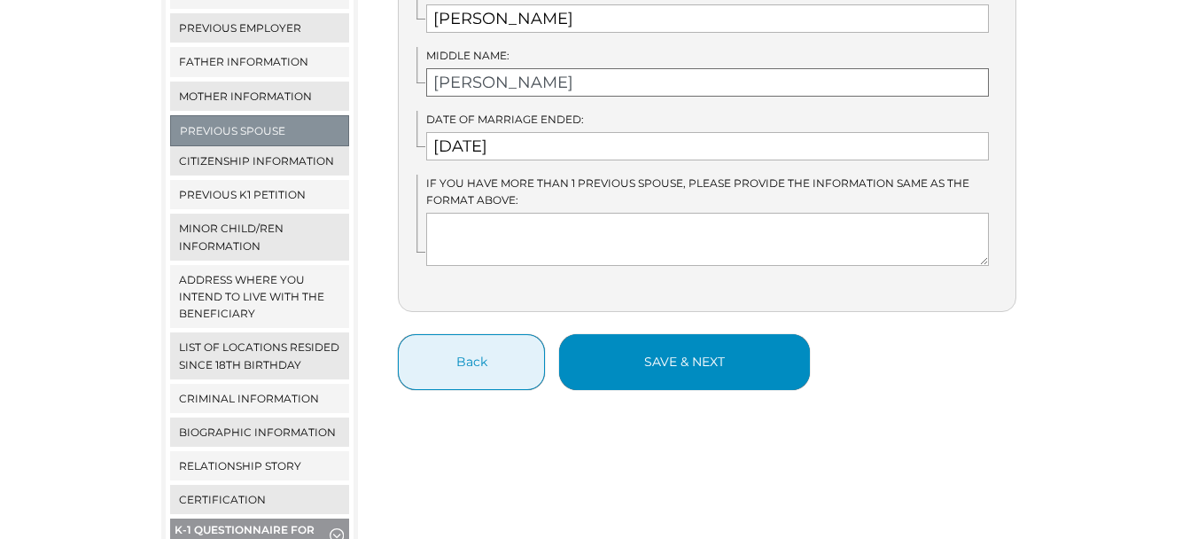
type input "Paige"
click at [730, 358] on button "save & next" at bounding box center [684, 362] width 251 height 56
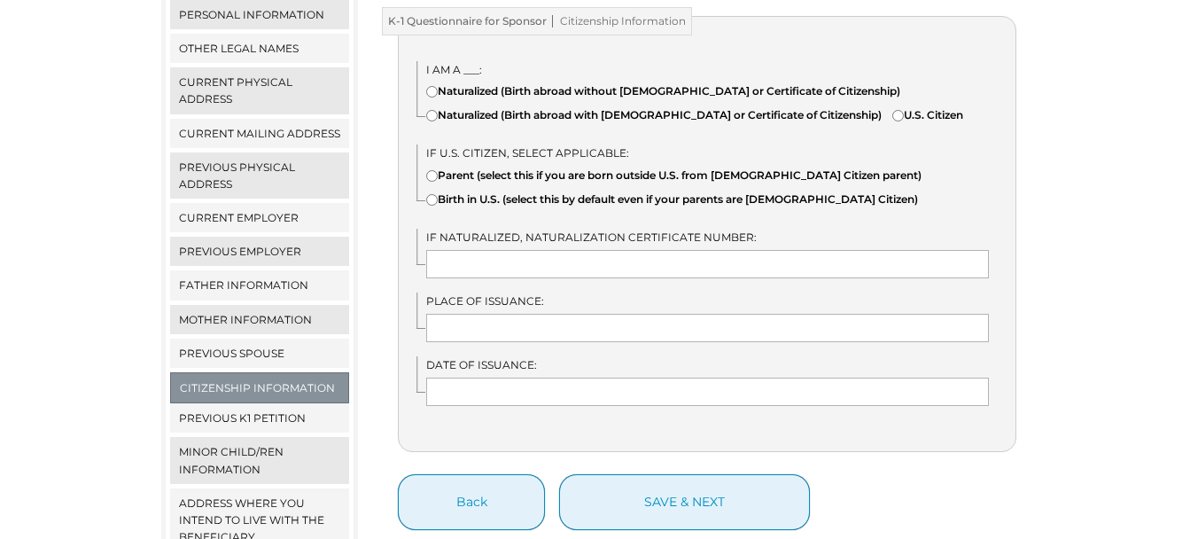
scroll to position [386, 0]
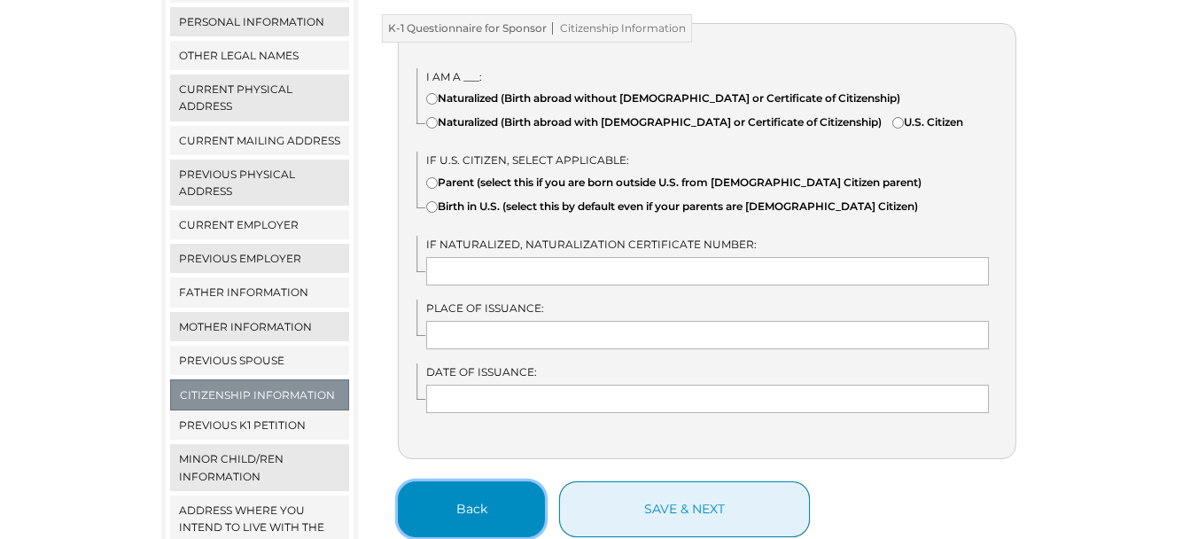
click at [469, 514] on button "Back" at bounding box center [471, 509] width 147 height 56
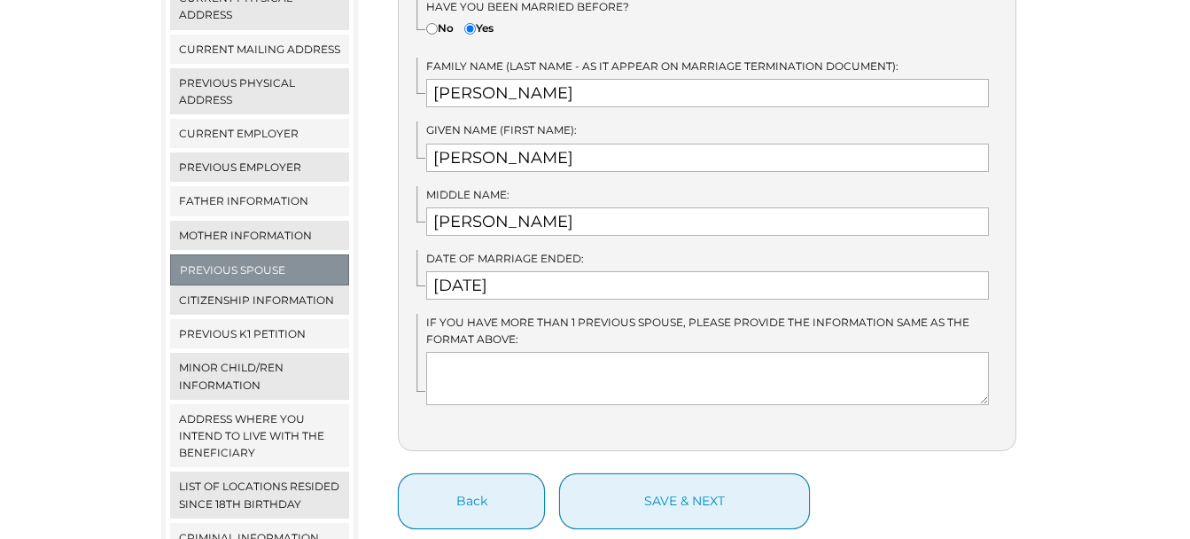
scroll to position [475, 0]
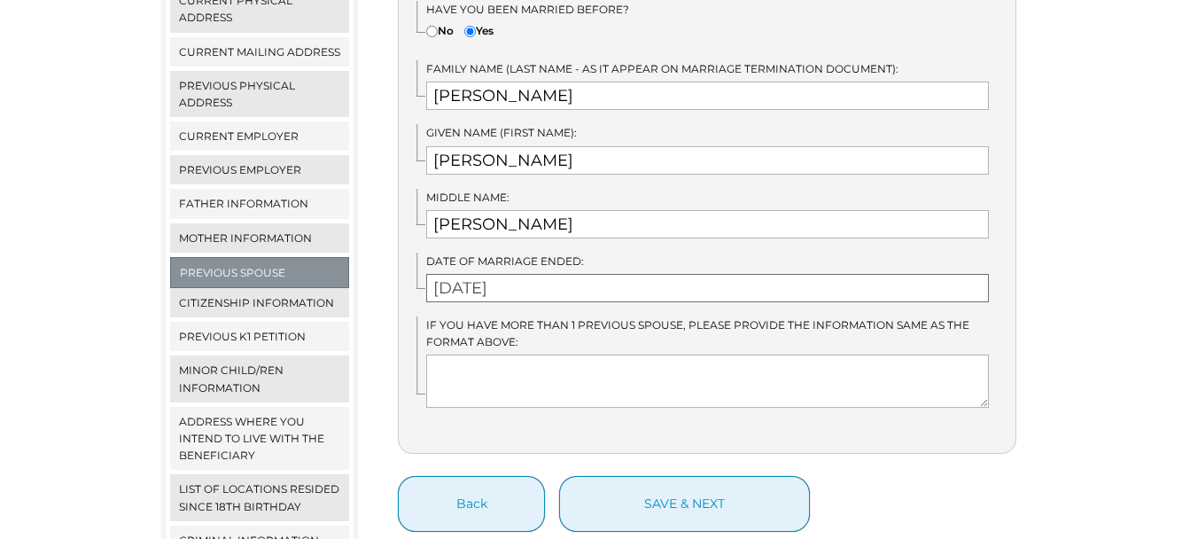
click at [522, 274] on input "[DATE]" at bounding box center [707, 288] width 562 height 28
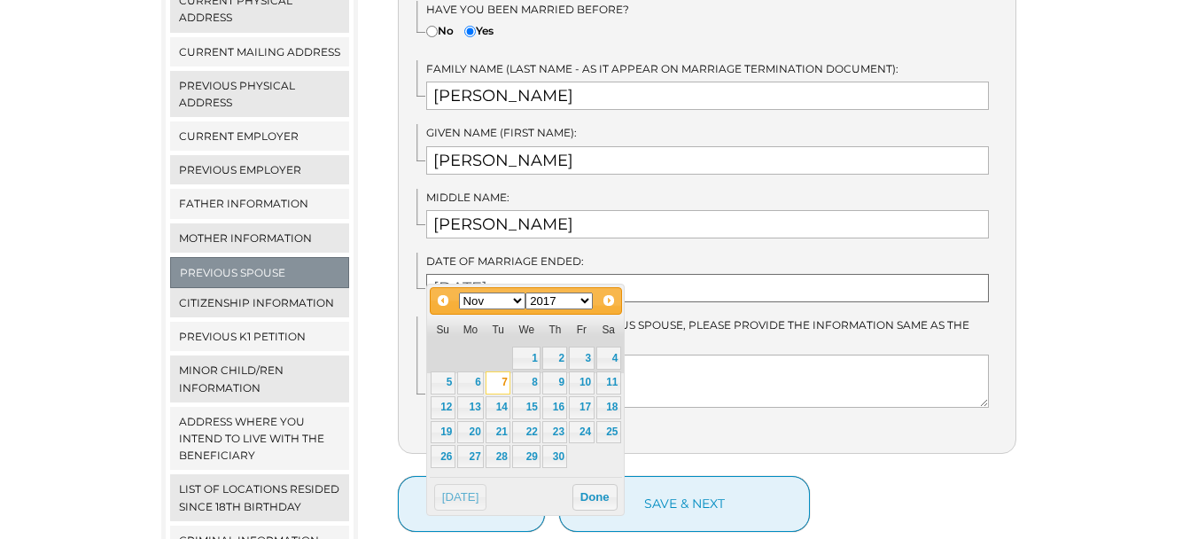
type input "[DATE]"
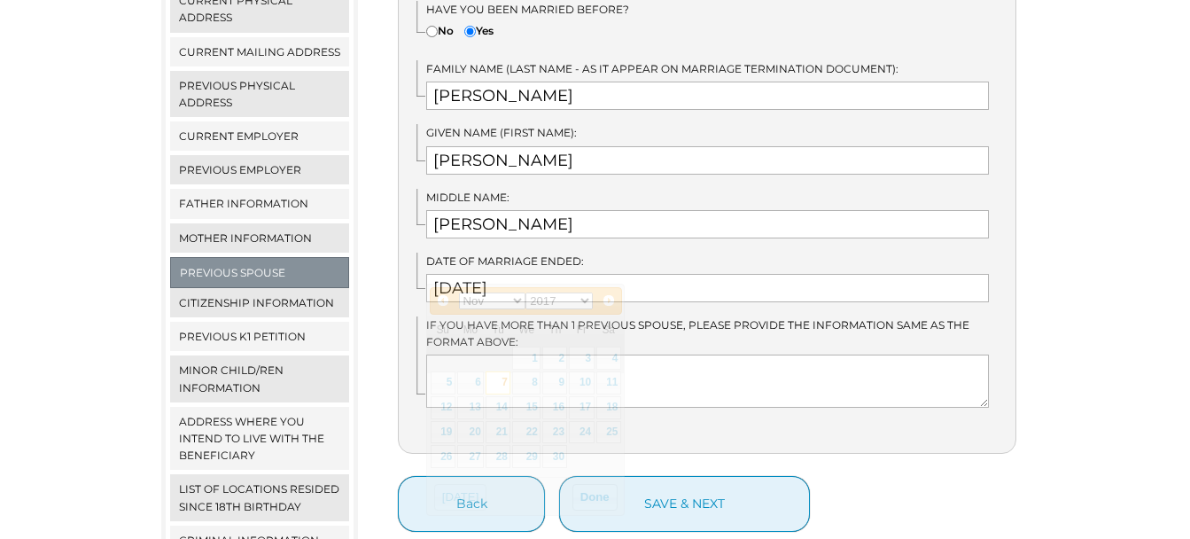
click at [855, 424] on div "If Yes, provide the details below. Have you been married before? No Yes Perry" at bounding box center [707, 194] width 618 height 520
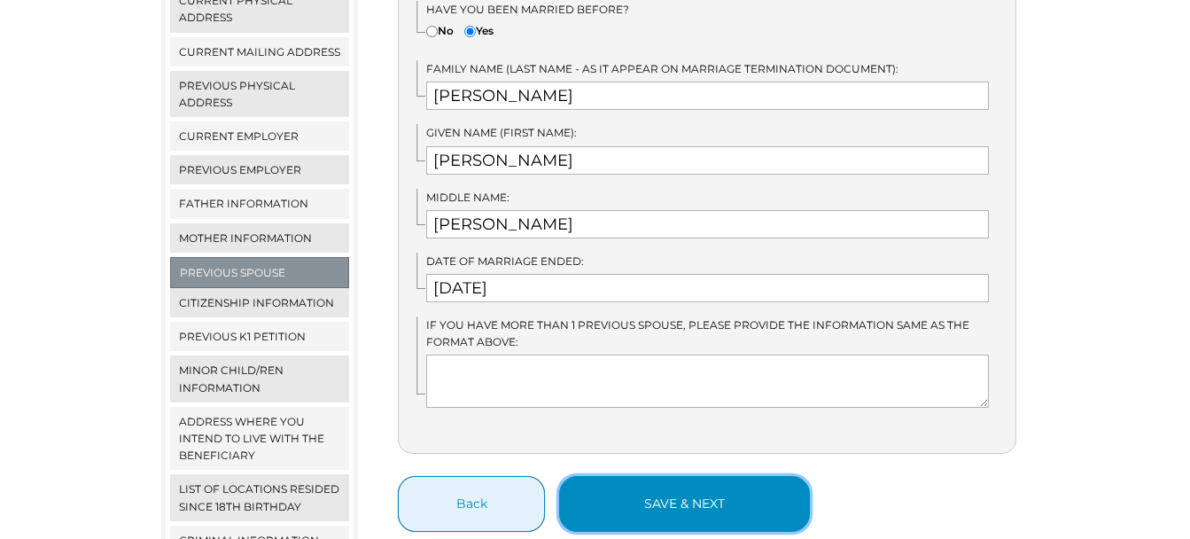
click at [653, 485] on button "save & next" at bounding box center [684, 504] width 251 height 56
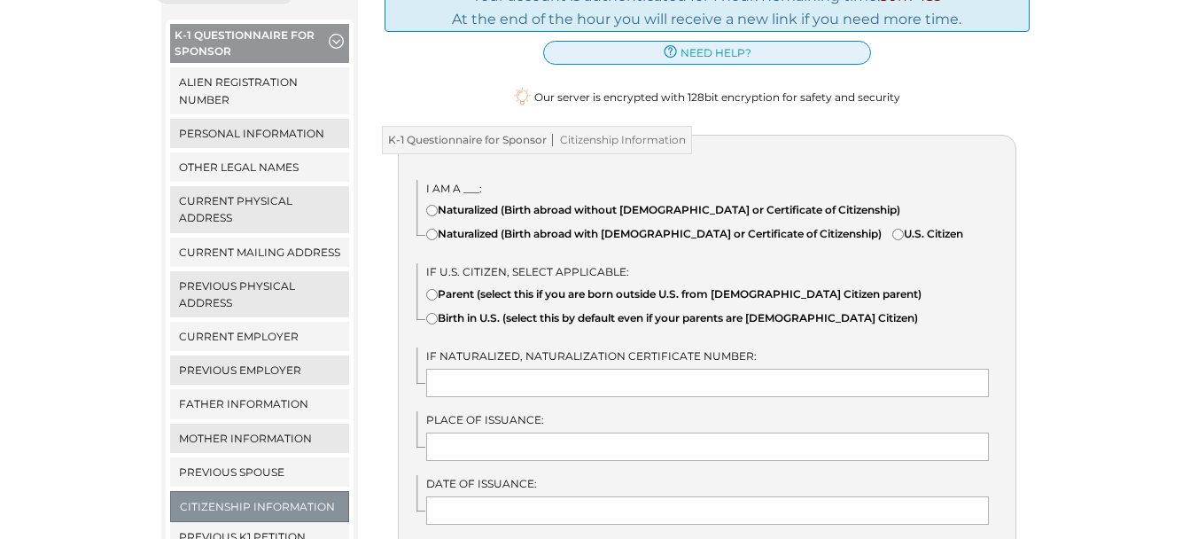
scroll to position [277, 0]
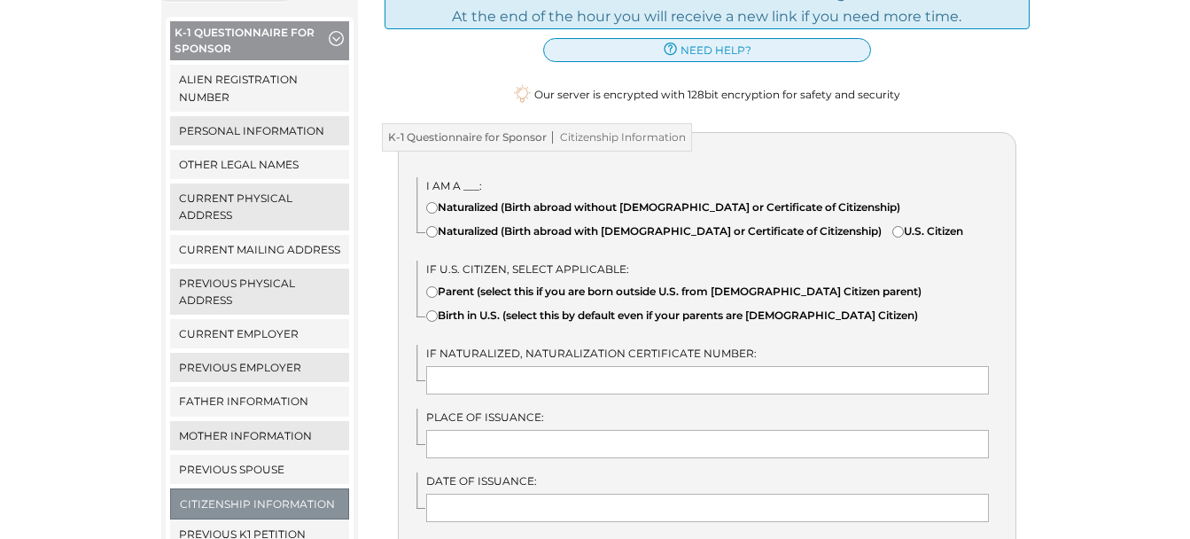
click at [892, 237] on input"] "U.S. Citizen" at bounding box center [898, 232] width 12 height 12
radio input"] "true"
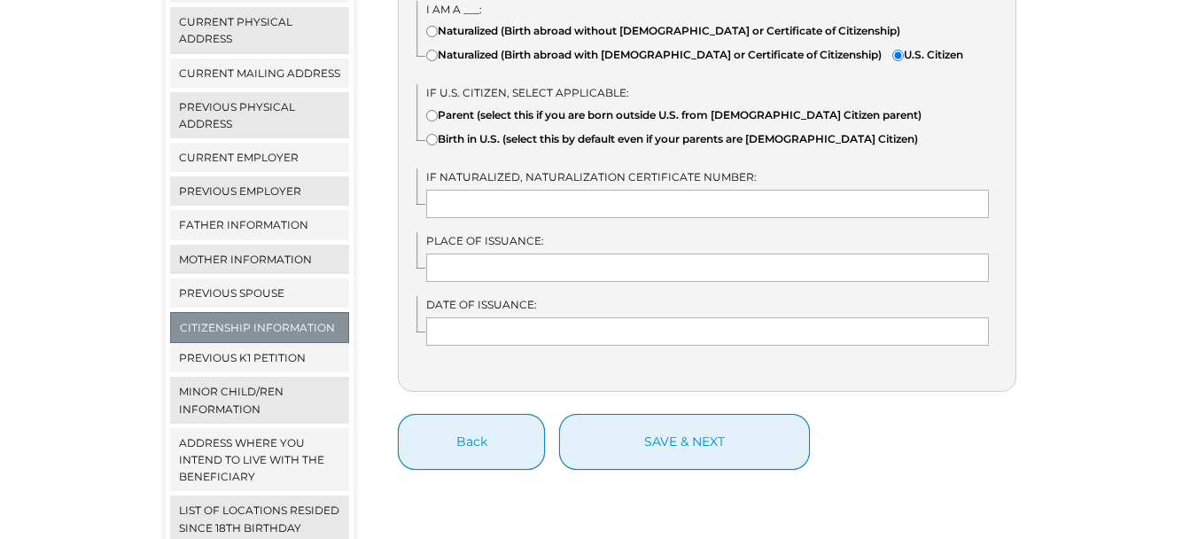
scroll to position [461, 0]
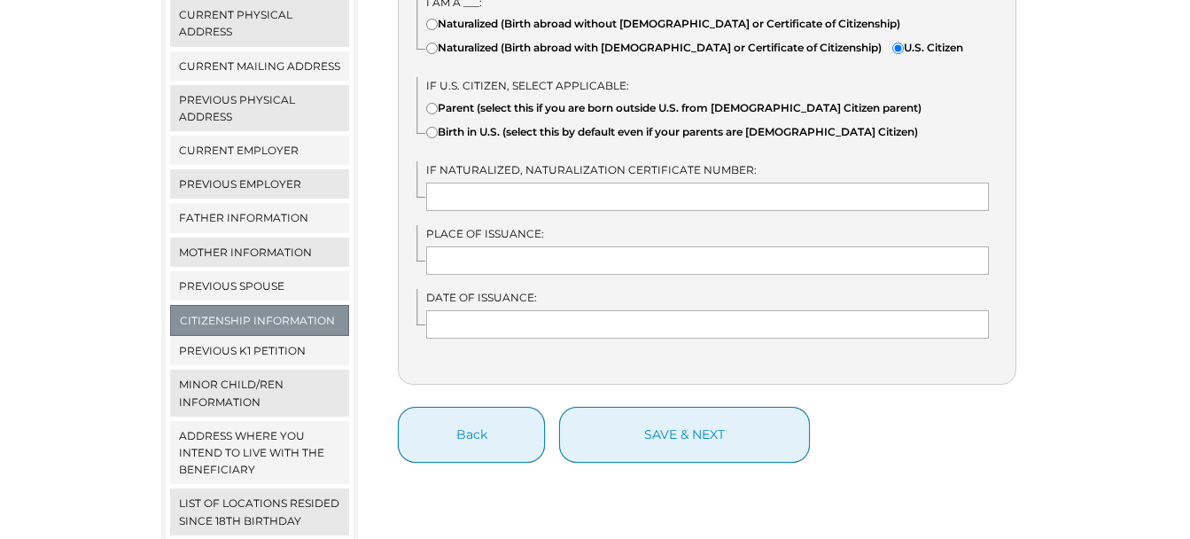
click at [434, 136] on input"] "Birth in U.S. (select this by default even if your parents are U.S. Citizen)" at bounding box center [432, 133] width 12 height 12
radio input"] "true"
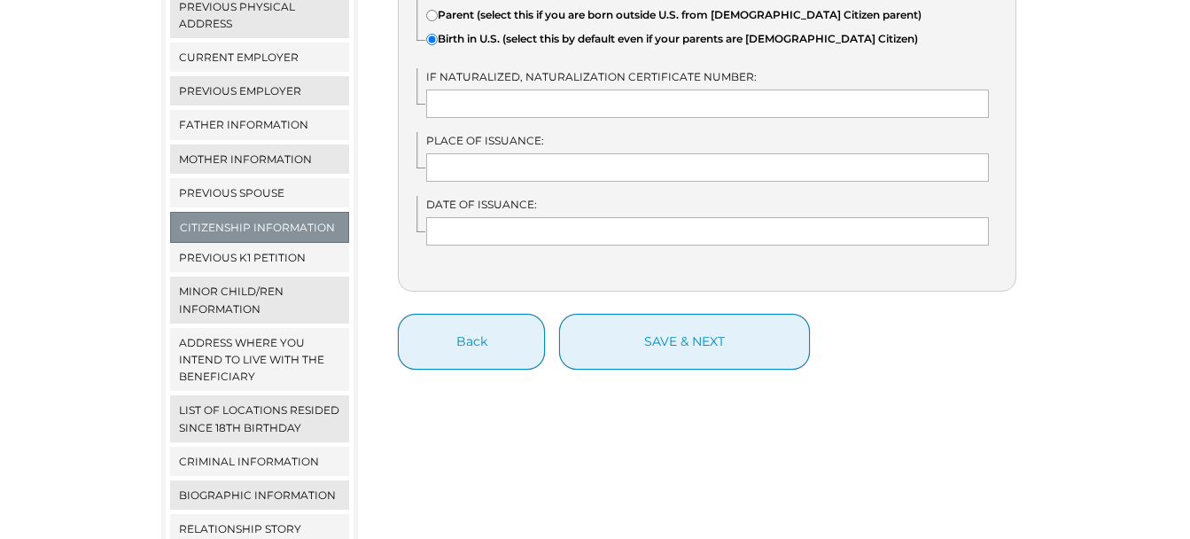
scroll to position [570, 0]
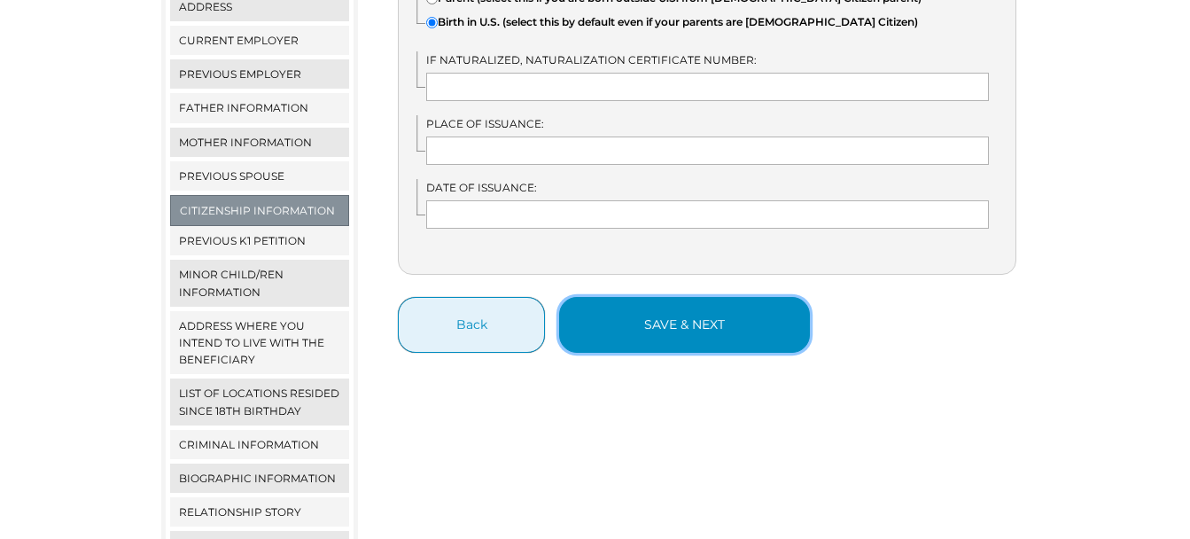
click at [689, 349] on button "save & next" at bounding box center [684, 325] width 251 height 56
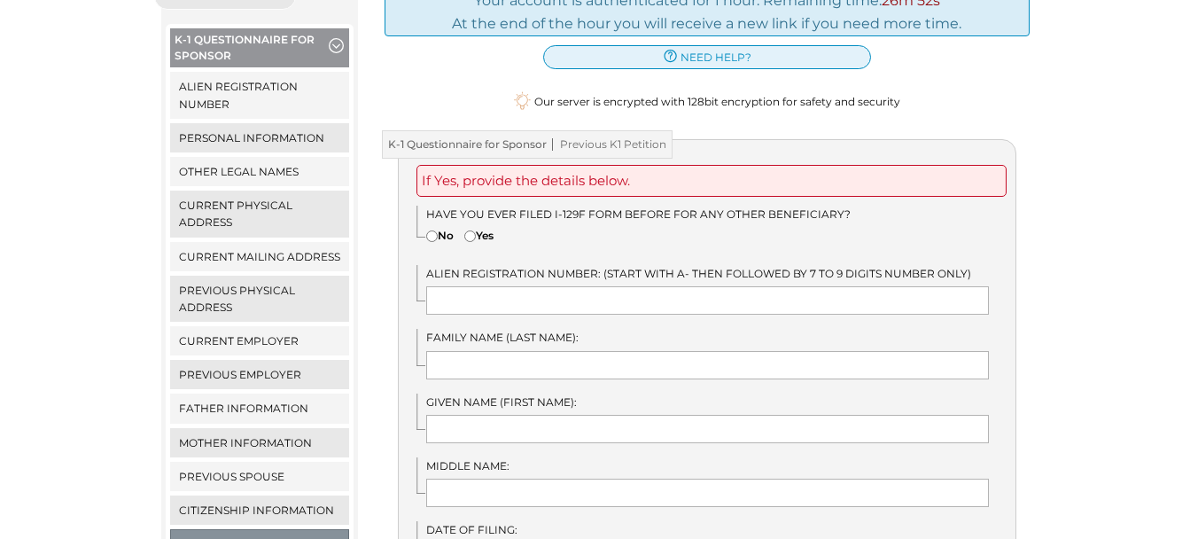
scroll to position [267, 0]
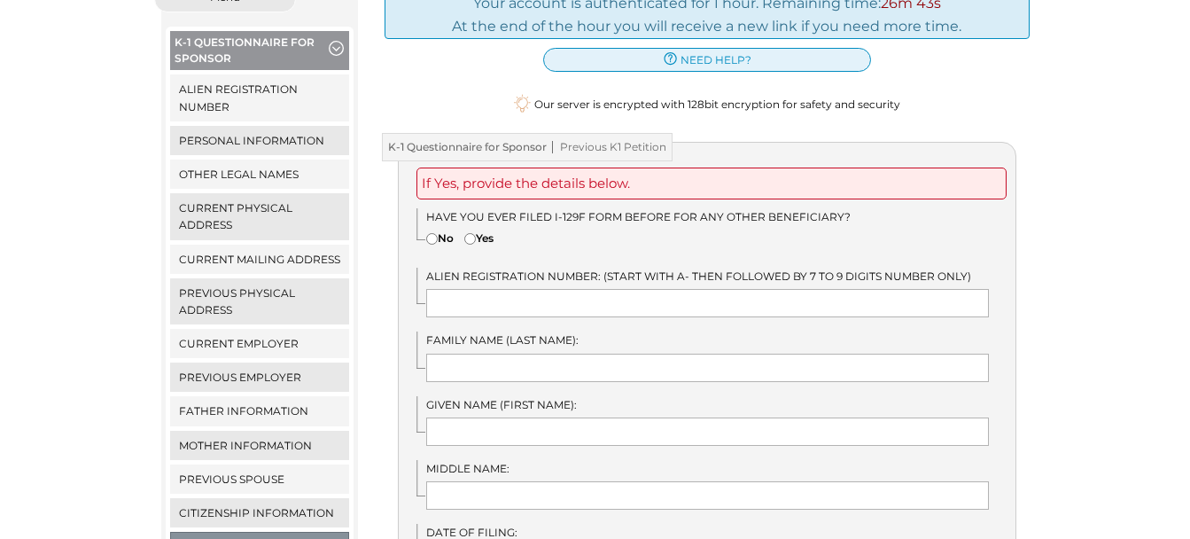
click at [431, 233] on input"] "No" at bounding box center [432, 239] width 12 height 12
radio input"] "true"
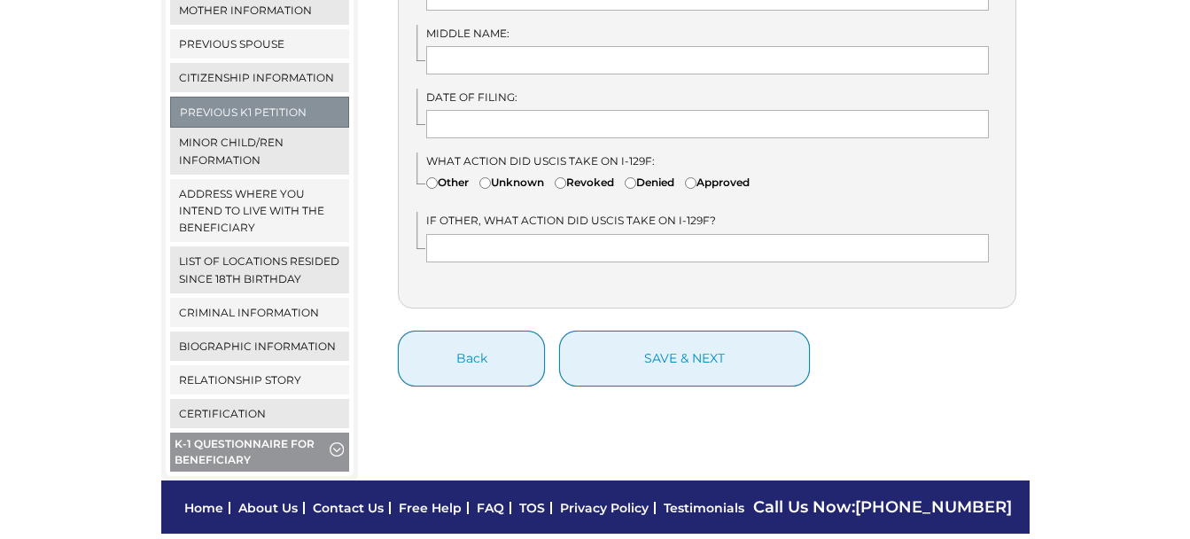
scroll to position [705, 0]
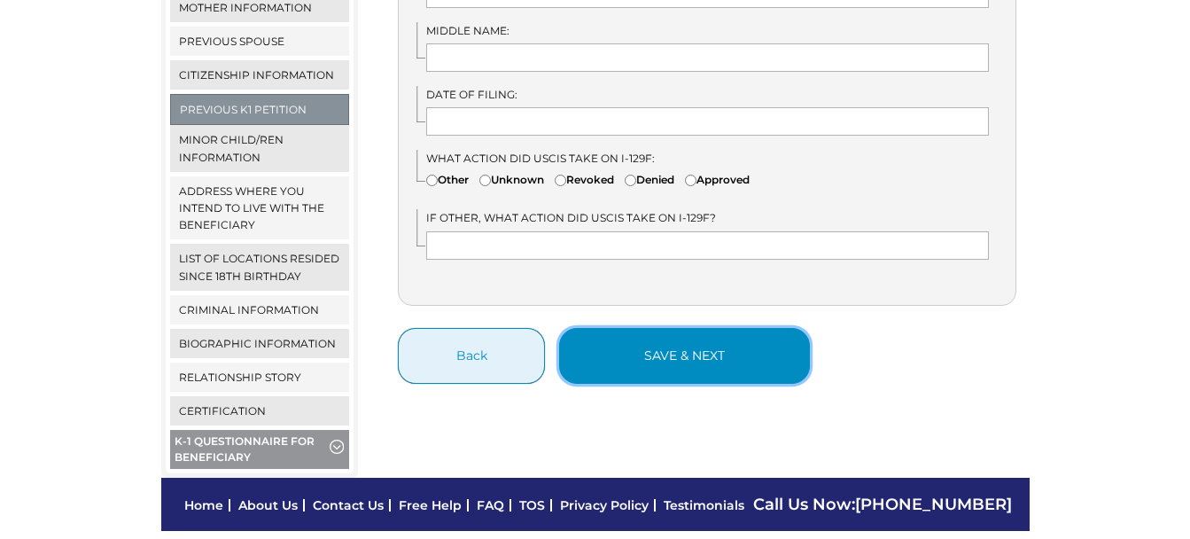
click at [631, 332] on button "save & next" at bounding box center [684, 356] width 251 height 56
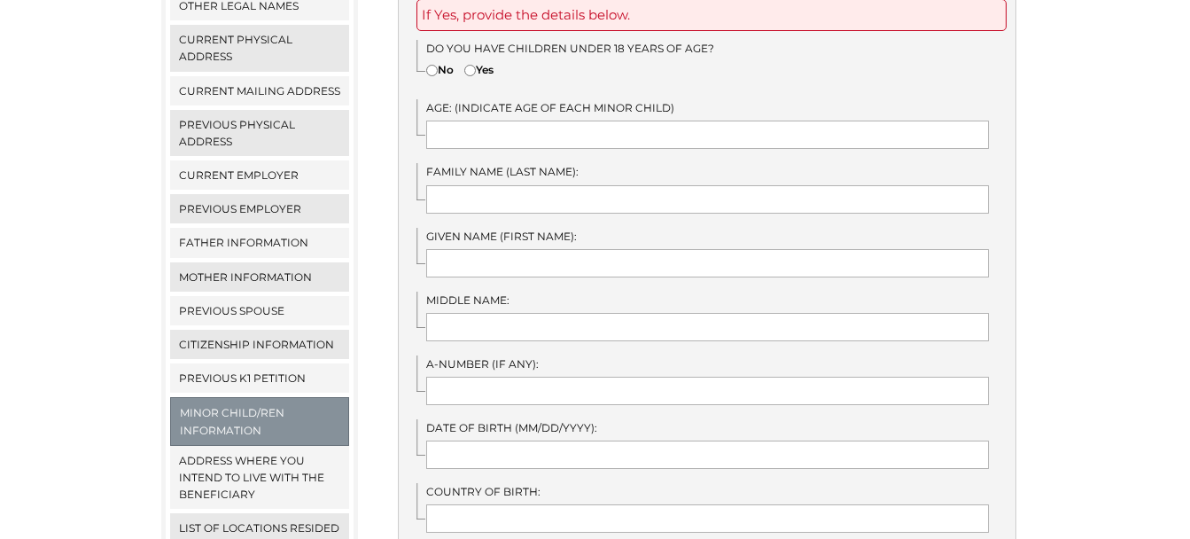
scroll to position [443, 0]
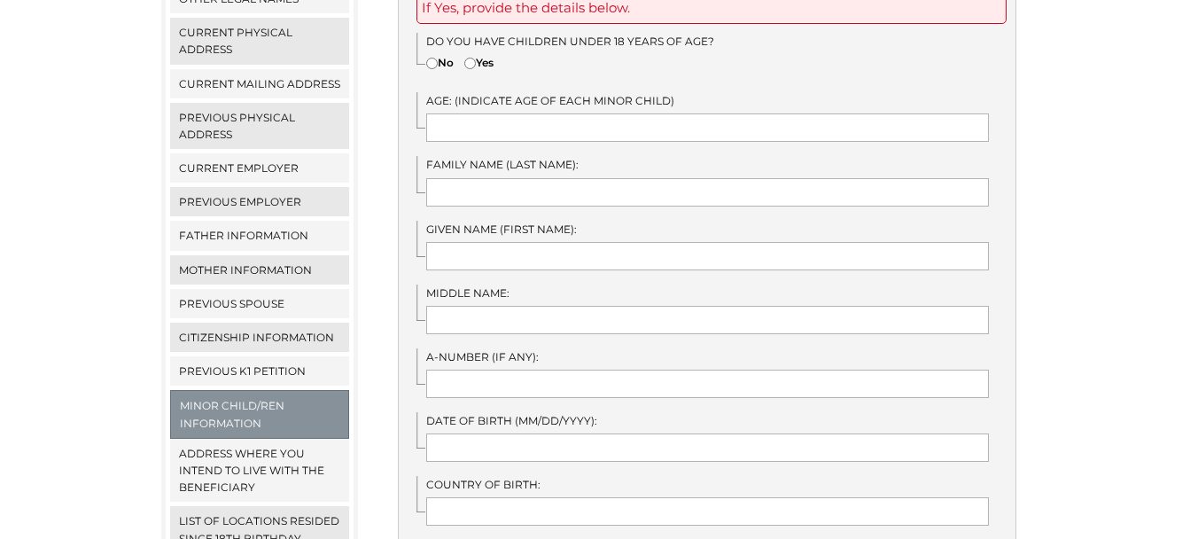
click at [432, 58] on input"] "No" at bounding box center [432, 64] width 12 height 12
radio input"] "true"
click at [473, 58] on input"] "Yes" at bounding box center [470, 64] width 12 height 12
radio input"] "true"
click at [459, 114] on input "text" at bounding box center [707, 127] width 562 height 28
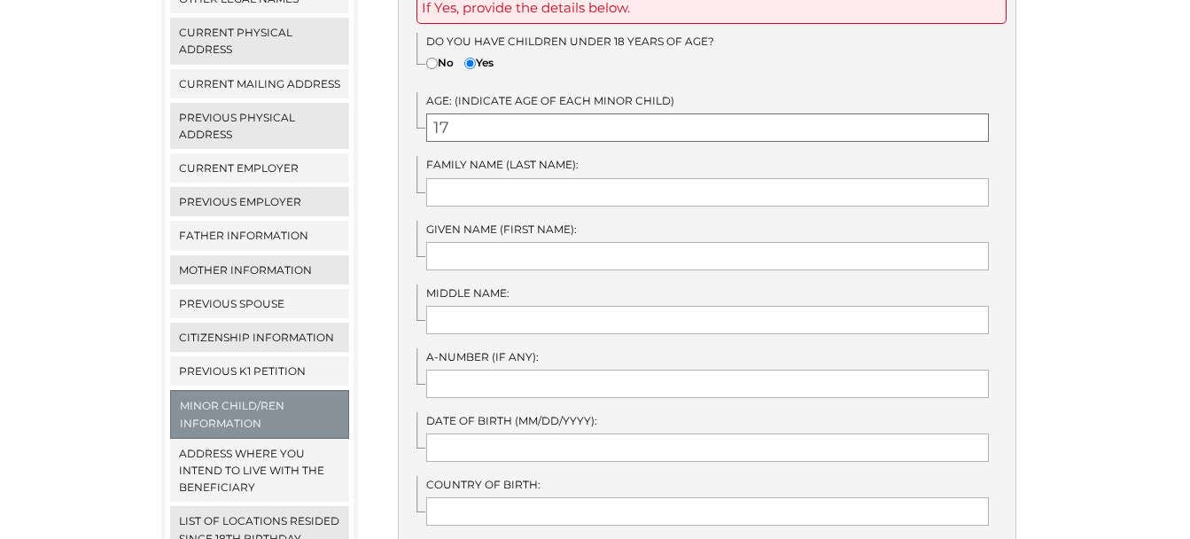
type input "17"
click at [458, 178] on input "text" at bounding box center [707, 192] width 562 height 28
type input "Peppers"
type input "[PERSON_NAME]"
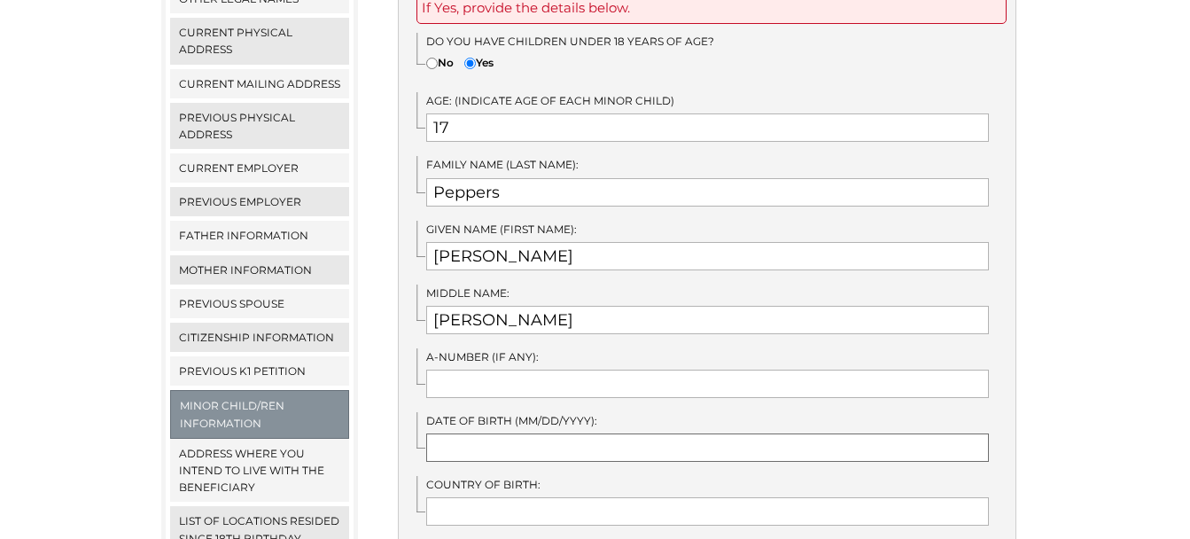
type input "[DATE]"
type input "[GEOGRAPHIC_DATA]"
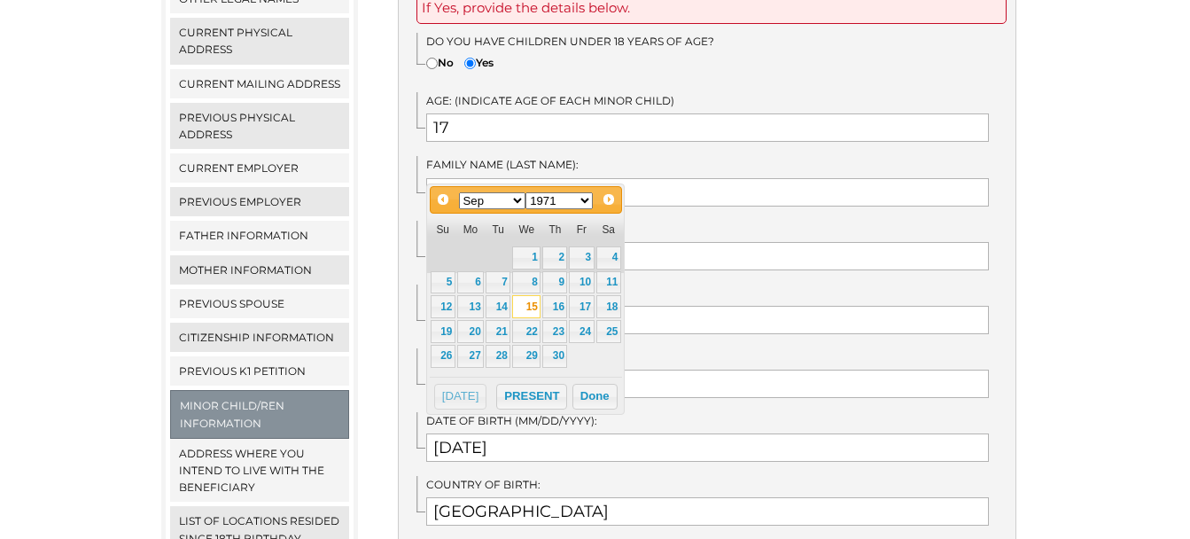
click at [693, 198] on div "If Yes, provide the details below. Do you have children under 18 years of age? …" at bounding box center [707, 353] width 618 height 775
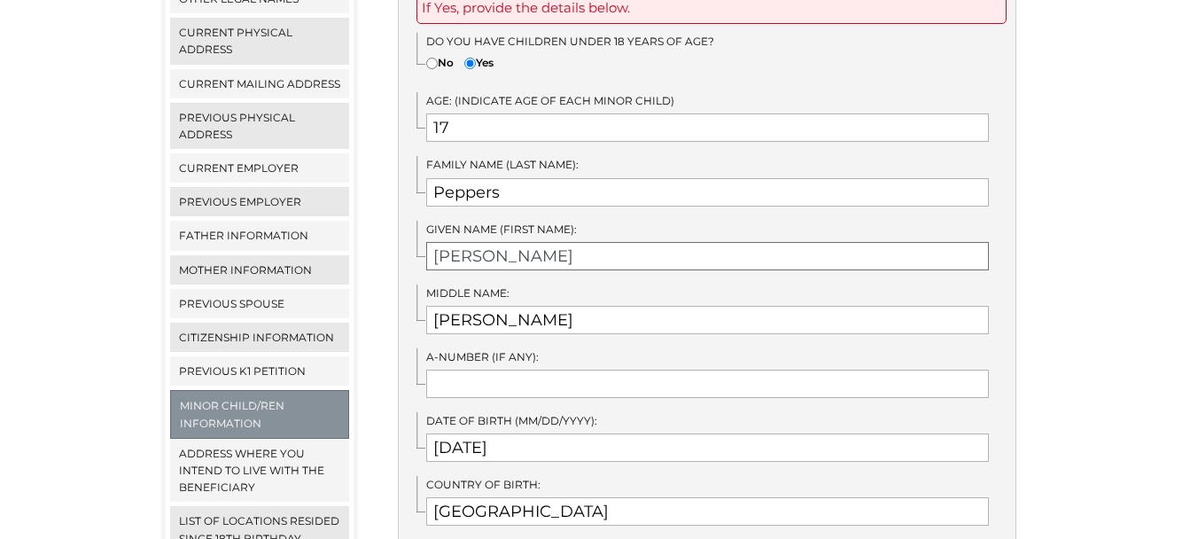
click at [504, 242] on input "[PERSON_NAME]" at bounding box center [707, 256] width 562 height 28
type input "S"
type input "Hunter"
click at [523, 309] on input "[PERSON_NAME]" at bounding box center [707, 320] width 562 height 28
type input "T"
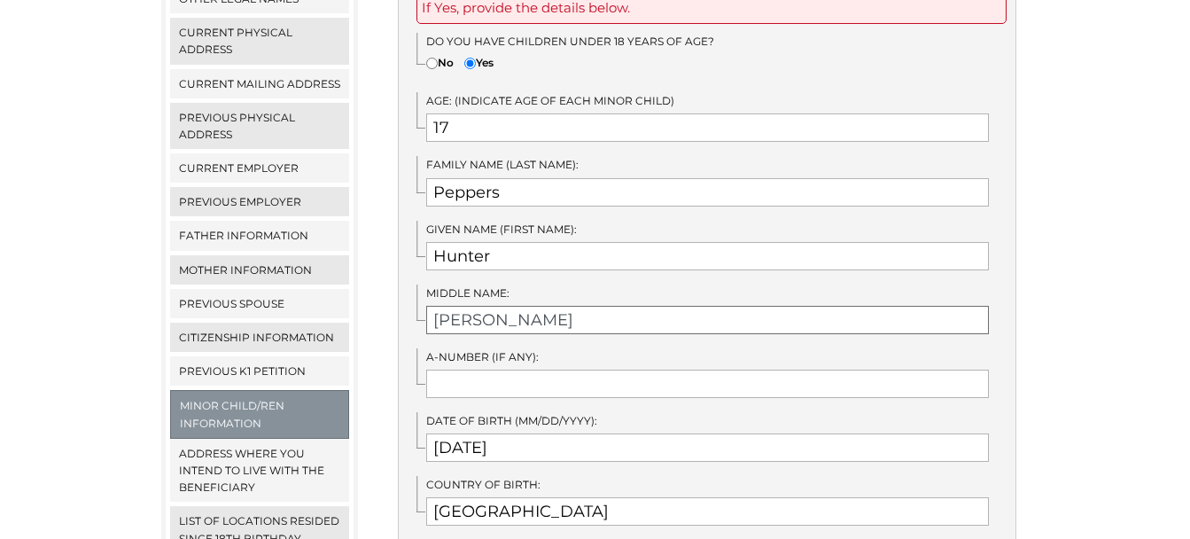
type input "[PERSON_NAME]"
click at [483, 372] on input "text" at bounding box center [707, 383] width 562 height 28
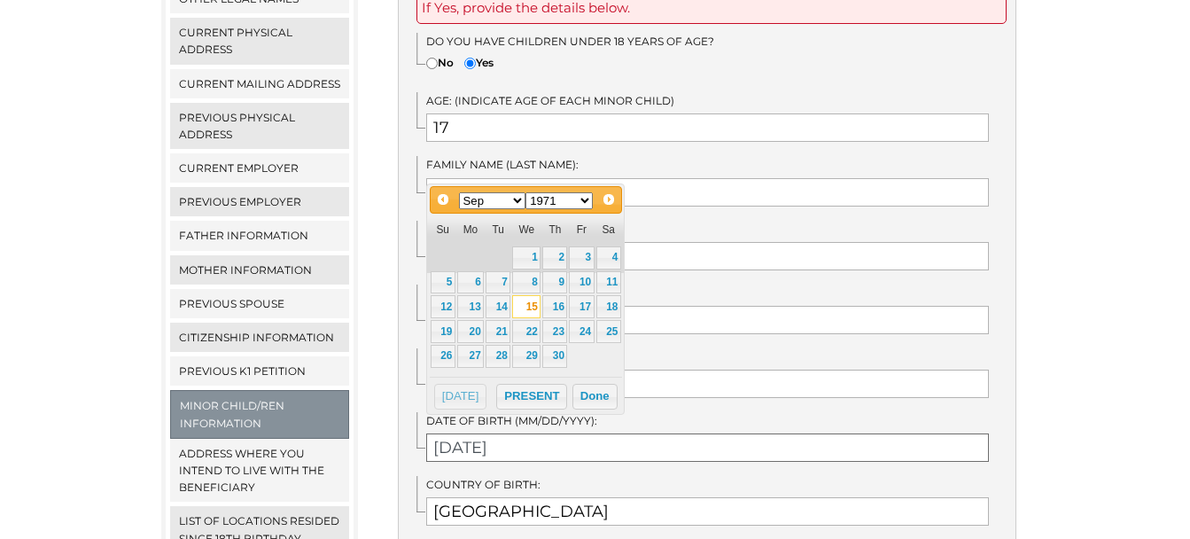
drag, startPoint x: 514, startPoint y: 430, endPoint x: 403, endPoint y: 423, distance: 110.9
click at [403, 423] on div "If Yes, provide the details below. Do you have children under 18 years of age? …" at bounding box center [707, 353] width 618 height 775
click at [420, 476] on div "Country of Birth: [GEOGRAPHIC_DATA]" at bounding box center [715, 501] width 599 height 50
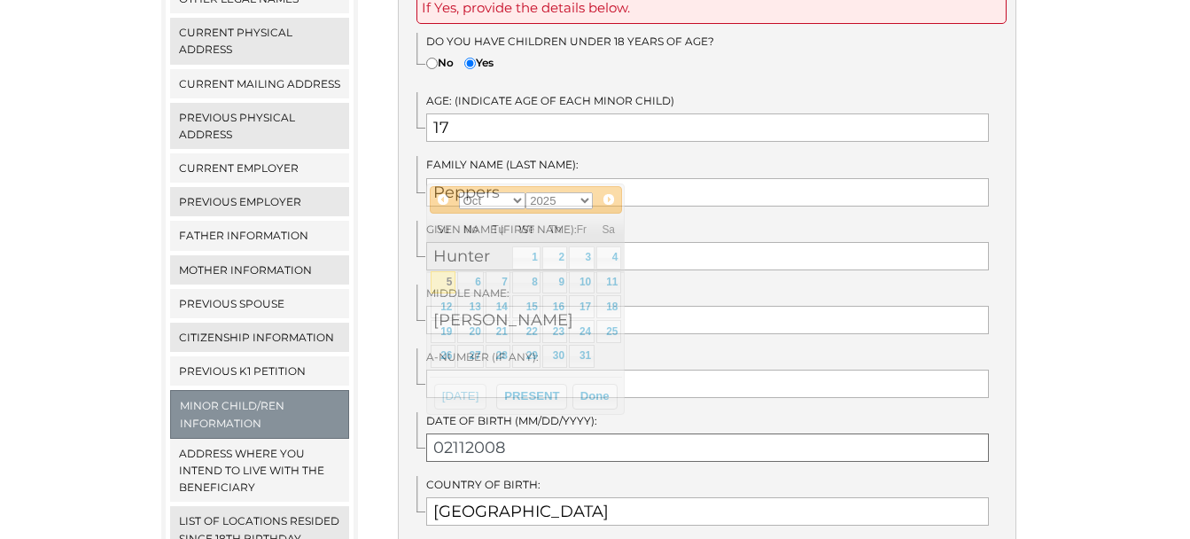
click at [453, 433] on input "02112008" at bounding box center [707, 447] width 562 height 28
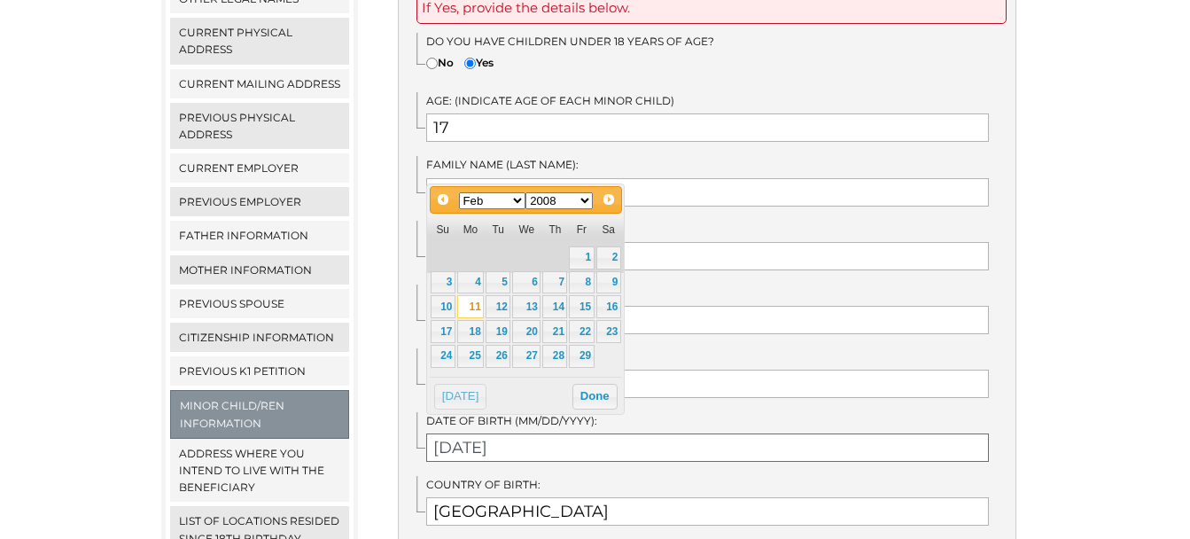
type input "[DATE]"
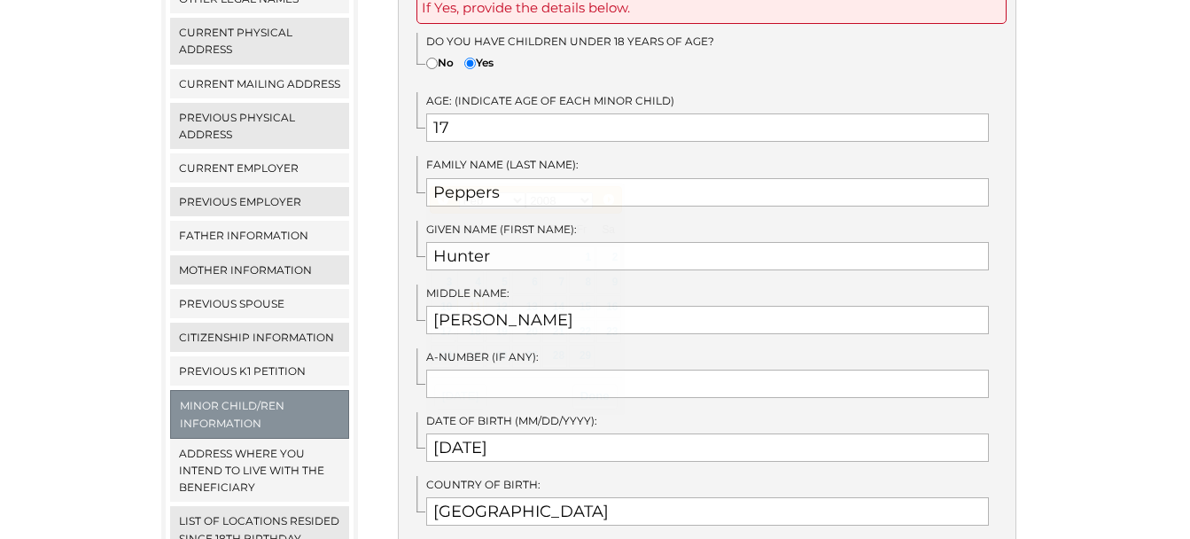
click at [625, 446] on div "If Yes, provide the details below. Do you have children under 18 years of age? …" at bounding box center [707, 353] width 618 height 775
click at [540, 375] on input "text" at bounding box center [707, 383] width 562 height 28
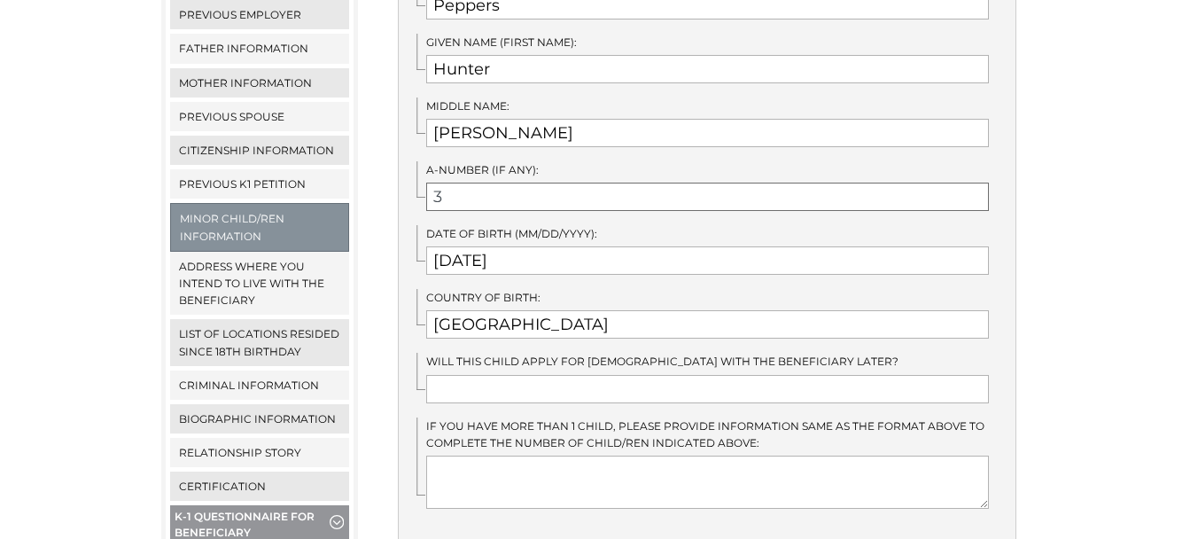
scroll to position [632, 0]
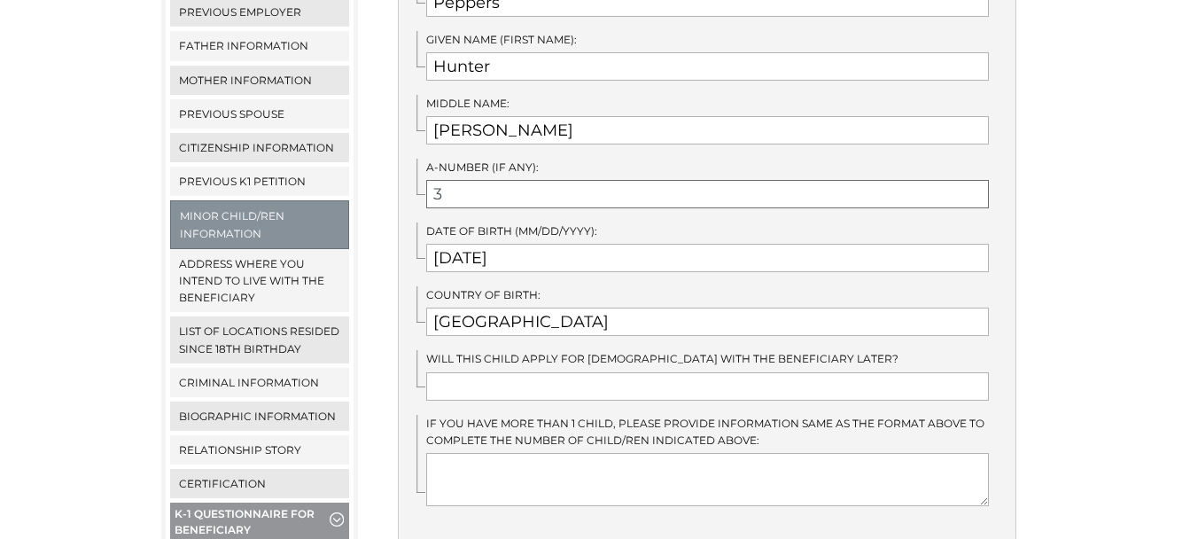
type input "3"
click at [484, 376] on input "text" at bounding box center [707, 386] width 562 height 28
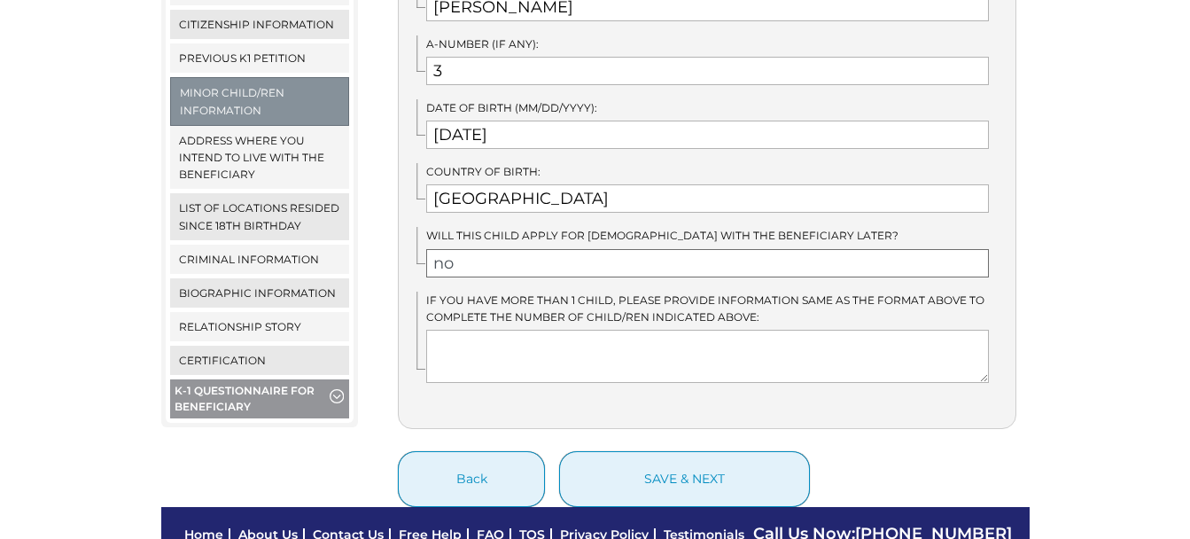
scroll to position [758, 0]
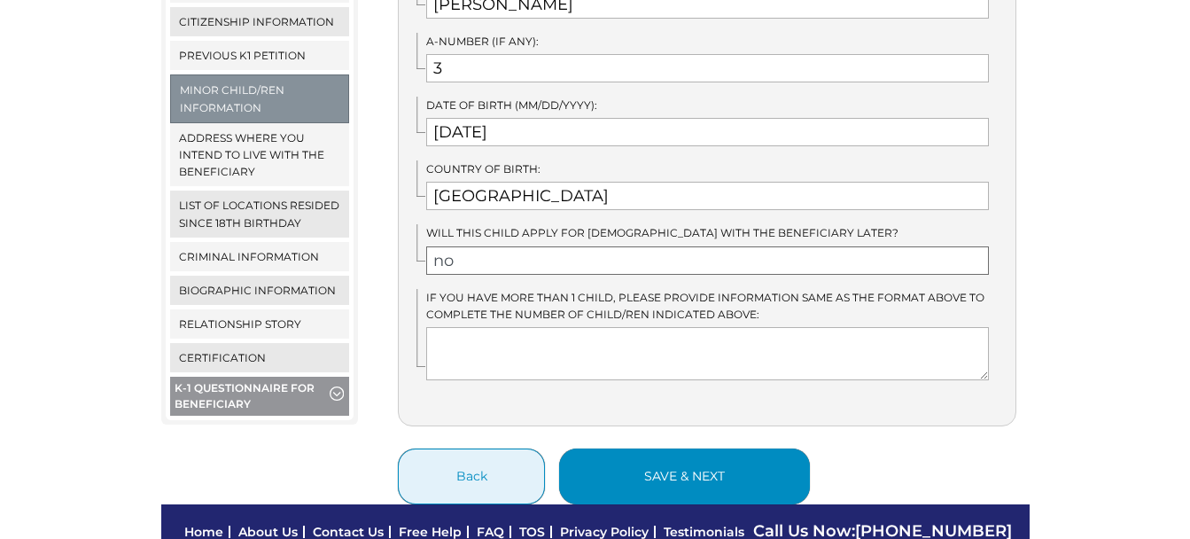
type input "no"
click at [666, 454] on button "save & next" at bounding box center [684, 476] width 251 height 56
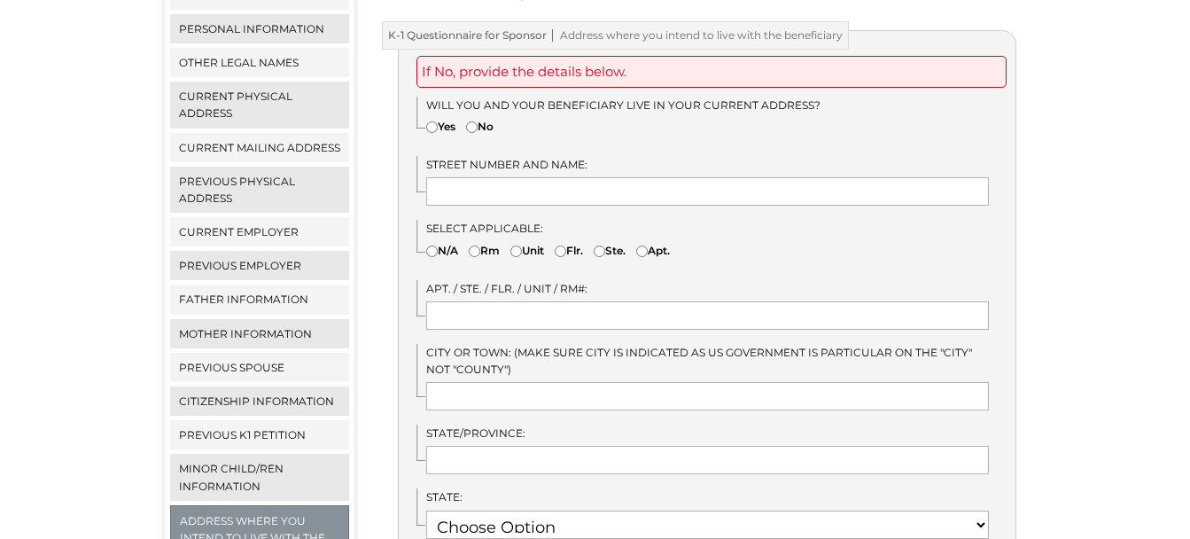
scroll to position [382, 0]
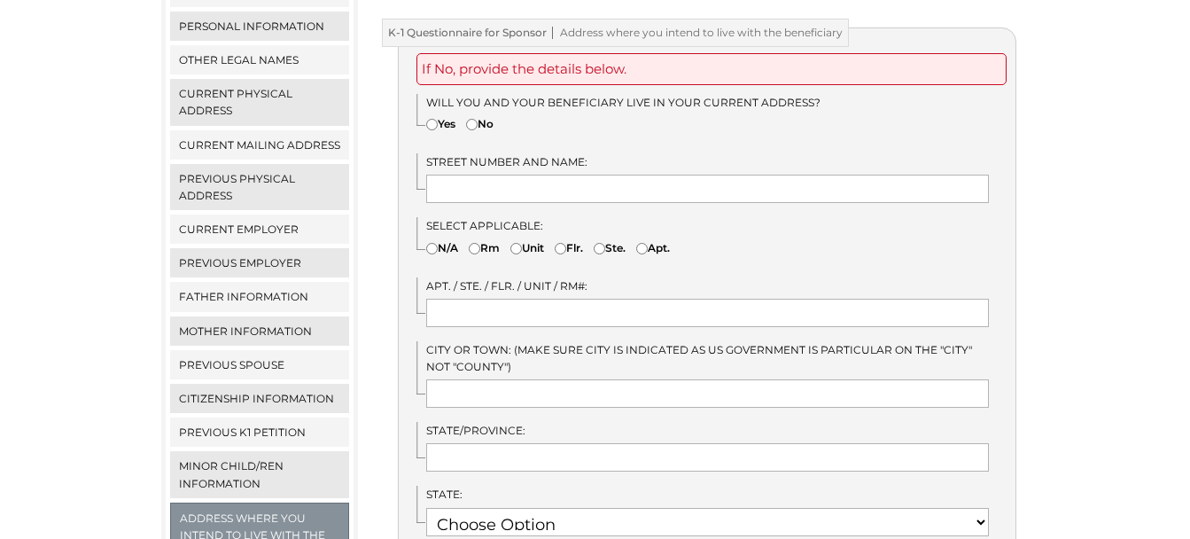
click at [431, 119] on input"] "Yes" at bounding box center [432, 125] width 12 height 12
radio input"] "true"
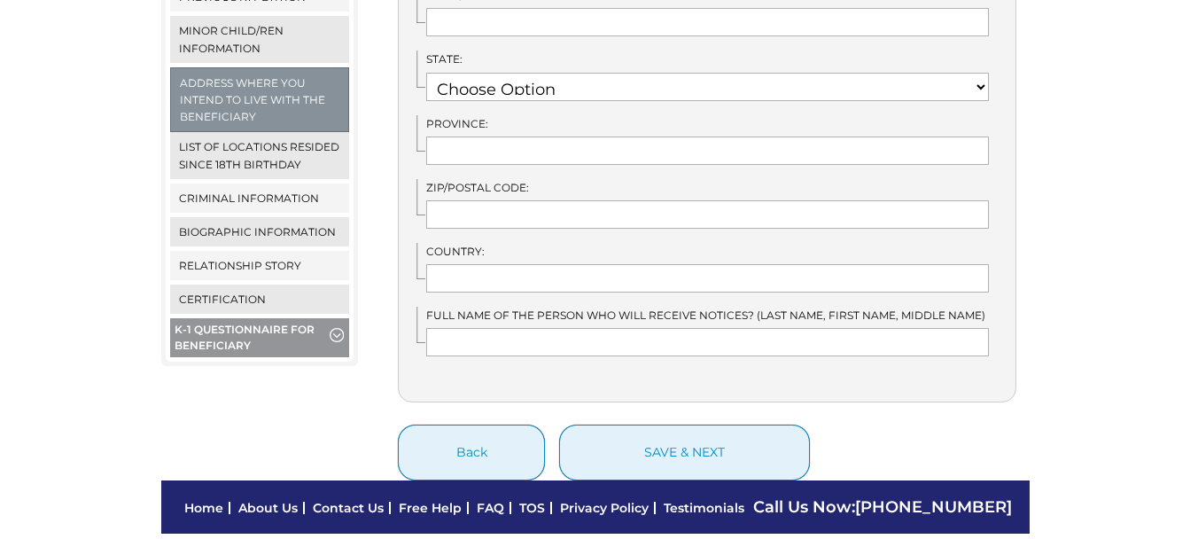
scroll to position [819, 0]
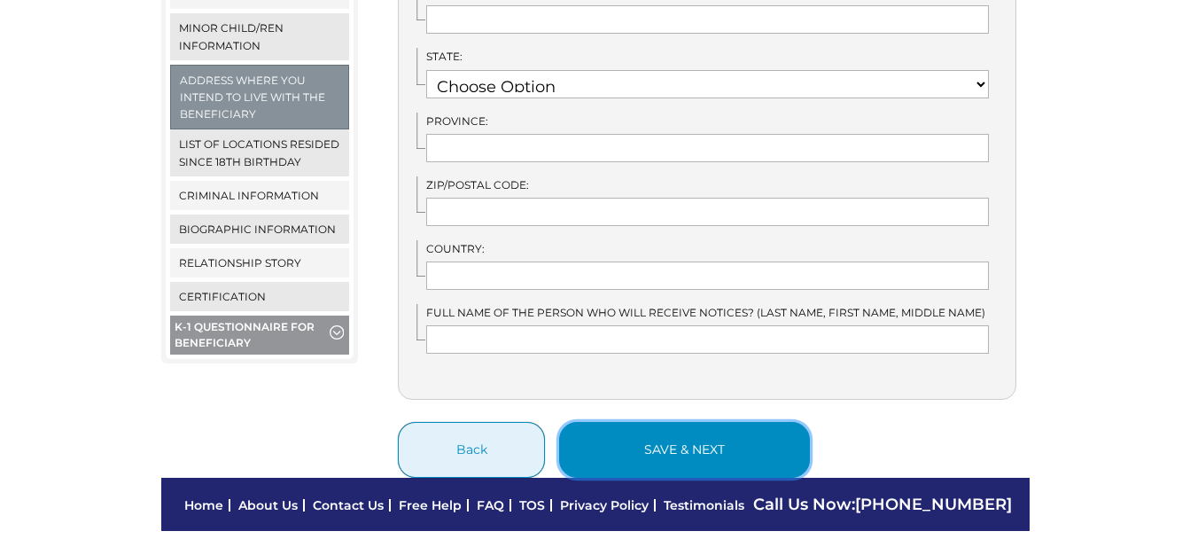
click at [666, 427] on button "save & next" at bounding box center [684, 450] width 251 height 56
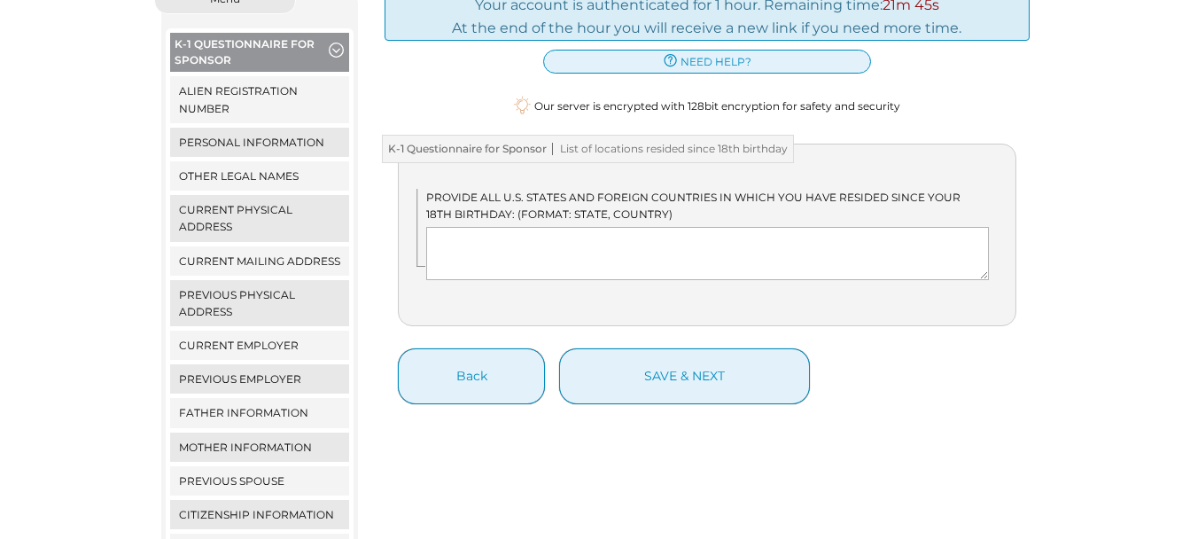
scroll to position [267, 0]
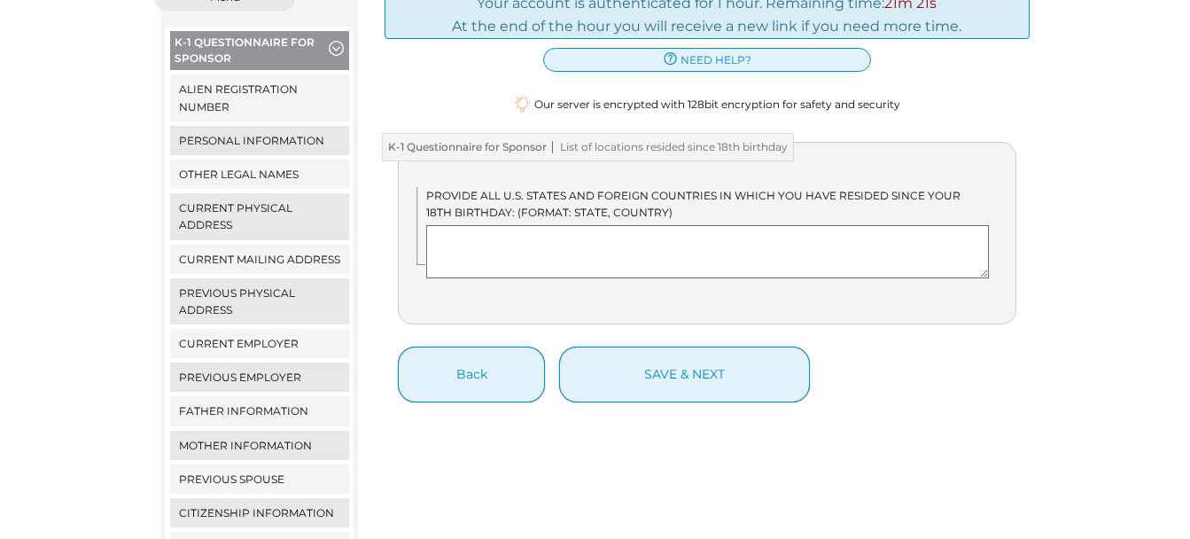
click at [643, 225] on textarea at bounding box center [707, 251] width 562 height 53
type textarea "U"
click at [508, 227] on textarea "North carolina" at bounding box center [707, 251] width 562 height 53
click at [462, 246] on textarea "North Carolina" at bounding box center [707, 251] width 562 height 53
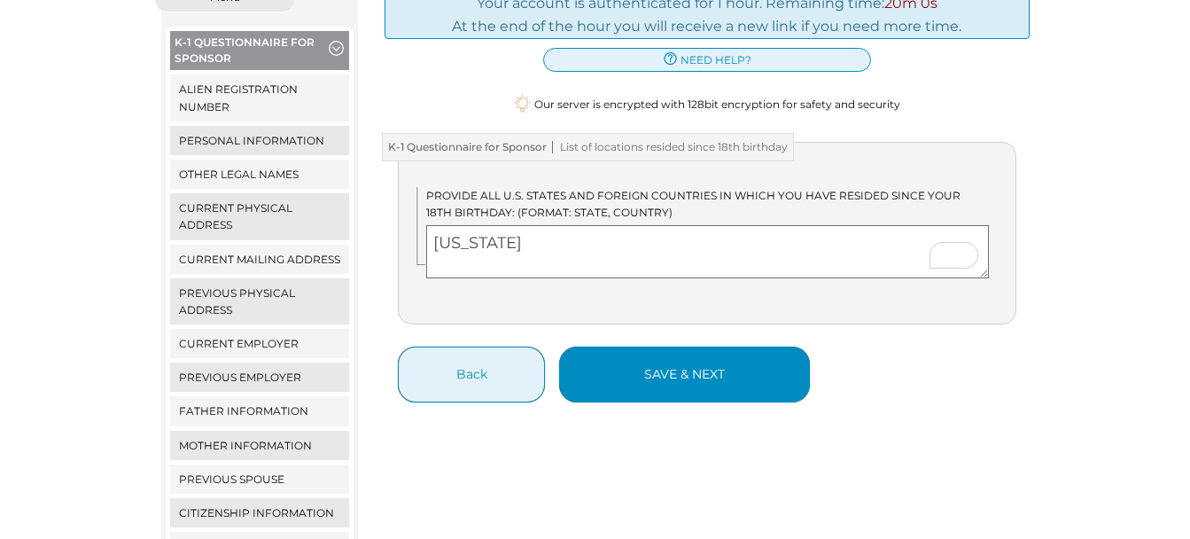
type textarea "North Carolina"
click at [719, 353] on button "save & next" at bounding box center [684, 374] width 251 height 56
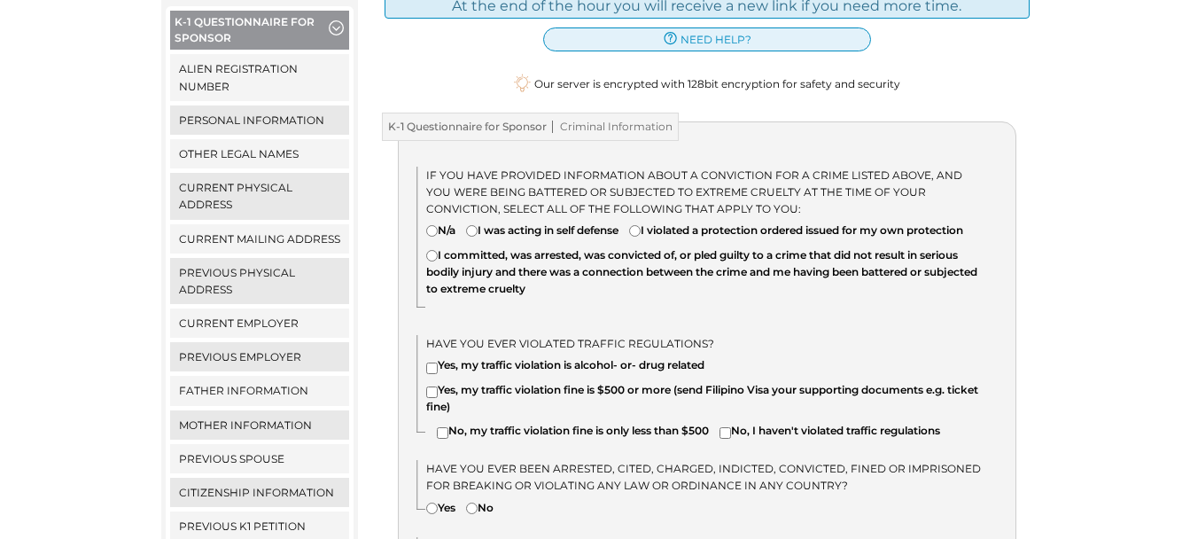
scroll to position [291, 0]
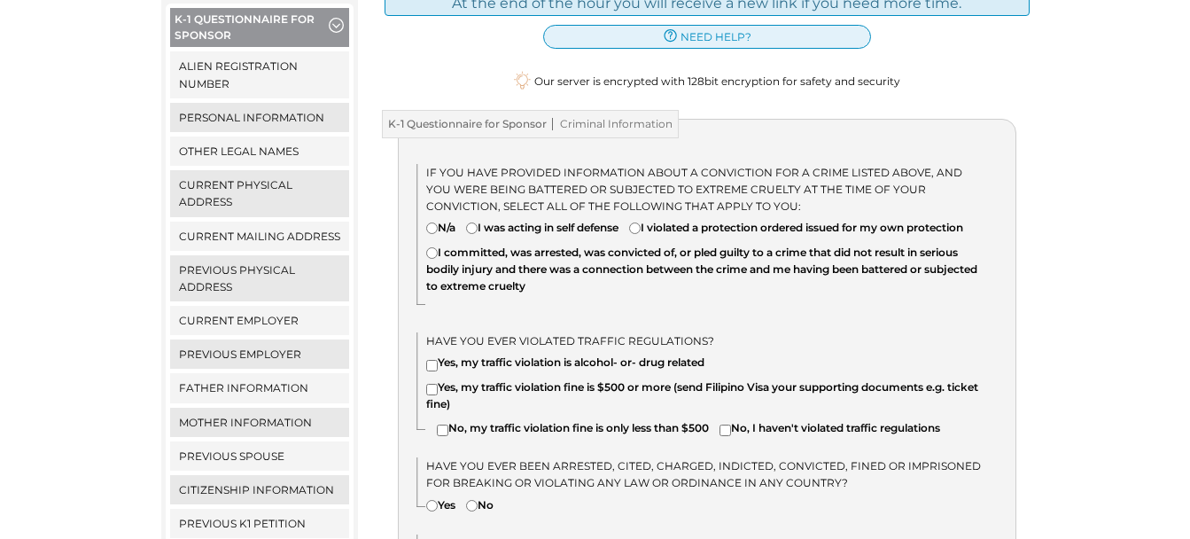
click at [437, 222] on input"] "N/a" at bounding box center [432, 228] width 12 height 12
radio input"] "true"
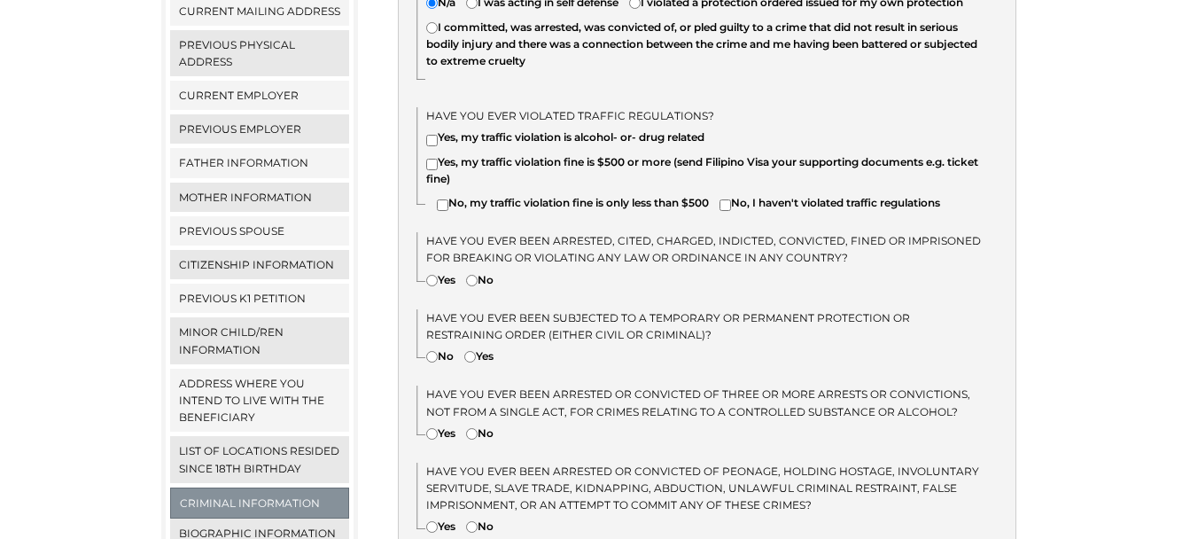
scroll to position [518, 0]
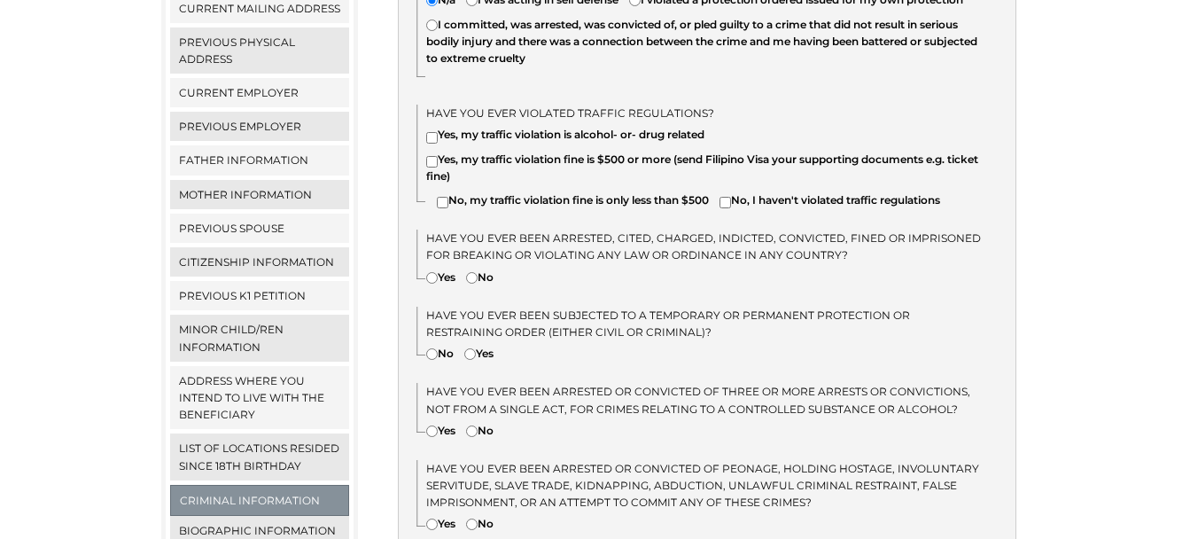
click at [731, 202] on input"] "No, I haven't violated traffic regulations" at bounding box center [725, 203] width 12 height 12
checkbox input"] "true"
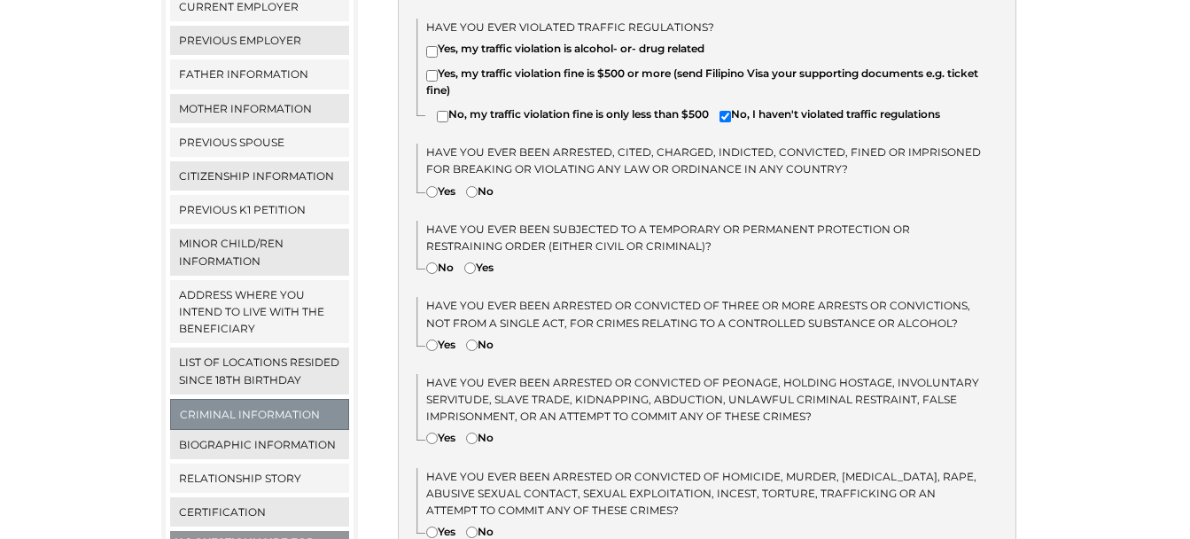
scroll to position [608, 0]
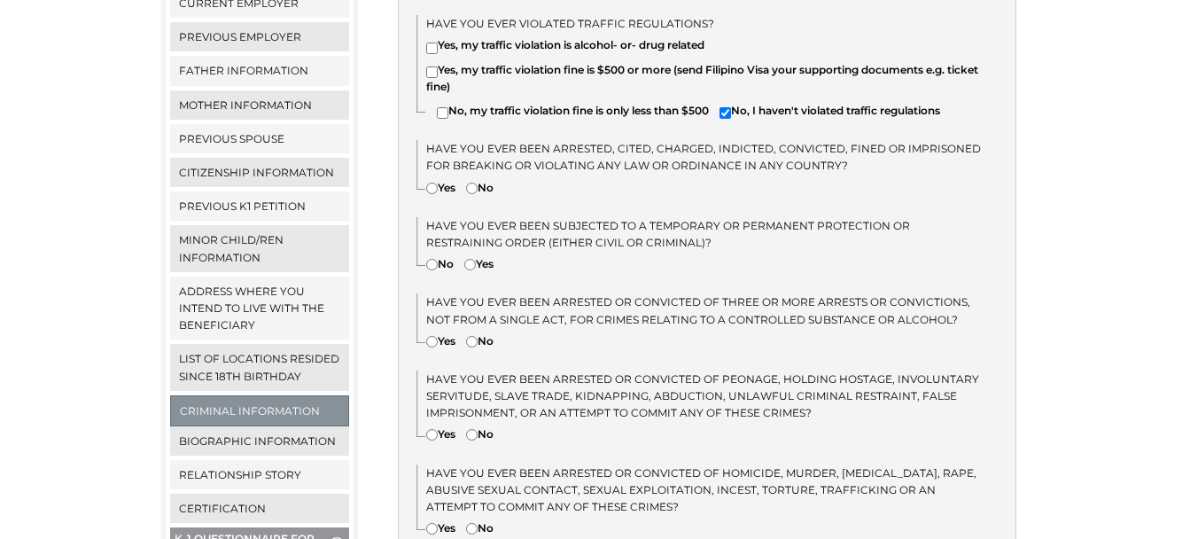
click at [431, 190] on input"] "Yes" at bounding box center [432, 188] width 12 height 12
radio input"] "true"
click at [434, 261] on input"] "No" at bounding box center [432, 265] width 12 height 12
radio input"] "true"
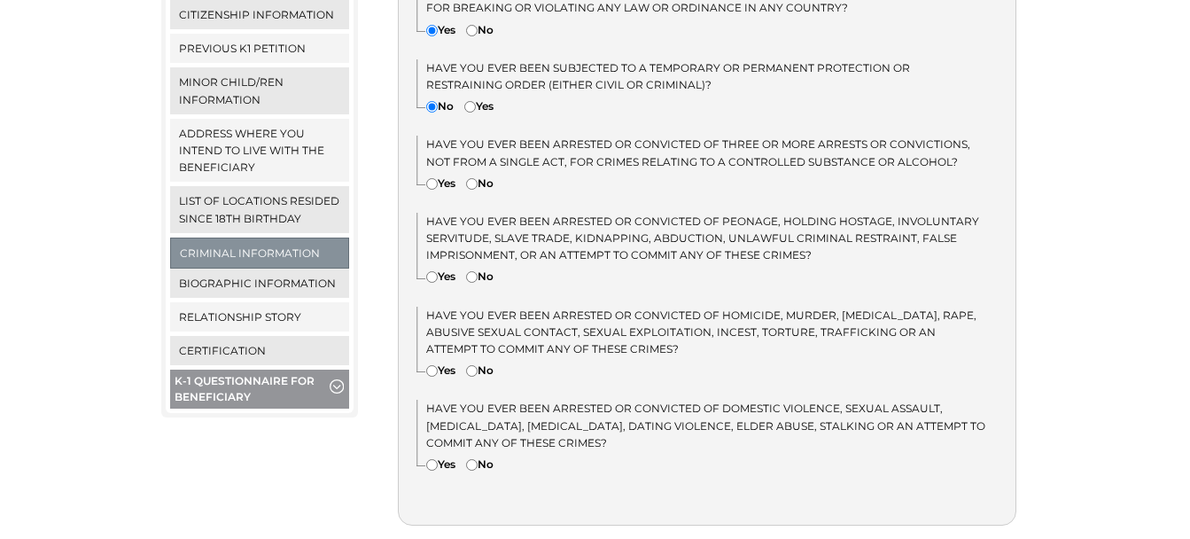
scroll to position [769, 0]
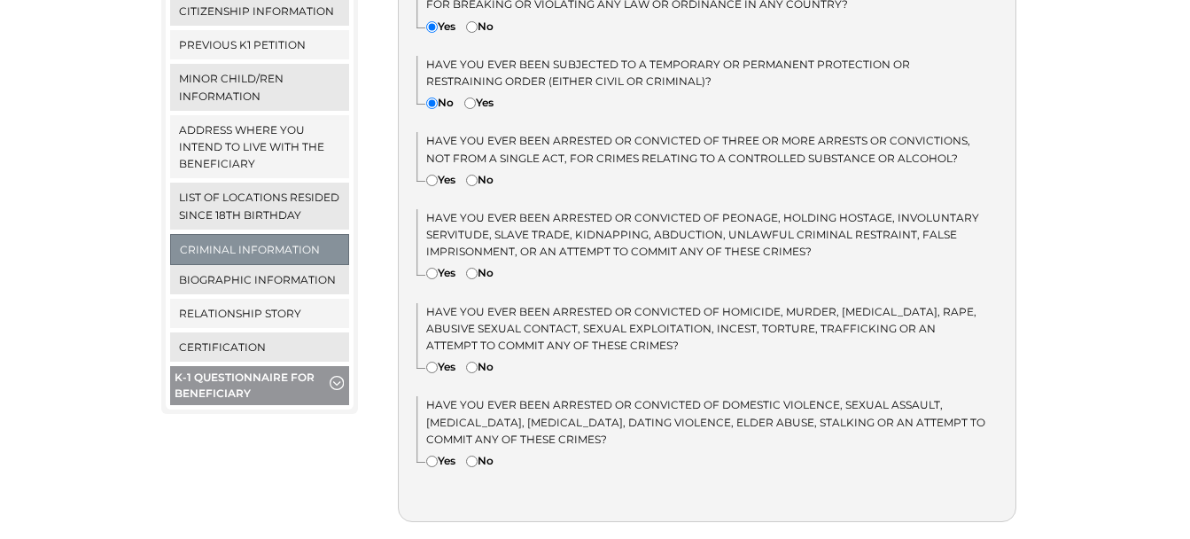
click at [475, 182] on input"] "No" at bounding box center [472, 180] width 12 height 12
radio input"] "true"
click at [477, 275] on input"] "No" at bounding box center [472, 273] width 12 height 12
radio input"] "true"
click at [475, 364] on input"] "No" at bounding box center [472, 367] width 12 height 12
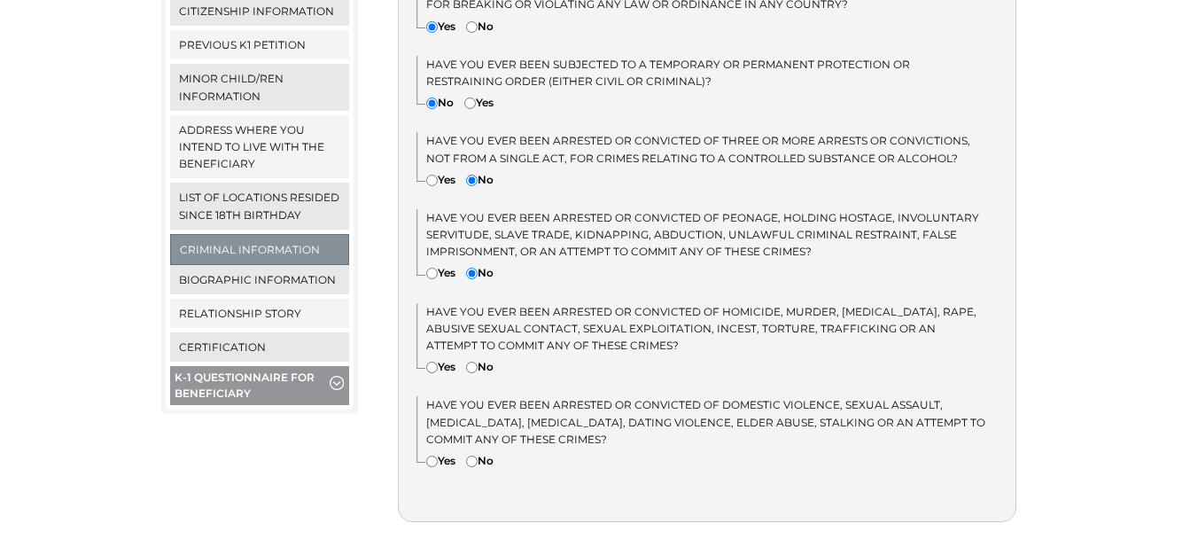
radio input"] "true"
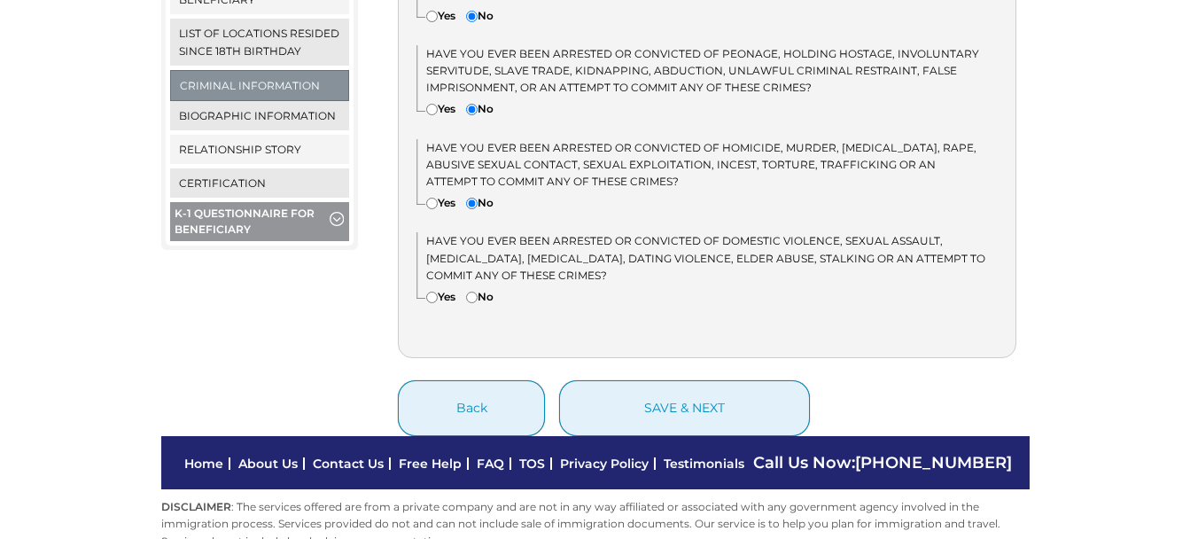
scroll to position [935, 0]
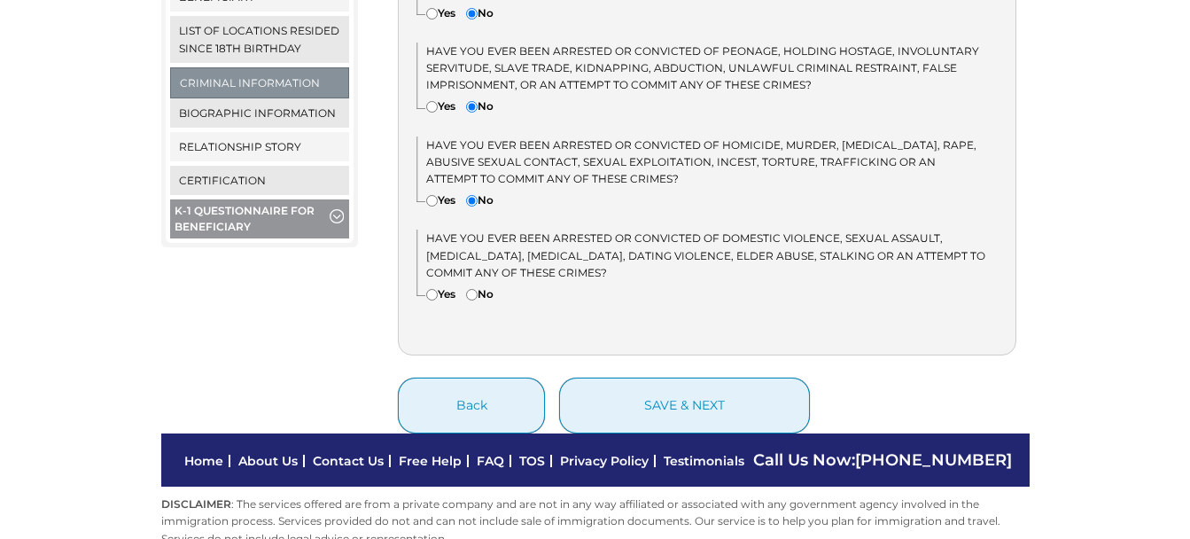
click at [476, 294] on input"] "No" at bounding box center [472, 295] width 12 height 12
radio input"] "true"
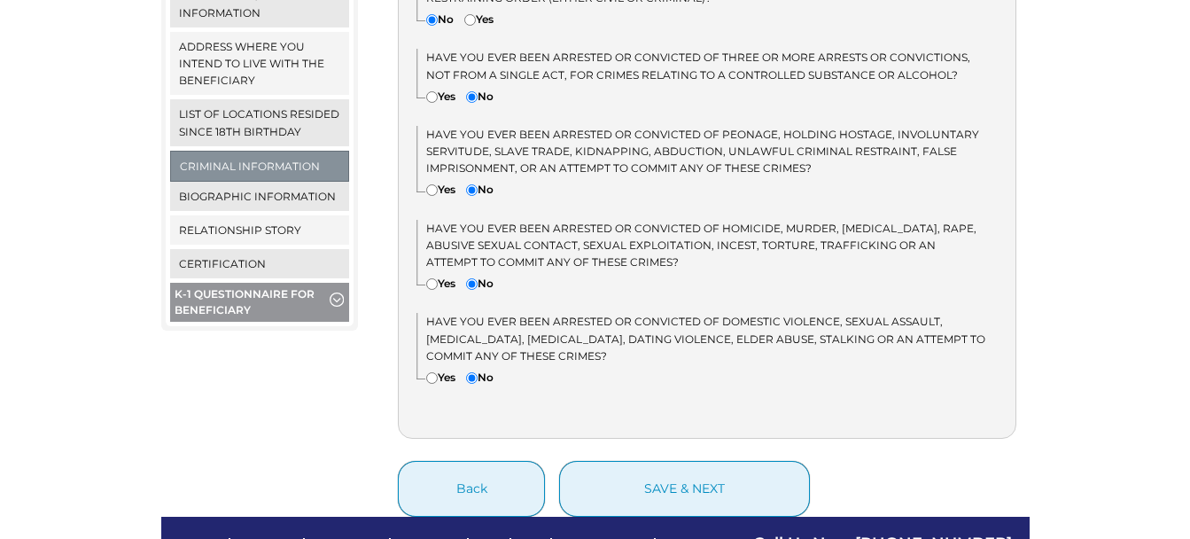
scroll to position [970, 0]
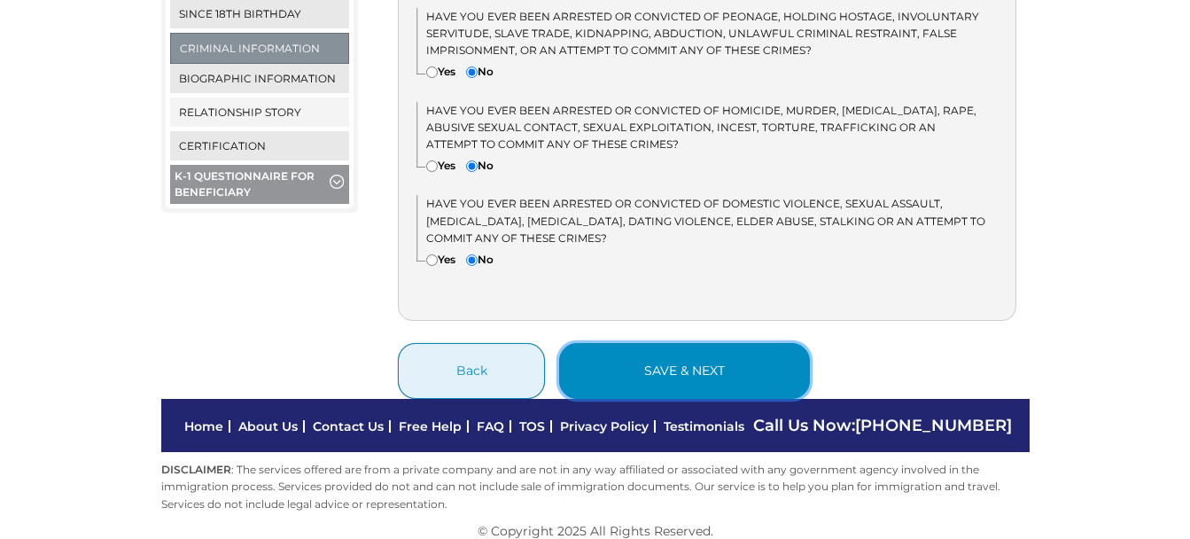
click at [671, 375] on button "save & next" at bounding box center [684, 371] width 251 height 56
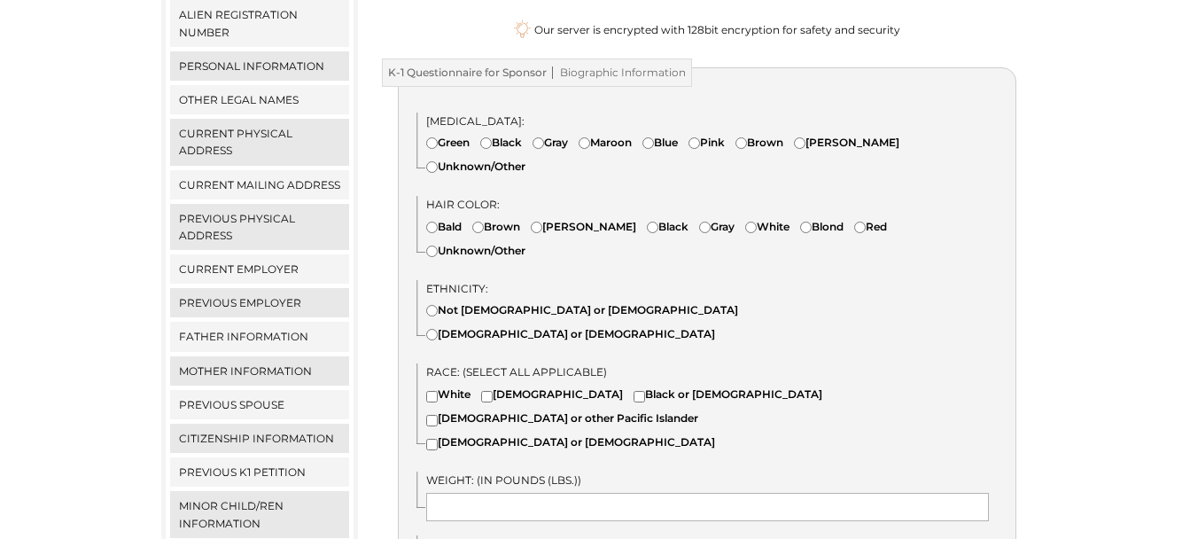
scroll to position [349, 0]
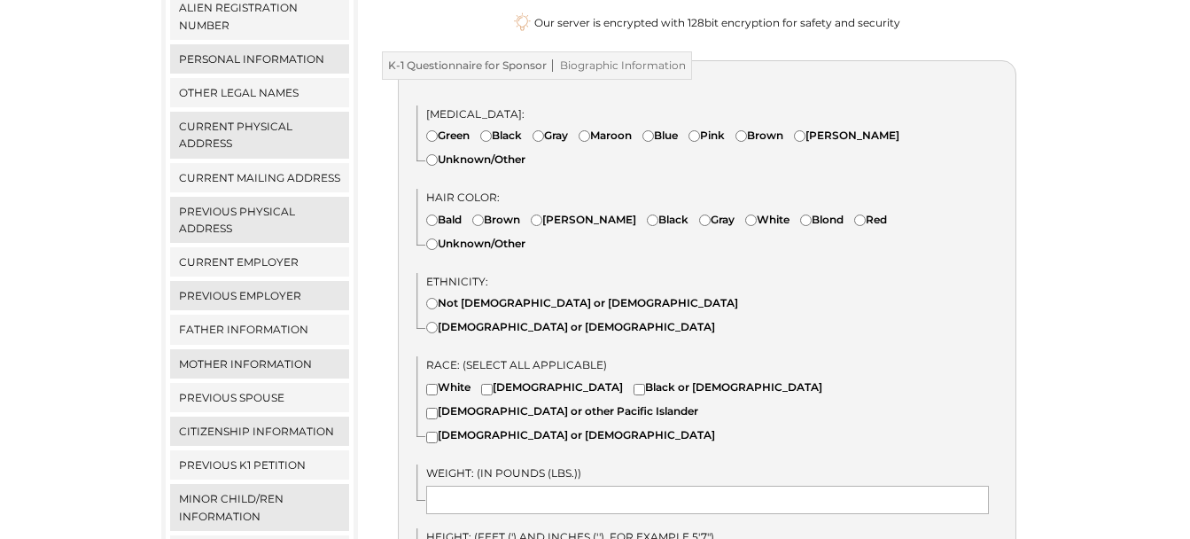
click at [747, 130] on input"] "Brown" at bounding box center [741, 136] width 12 height 12
radio input"] "true"
click at [436, 214] on input"] "Bald" at bounding box center [432, 220] width 12 height 12
radio input"] "true"
click at [433, 298] on input"] "Not [DEMOGRAPHIC_DATA] or [DEMOGRAPHIC_DATA]" at bounding box center [432, 304] width 12 height 12
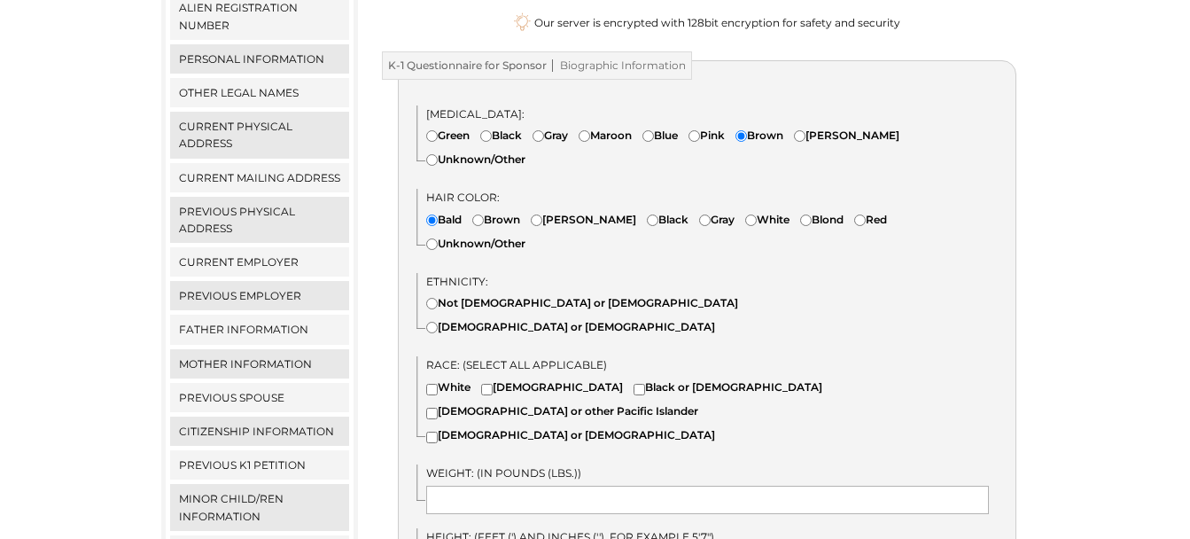
radio input"] "true"
click at [633, 384] on input"] "Black or [DEMOGRAPHIC_DATA]" at bounding box center [639, 390] width 12 height 12
checkbox input"] "true"
click at [780, 485] on input "text" at bounding box center [707, 499] width 562 height 28
type input "247 lbs"
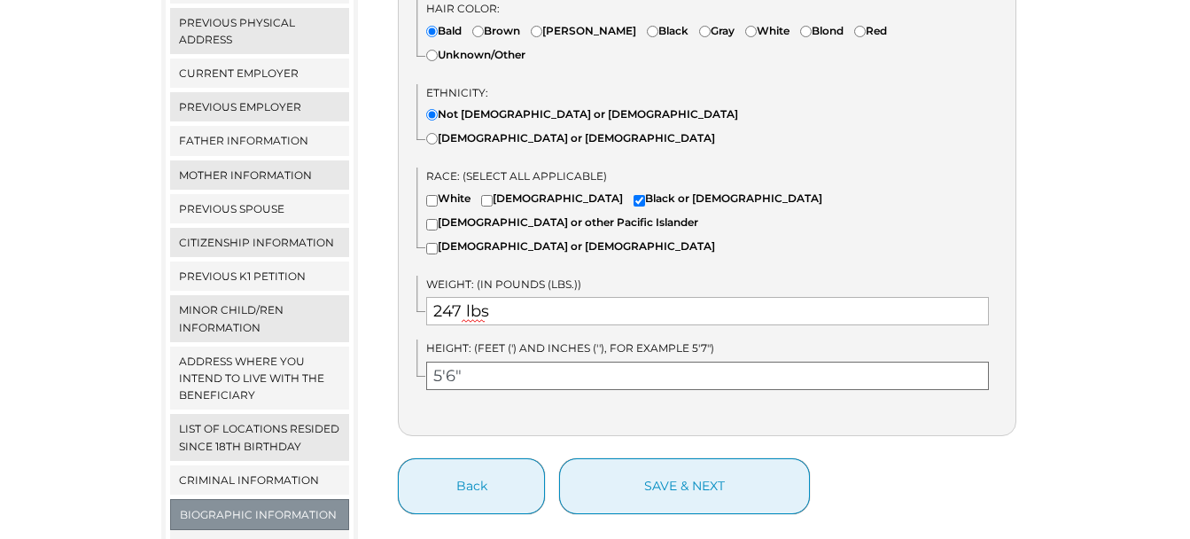
scroll to position [556, 0]
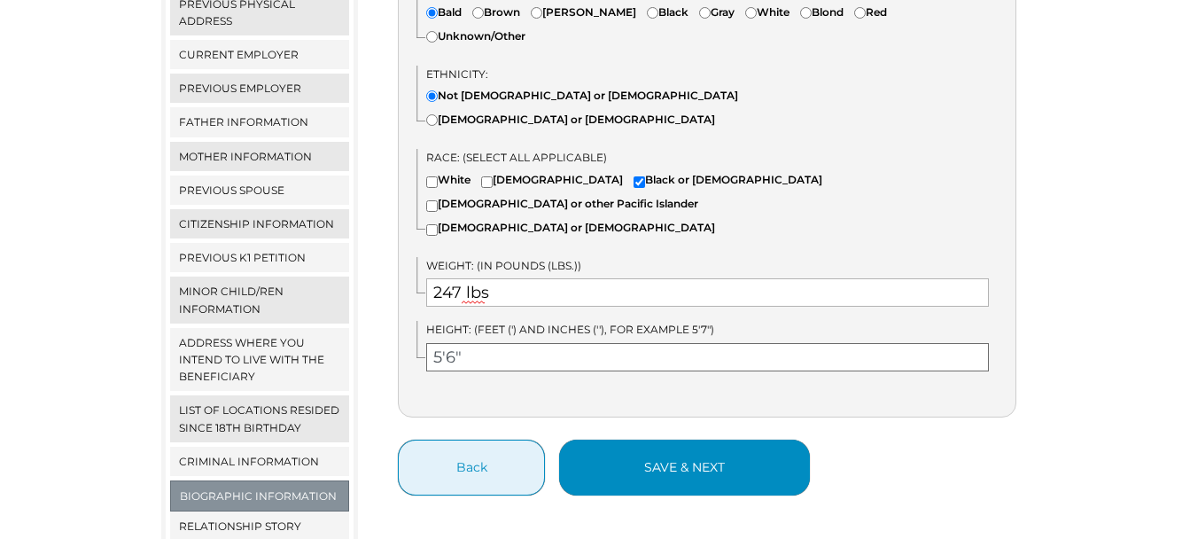
type input "5'6""
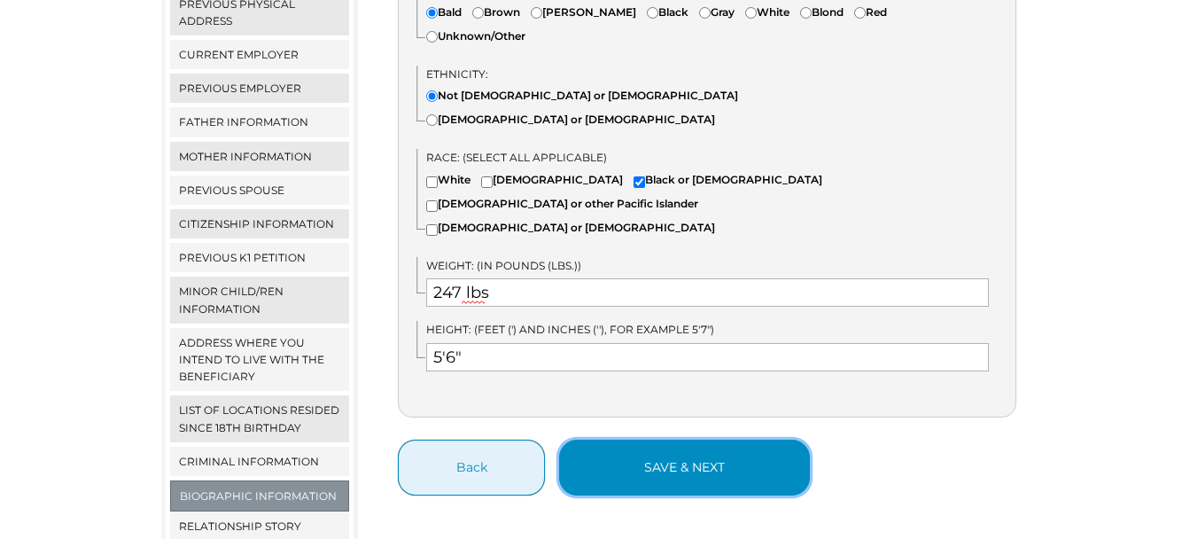
click at [672, 439] on button "save & next" at bounding box center [684, 467] width 251 height 56
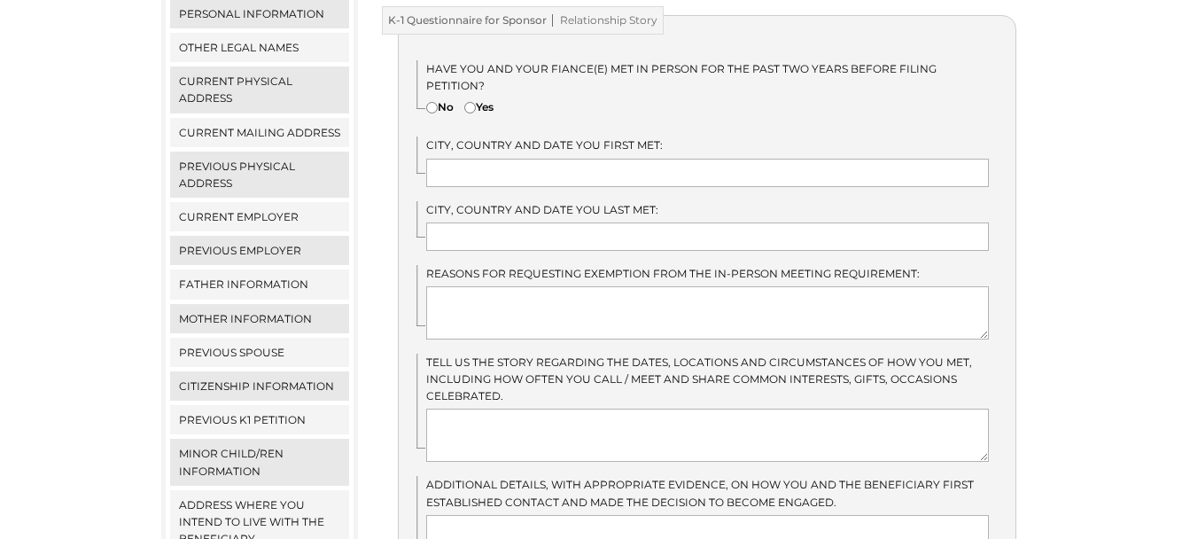
scroll to position [397, 0]
click at [434, 99] on input"] "No" at bounding box center [432, 105] width 12 height 12
radio input"] "true"
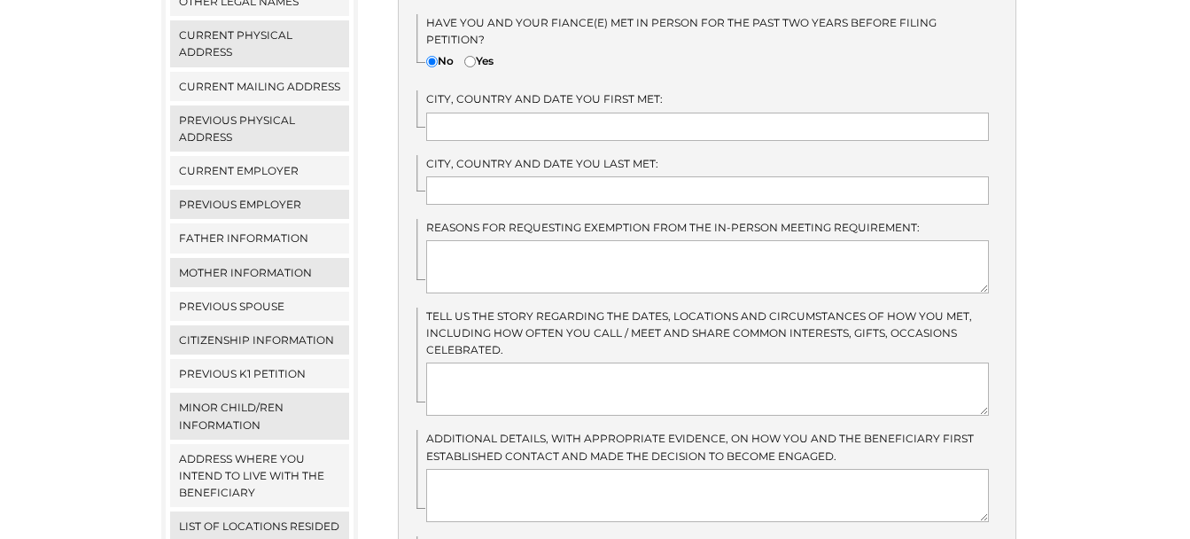
scroll to position [423, 0]
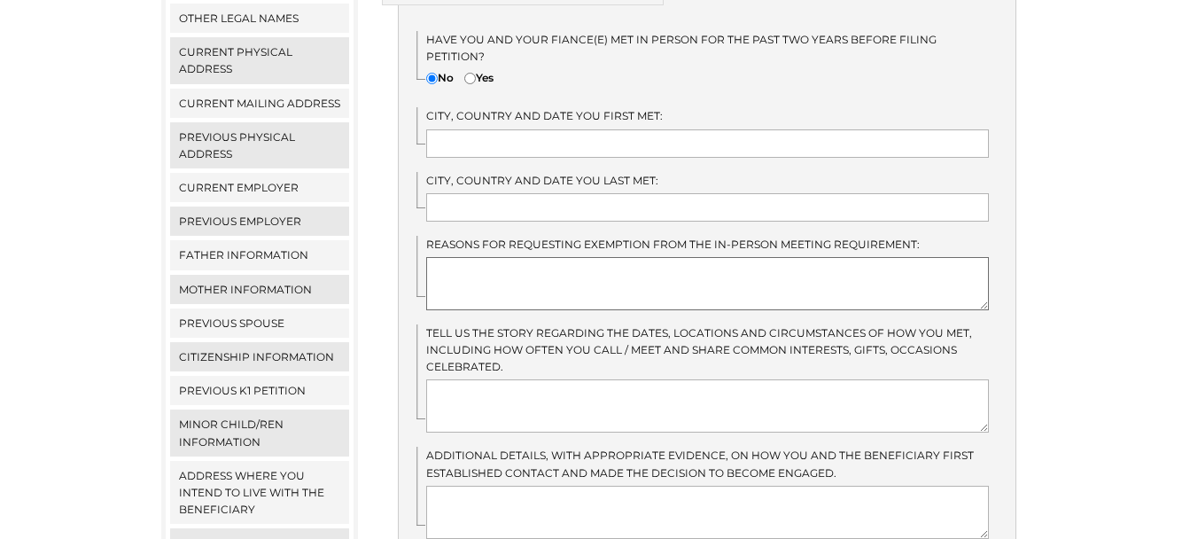
click at [583, 257] on textarea at bounding box center [707, 283] width 562 height 53
type textarea "Marriage"
click at [519, 379] on textarea "To enrich screen reader interactions, please activate Accessibility in Grammarl…" at bounding box center [707, 405] width 562 height 53
type textarea "I"
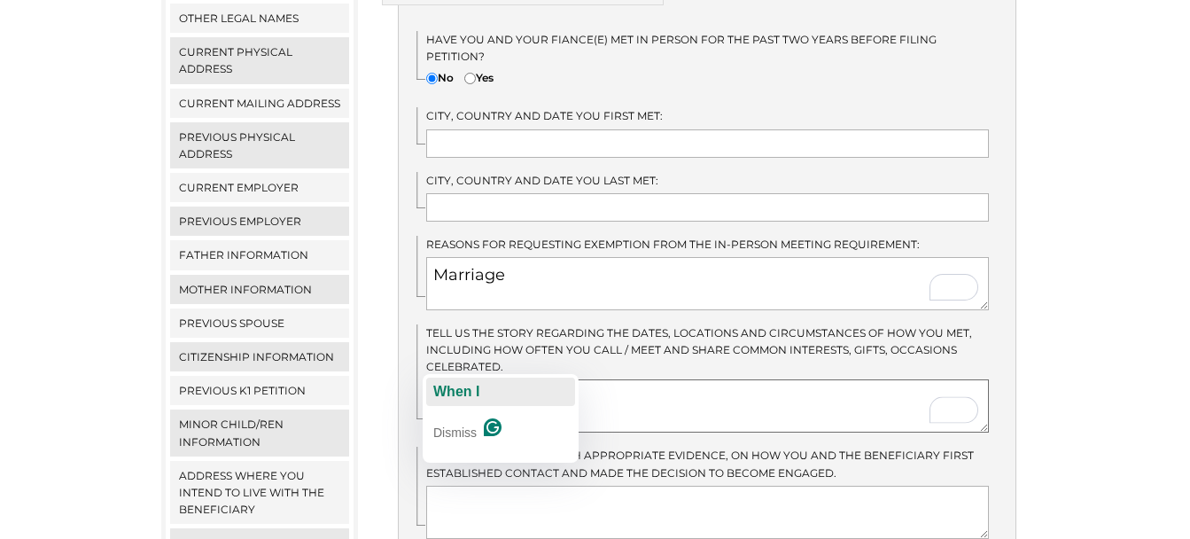
click at [449, 390] on span "When I" at bounding box center [456, 391] width 46 height 15
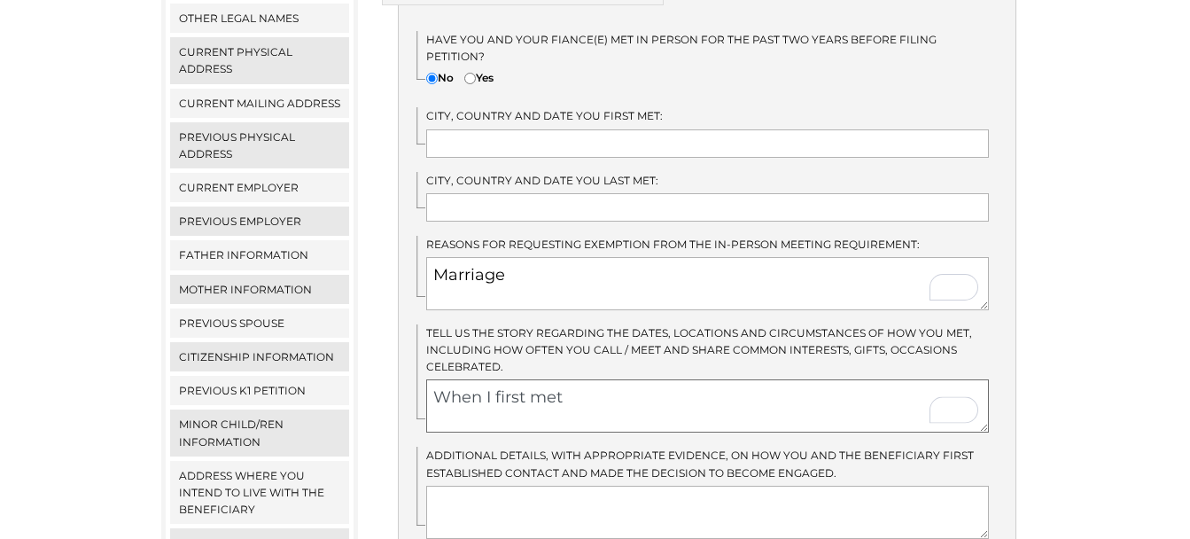
click at [578, 379] on textarea "When I first met" at bounding box center [707, 405] width 562 height 53
click at [595, 379] on textarea "When I first met Jocilyne" at bounding box center [707, 405] width 562 height 53
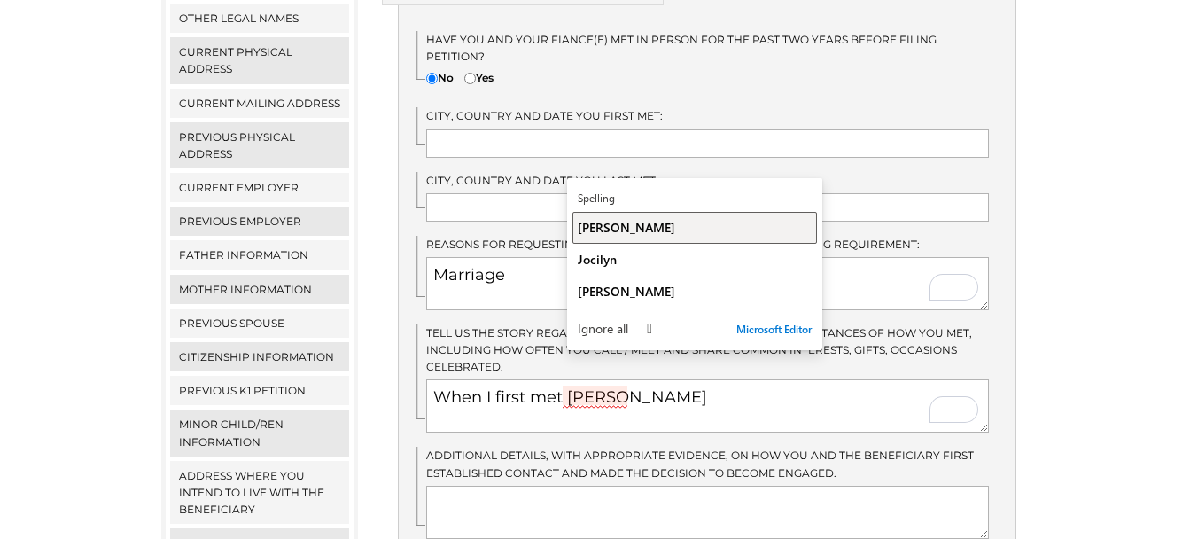
click at [611, 229] on span "Jocelyne" at bounding box center [626, 227] width 97 height 17
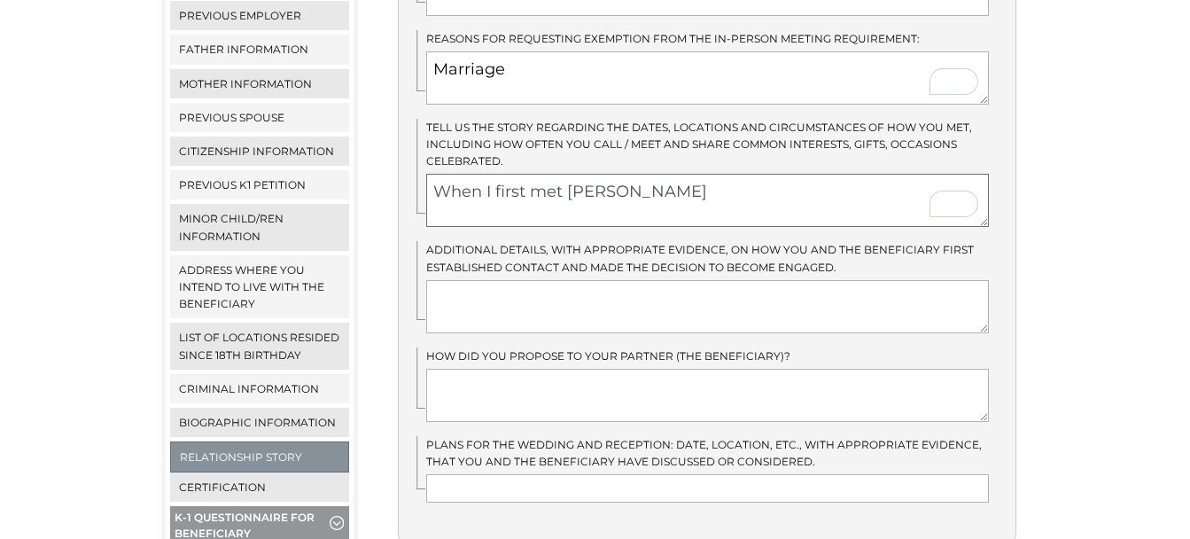
scroll to position [627, 0]
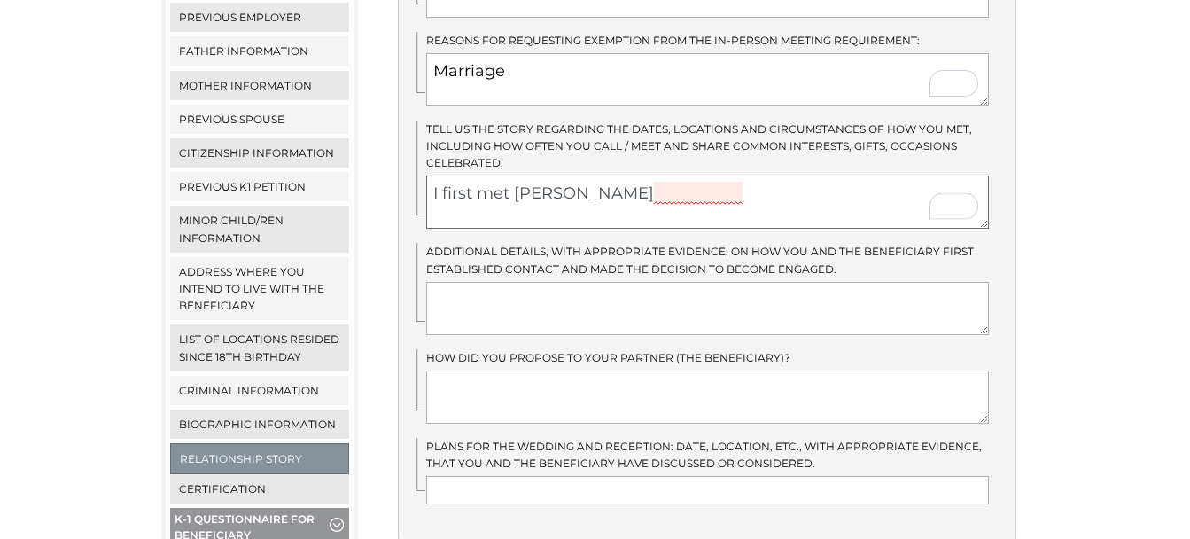
click at [628, 175] on textarea "I first met Jocelyne Calimpong" at bounding box center [707, 201] width 562 height 53
click at [755, 175] on textarea "I first met Jocelyne Calimpong" at bounding box center [707, 201] width 562 height 53
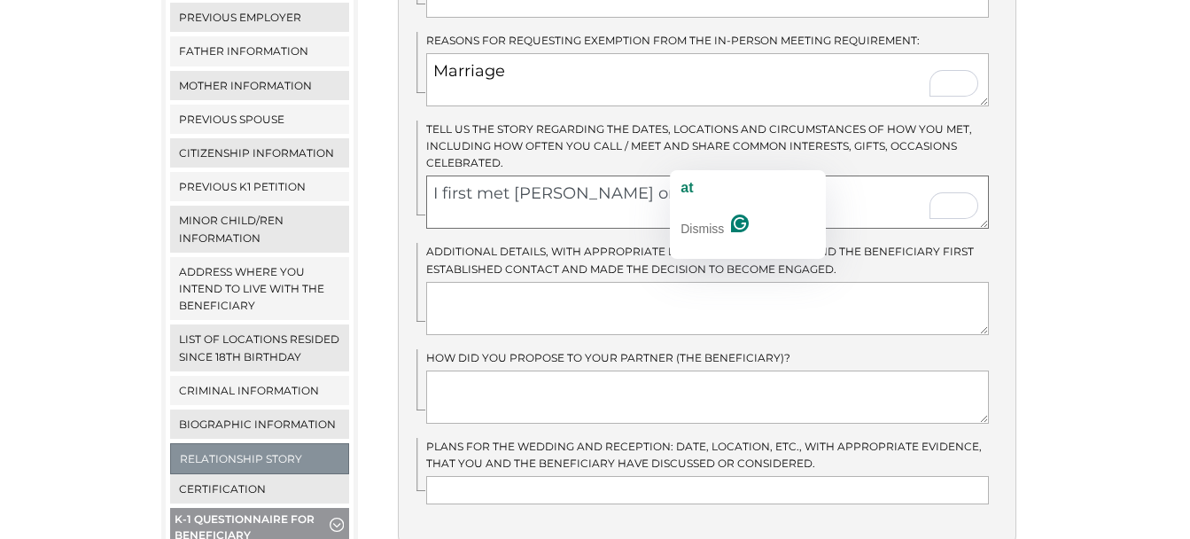
click at [696, 189] on button "at" at bounding box center [747, 188] width 149 height 28
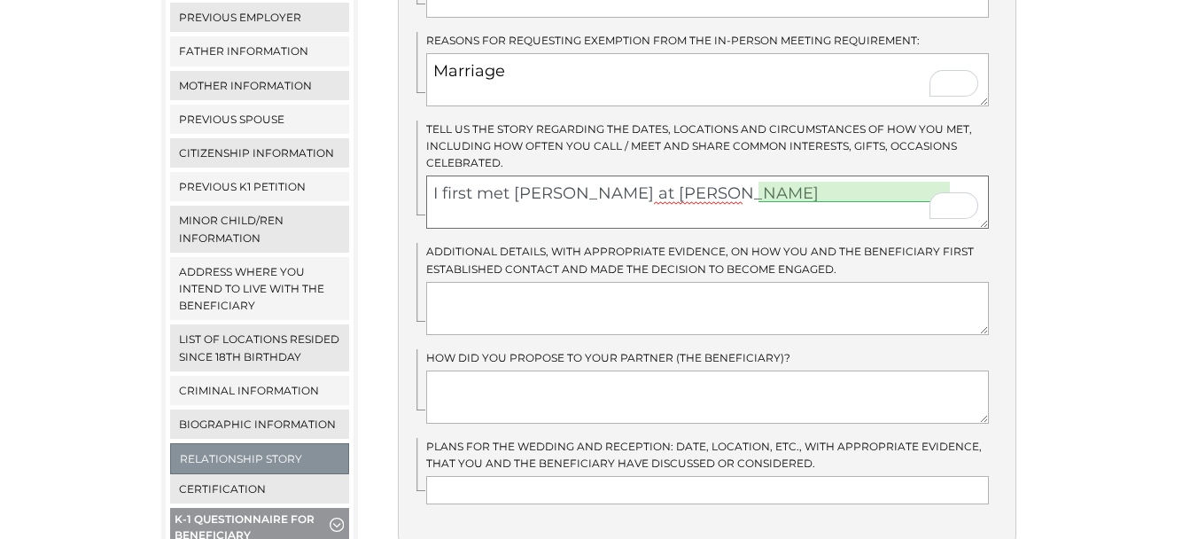
click at [747, 175] on textarea "I first met Jocelyne Calimpong at Christian" at bounding box center [707, 201] width 562 height 53
click at [791, 175] on textarea "I first met Jocelyne Calimpong at Christian" at bounding box center [707, 201] width 562 height 53
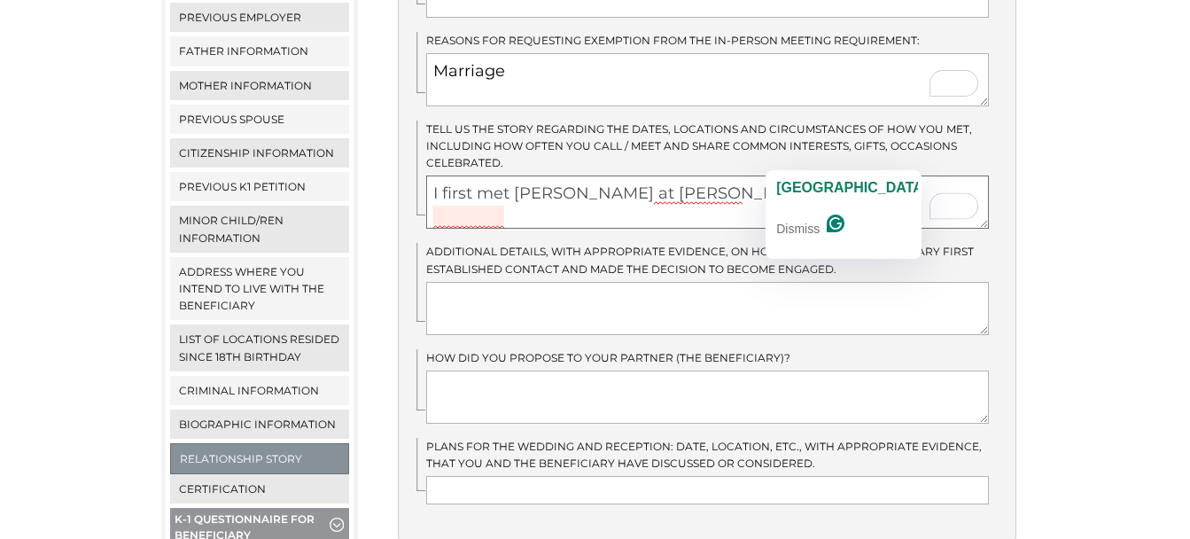
click at [804, 175] on textarea "I first met Jocelyne Calimpong at Christian Philipina" at bounding box center [707, 201] width 562 height 53
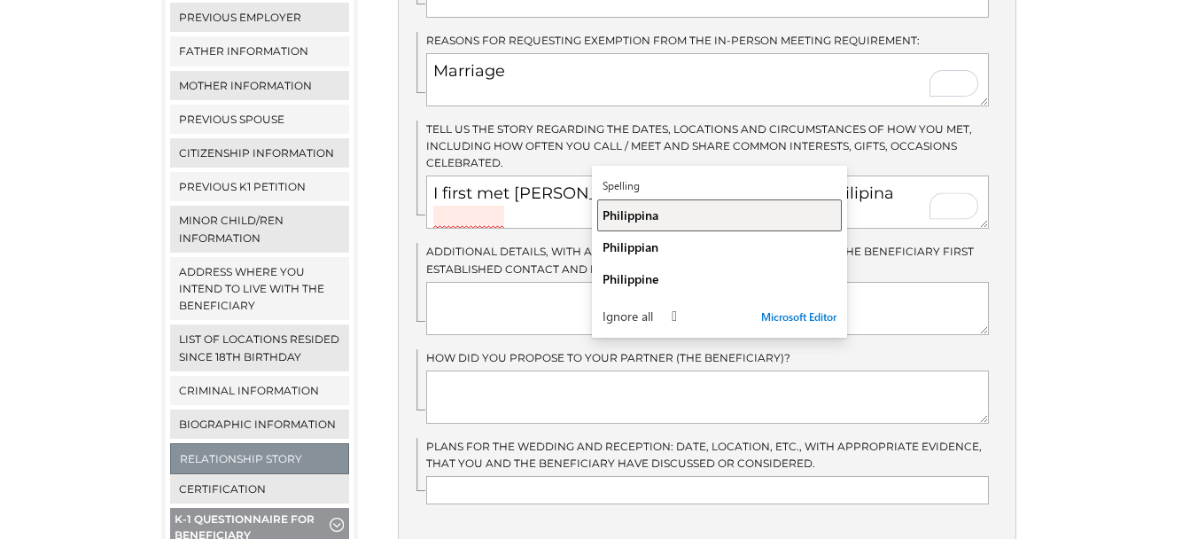
click at [645, 214] on span "Philippina" at bounding box center [630, 214] width 56 height 17
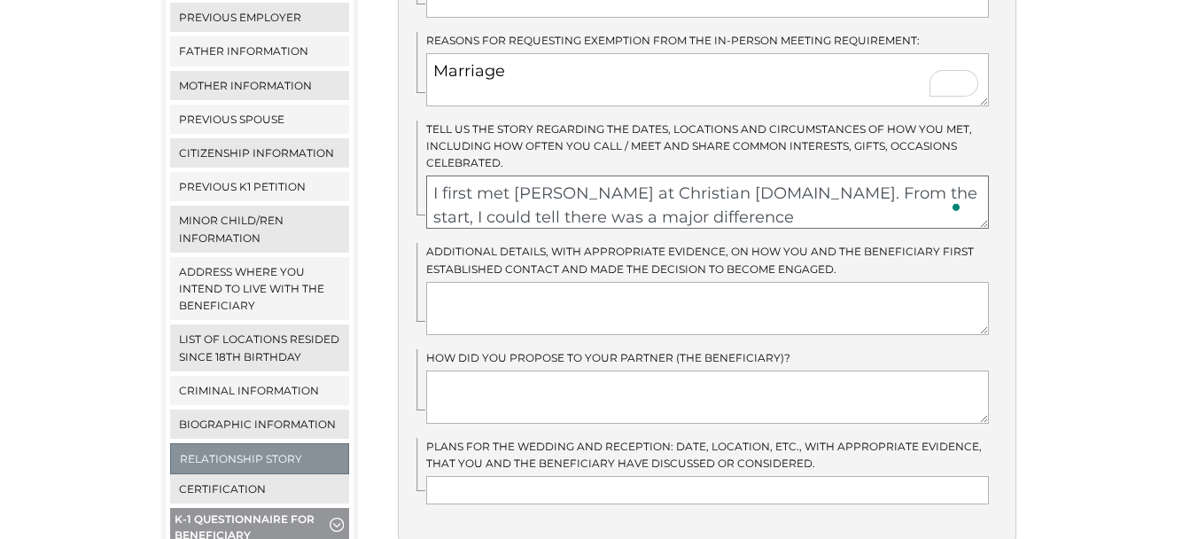
click at [823, 184] on textarea "I first met Jocelyne Calimpong at Christian Philippina.com. From the start, I c…" at bounding box center [707, 201] width 562 height 53
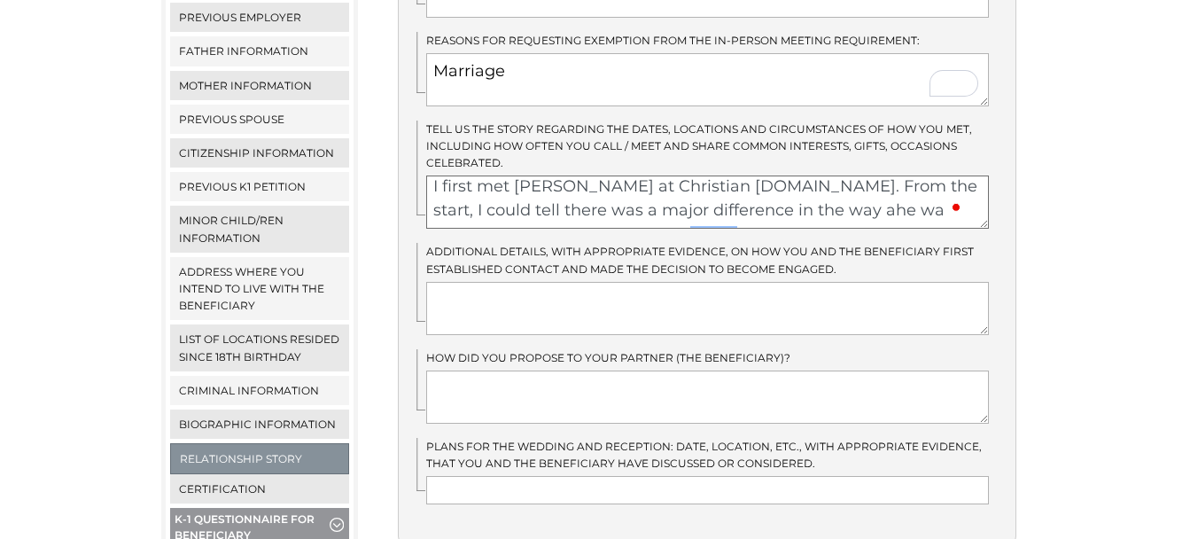
scroll to position [24, 0]
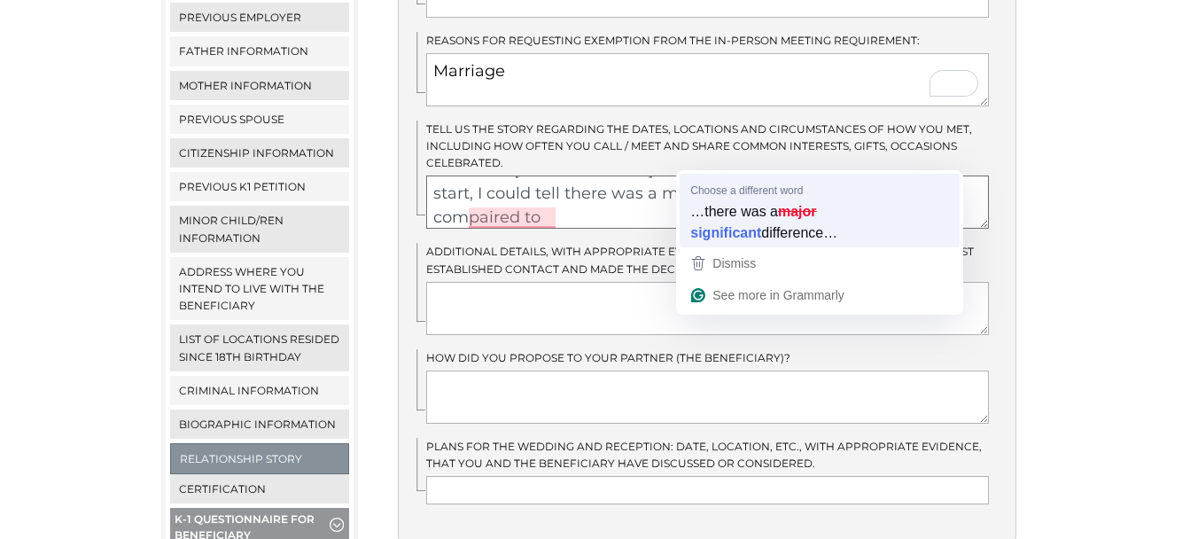
type textarea "I first met Jocelyne Calimpong at Christian Philippina.com. From the start, I c…"
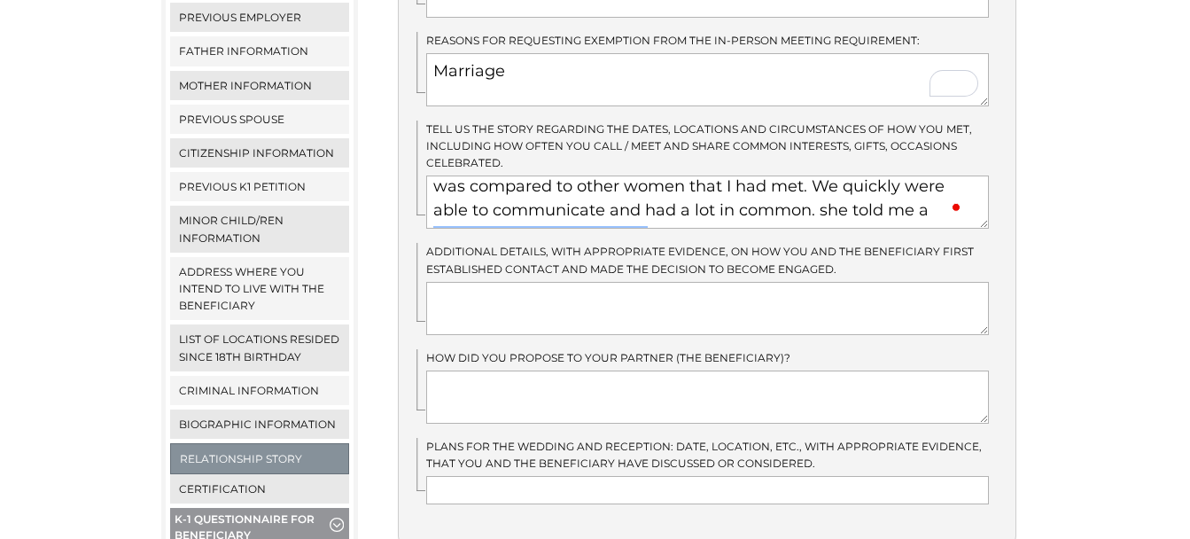
scroll to position [72, 0]
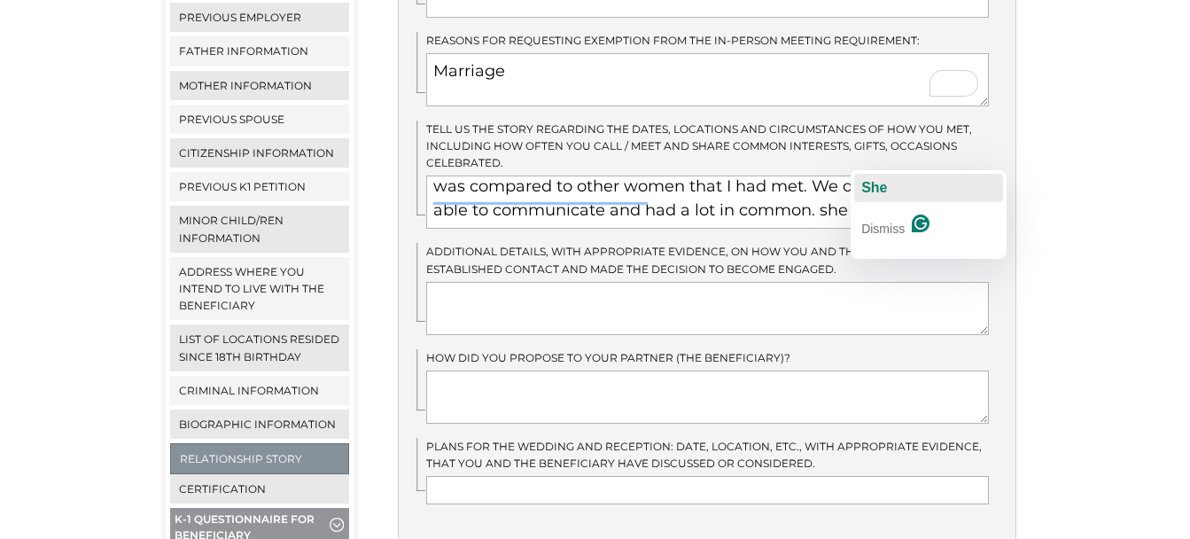
click at [871, 194] on span "She" at bounding box center [874, 187] width 26 height 15
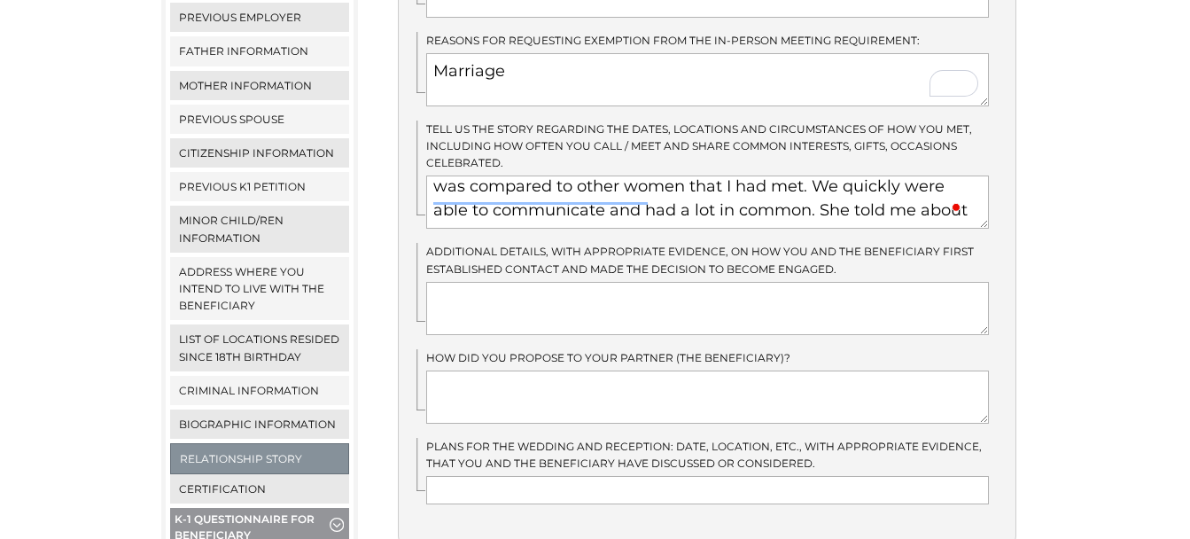
click at [482, 183] on textarea "I first met [PERSON_NAME] at Christian [DOMAIN_NAME]. From the start, I could t…" at bounding box center [707, 201] width 562 height 53
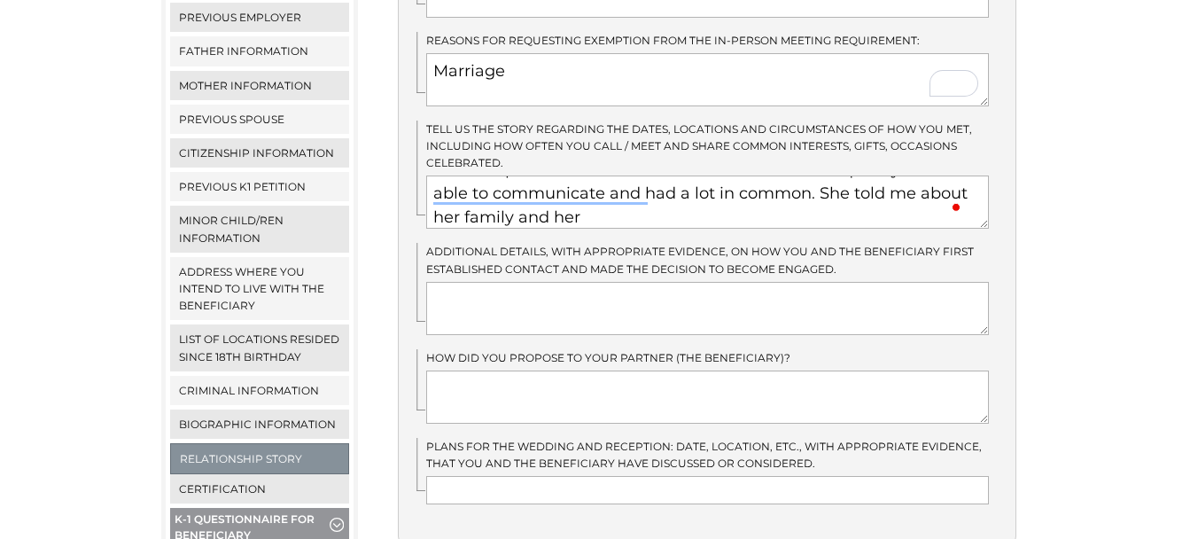
type textarea "I first met [PERSON_NAME] at Christian [DOMAIN_NAME]. From the start, I could t…"
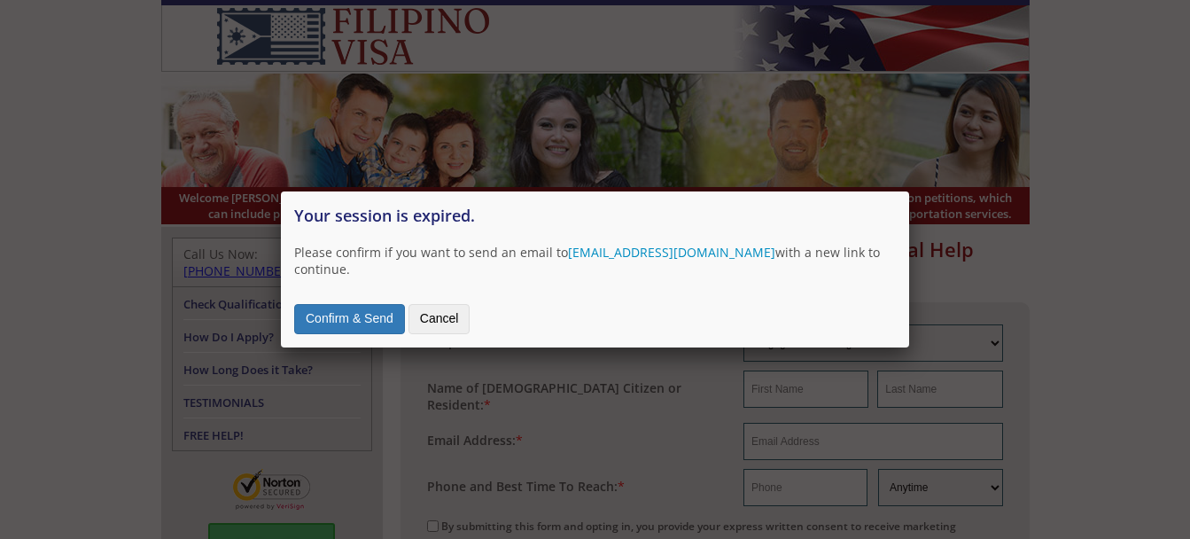
click at [352, 314] on button "Confirm & Send" at bounding box center [349, 319] width 111 height 30
click at [372, 310] on button "Confirm & Send" at bounding box center [349, 319] width 111 height 30
